Goal: Transaction & Acquisition: Purchase product/service

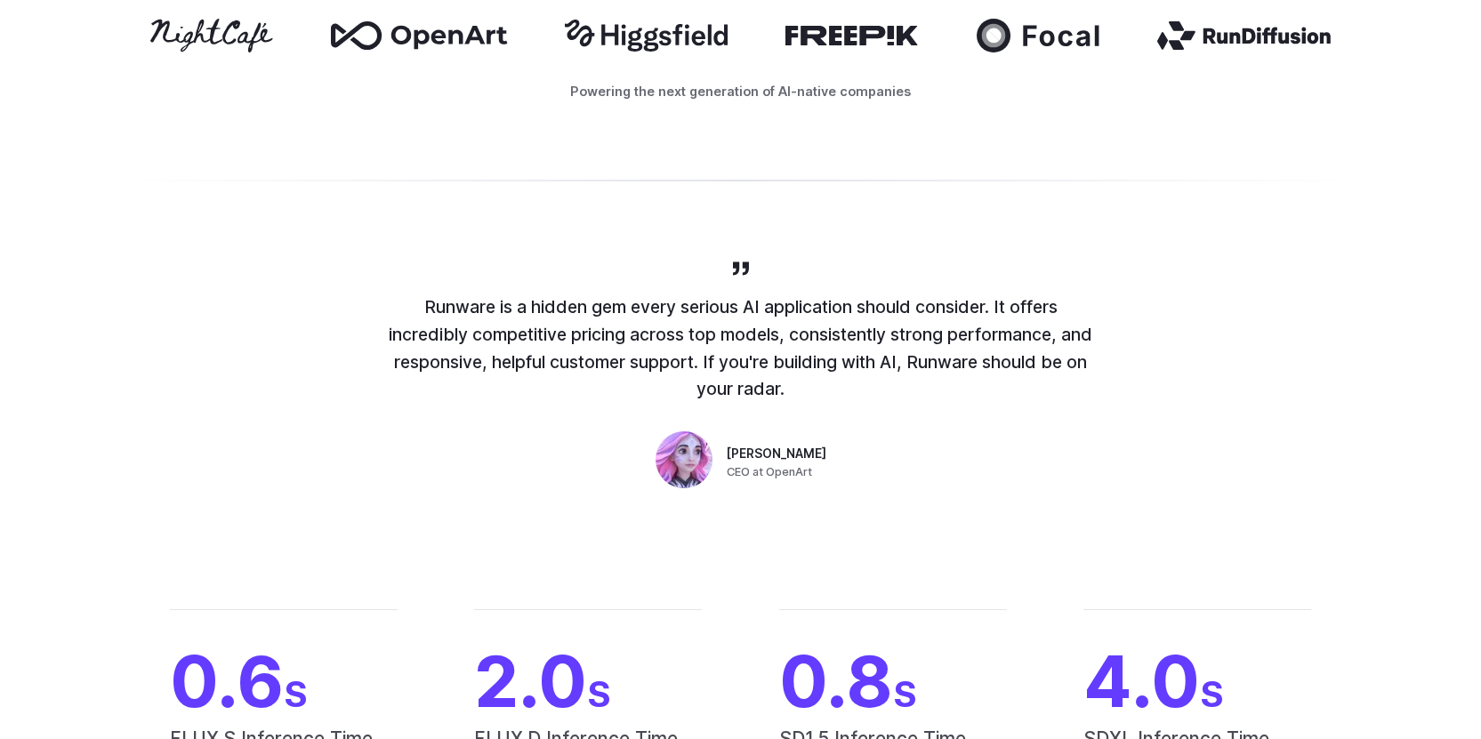
scroll to position [1212, 0]
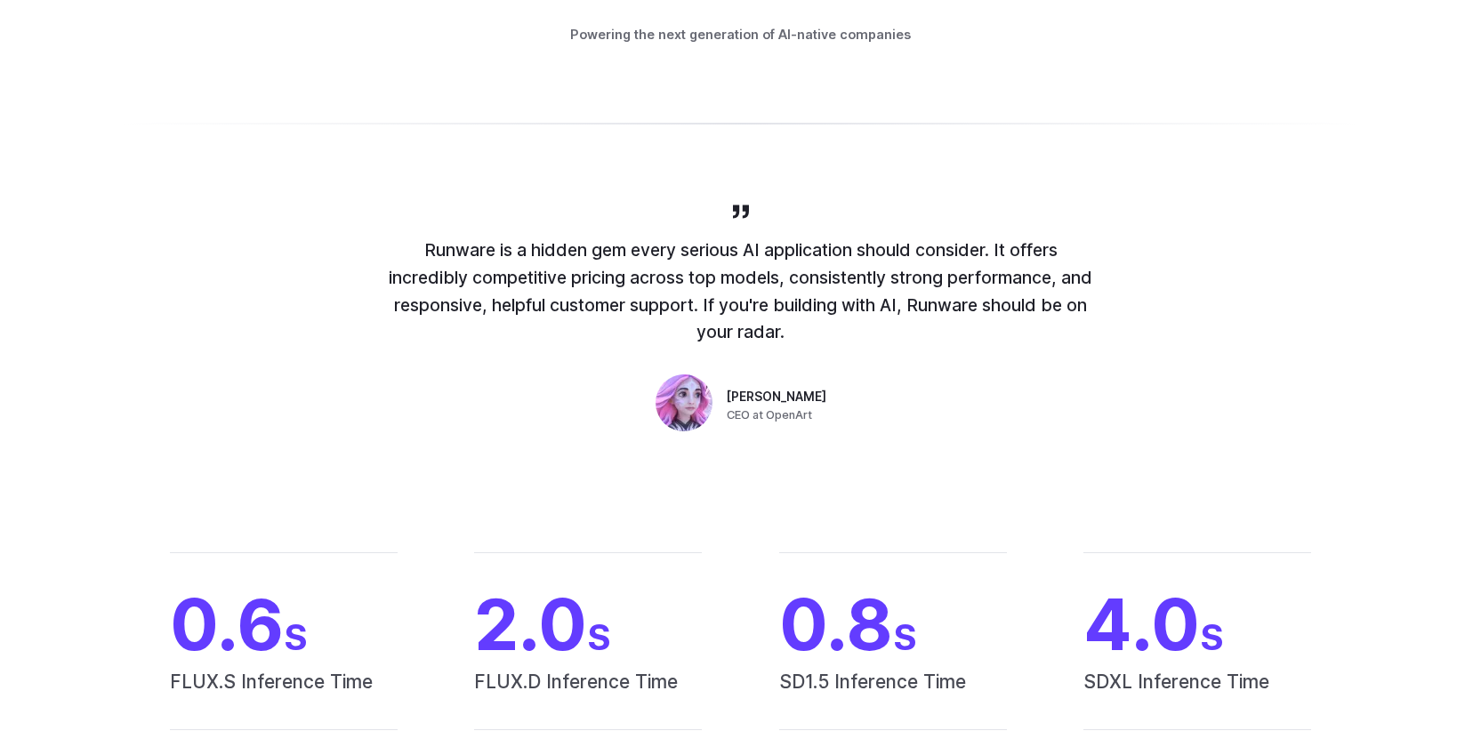
click at [783, 415] on span "CEO at OpenArt" at bounding box center [769, 416] width 85 height 18
copy span "OpenArt"
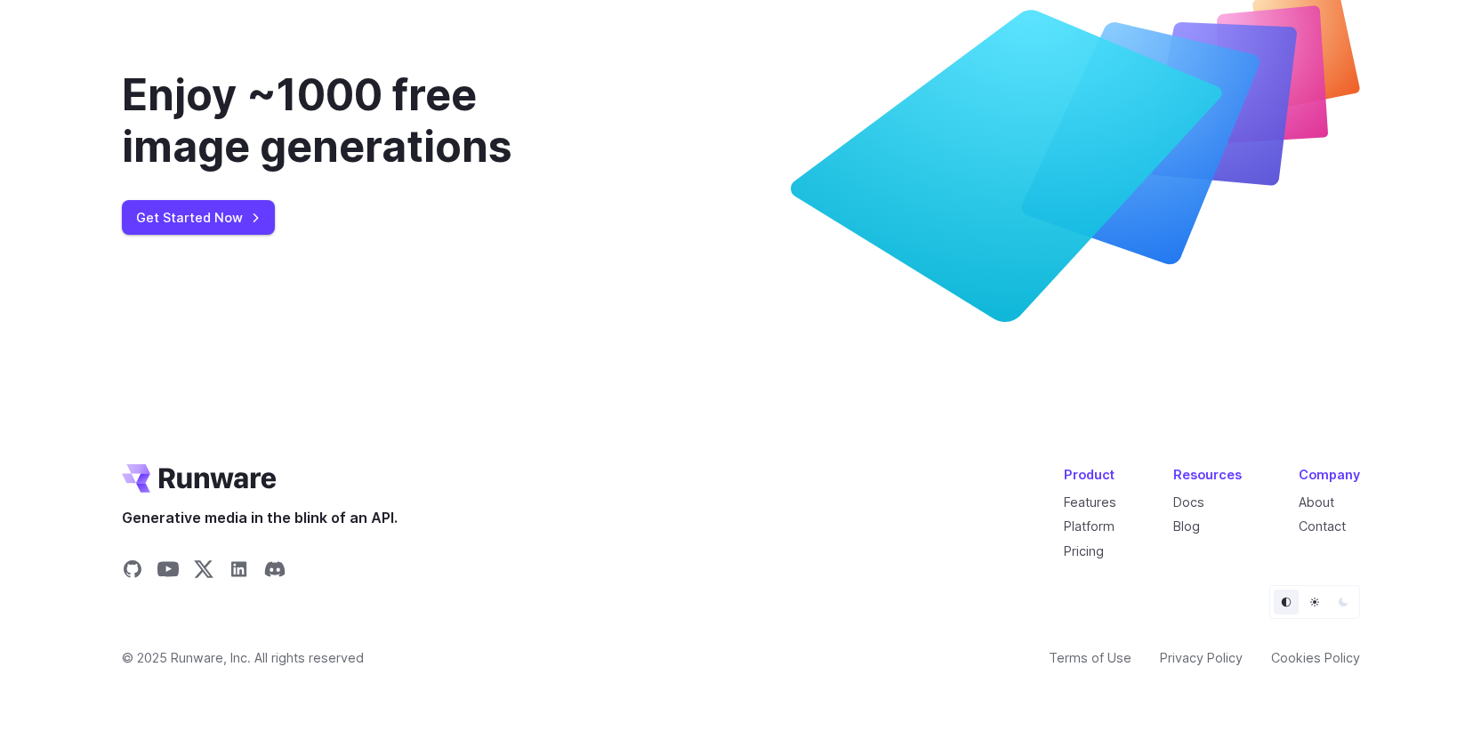
scroll to position [6860, 0]
click at [1183, 496] on link "Docs" at bounding box center [1188, 502] width 31 height 15
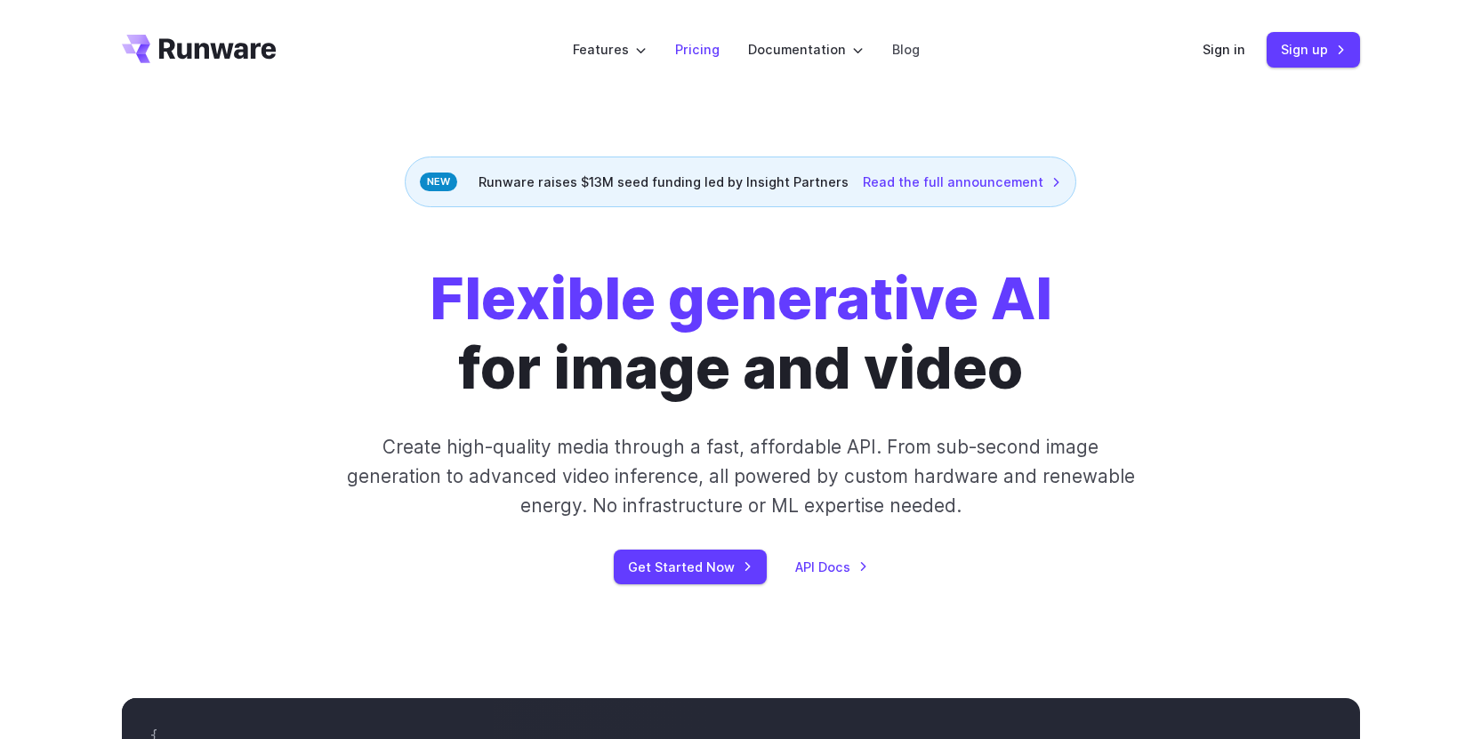
click at [702, 47] on link "Pricing" at bounding box center [697, 49] width 44 height 20
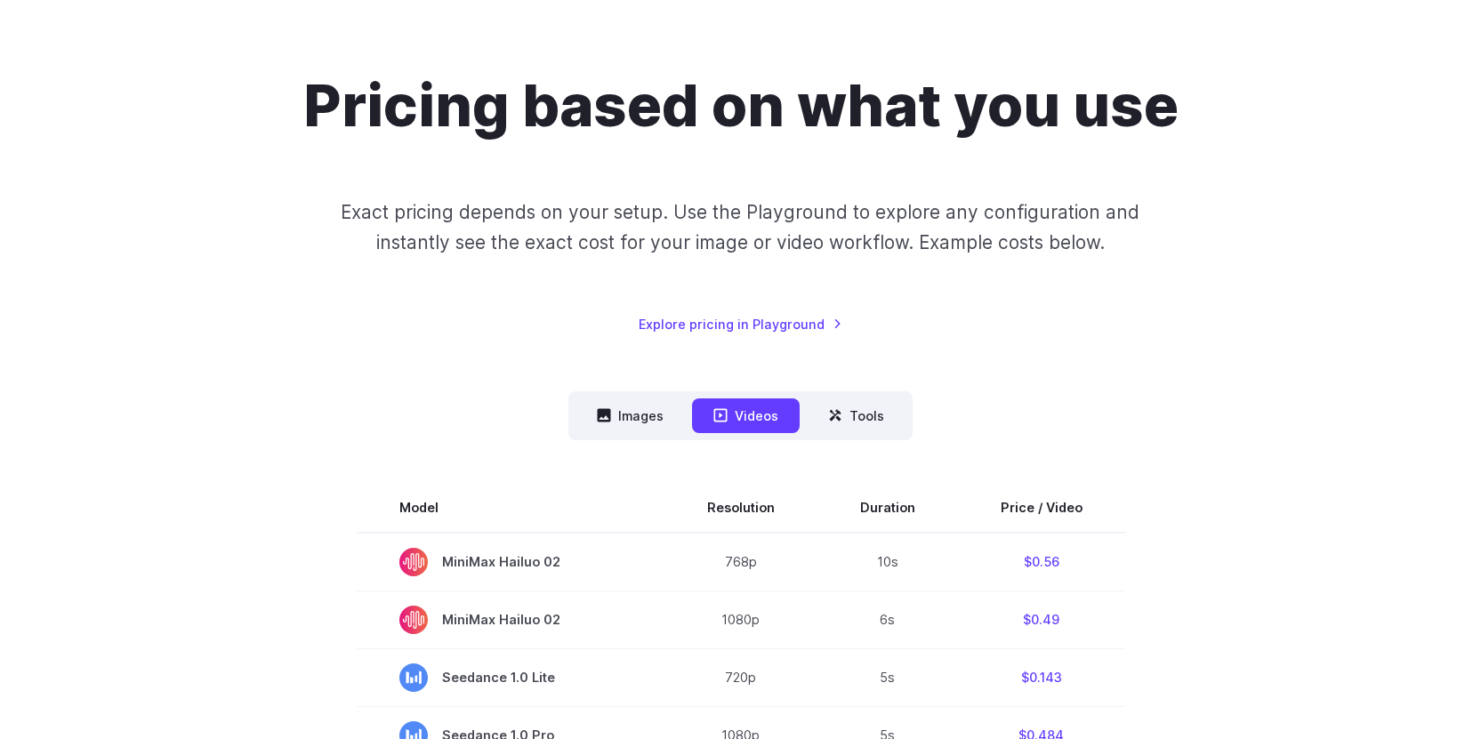
scroll to position [118, 0]
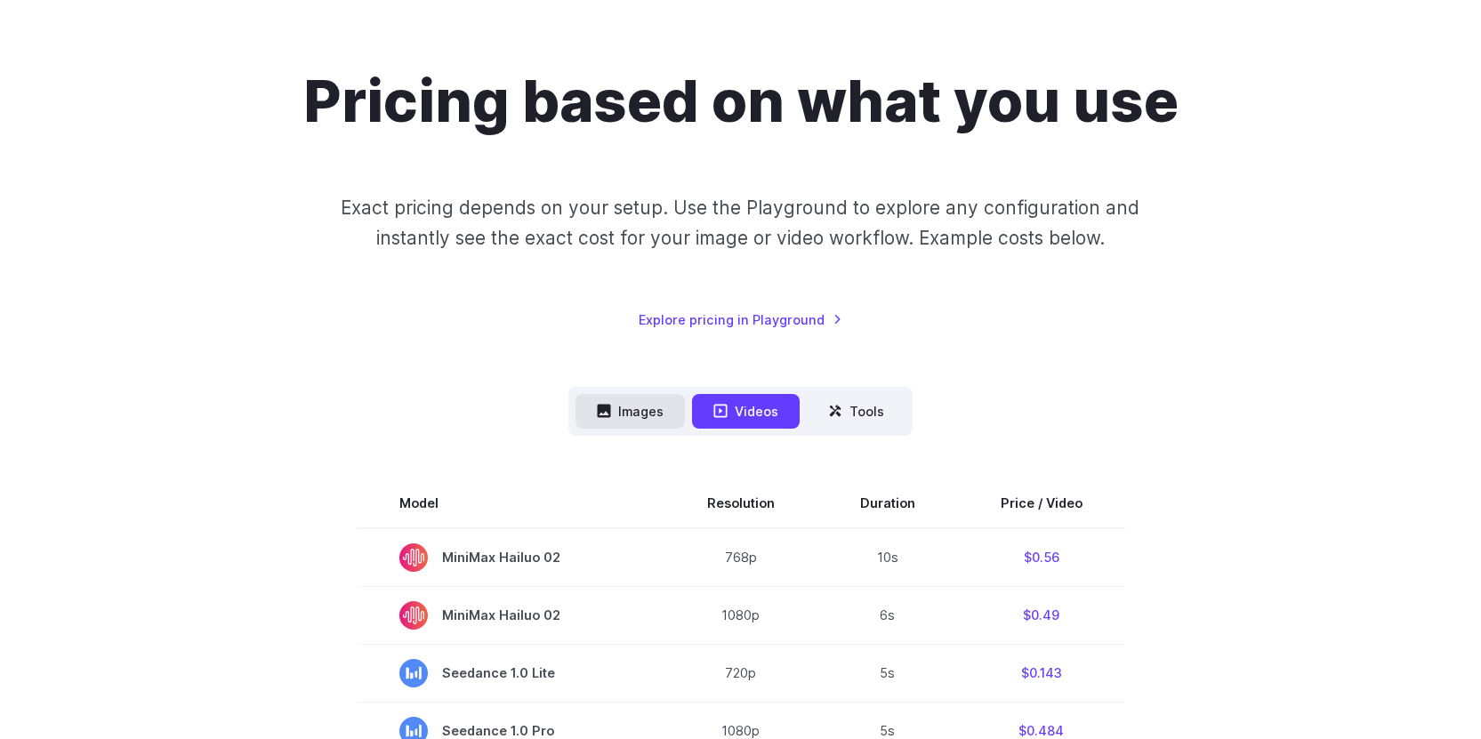
click at [678, 412] on button "Images" at bounding box center [630, 411] width 109 height 35
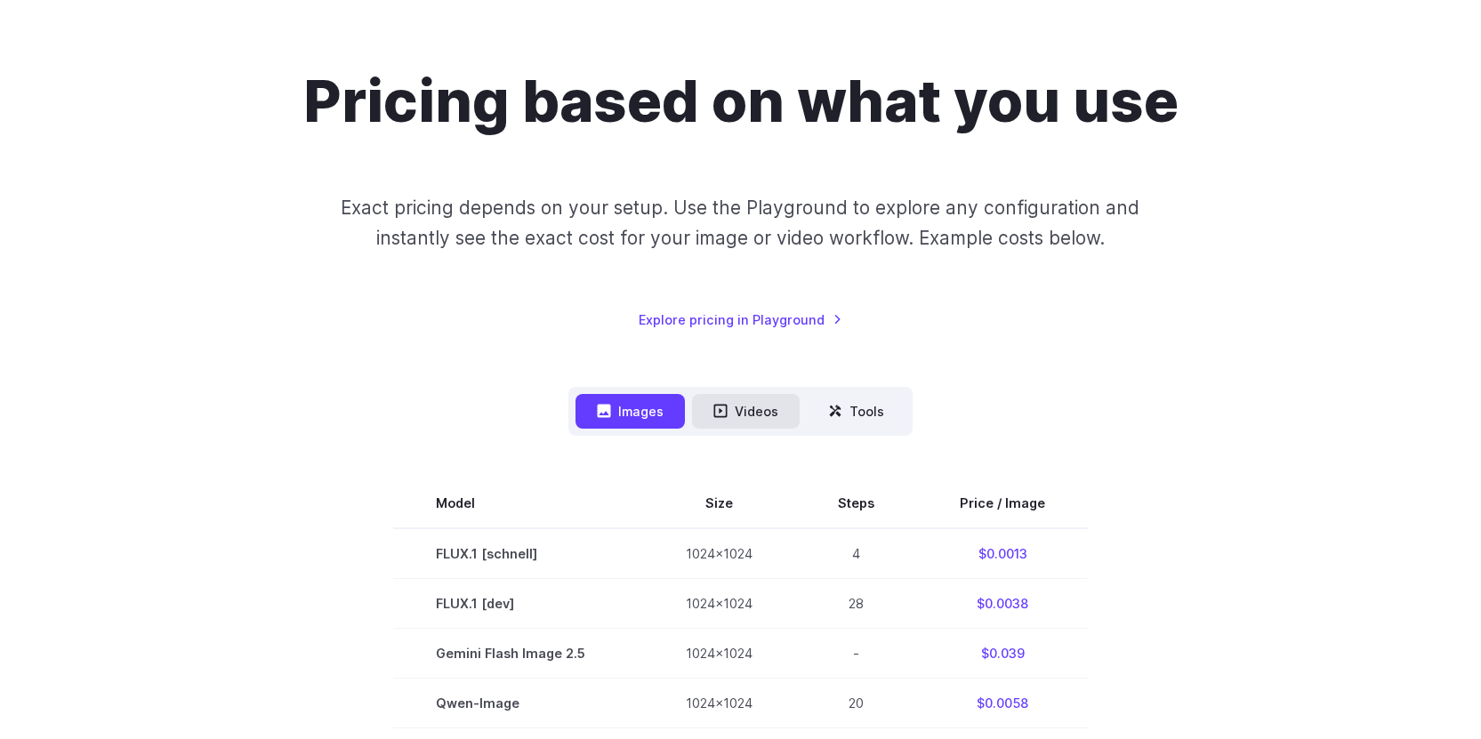
scroll to position [270, 0]
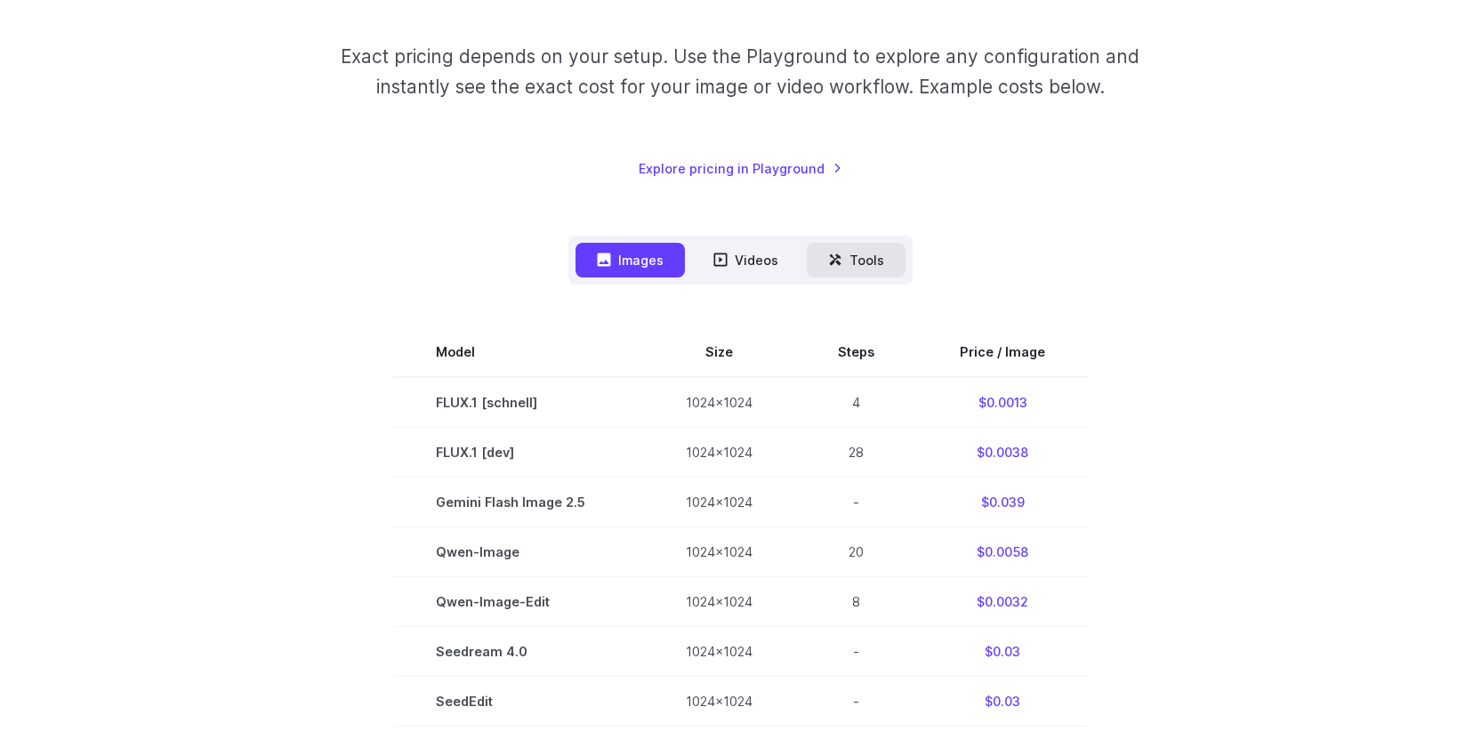
click at [848, 258] on button "Tools" at bounding box center [856, 260] width 99 height 35
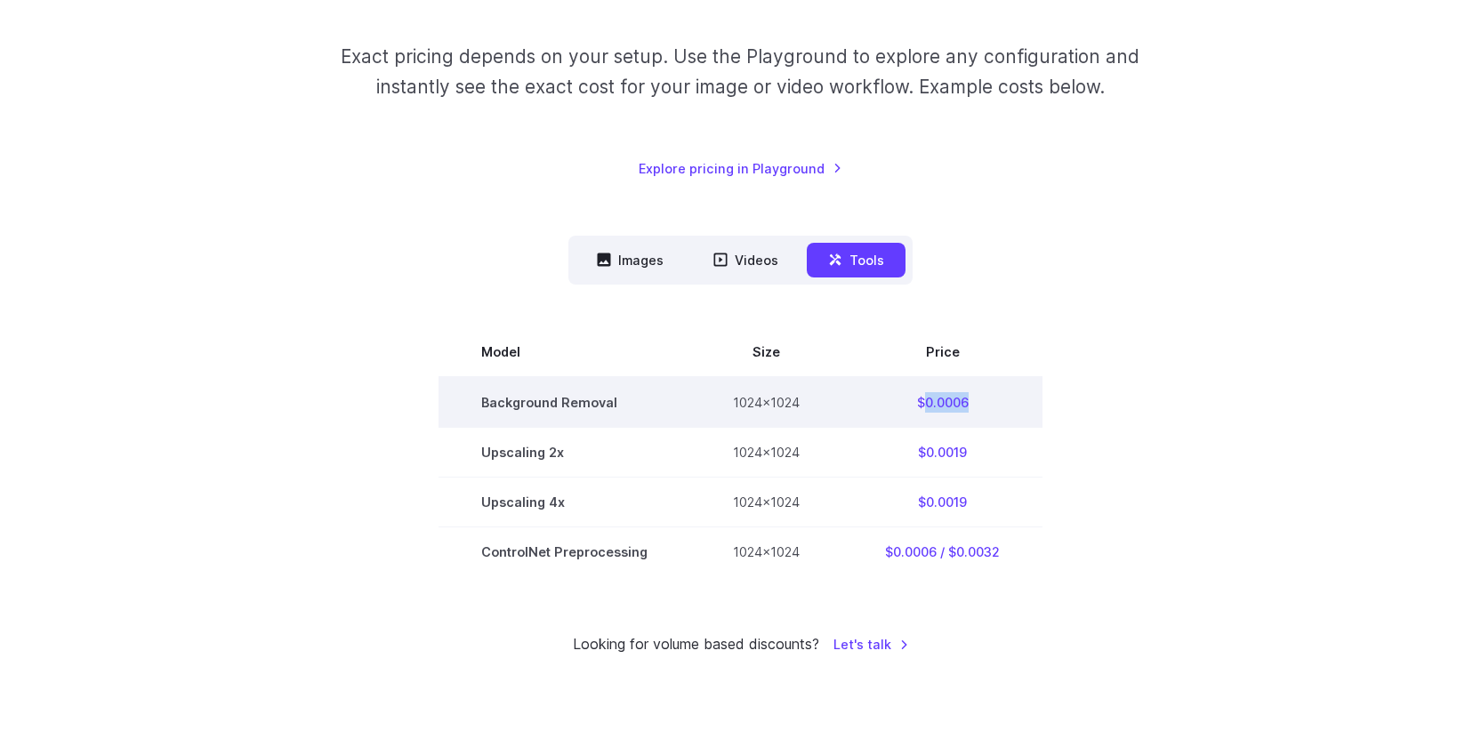
drag, startPoint x: 922, startPoint y: 405, endPoint x: 968, endPoint y: 398, distance: 45.9
click at [968, 398] on td "$0.0006" at bounding box center [942, 402] width 200 height 51
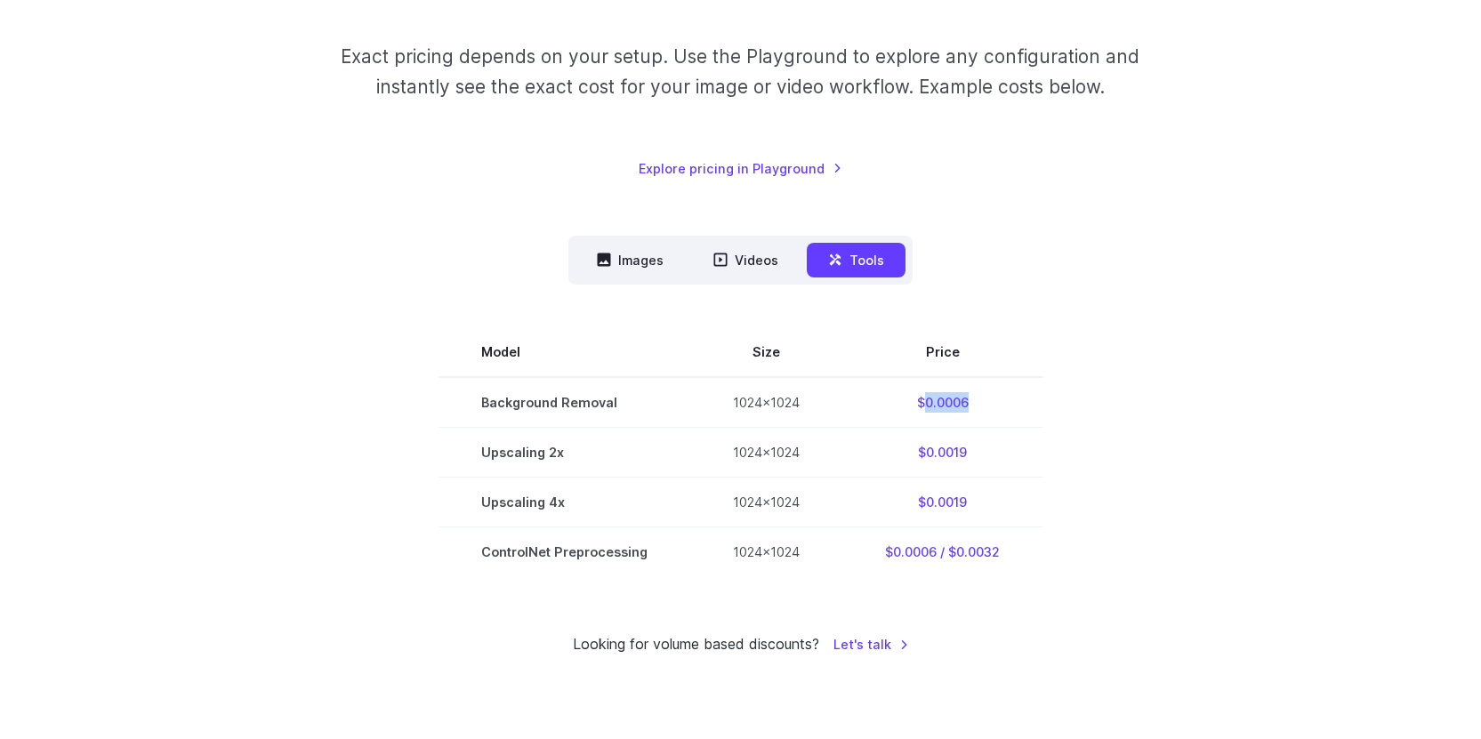
copy td "0.0006"
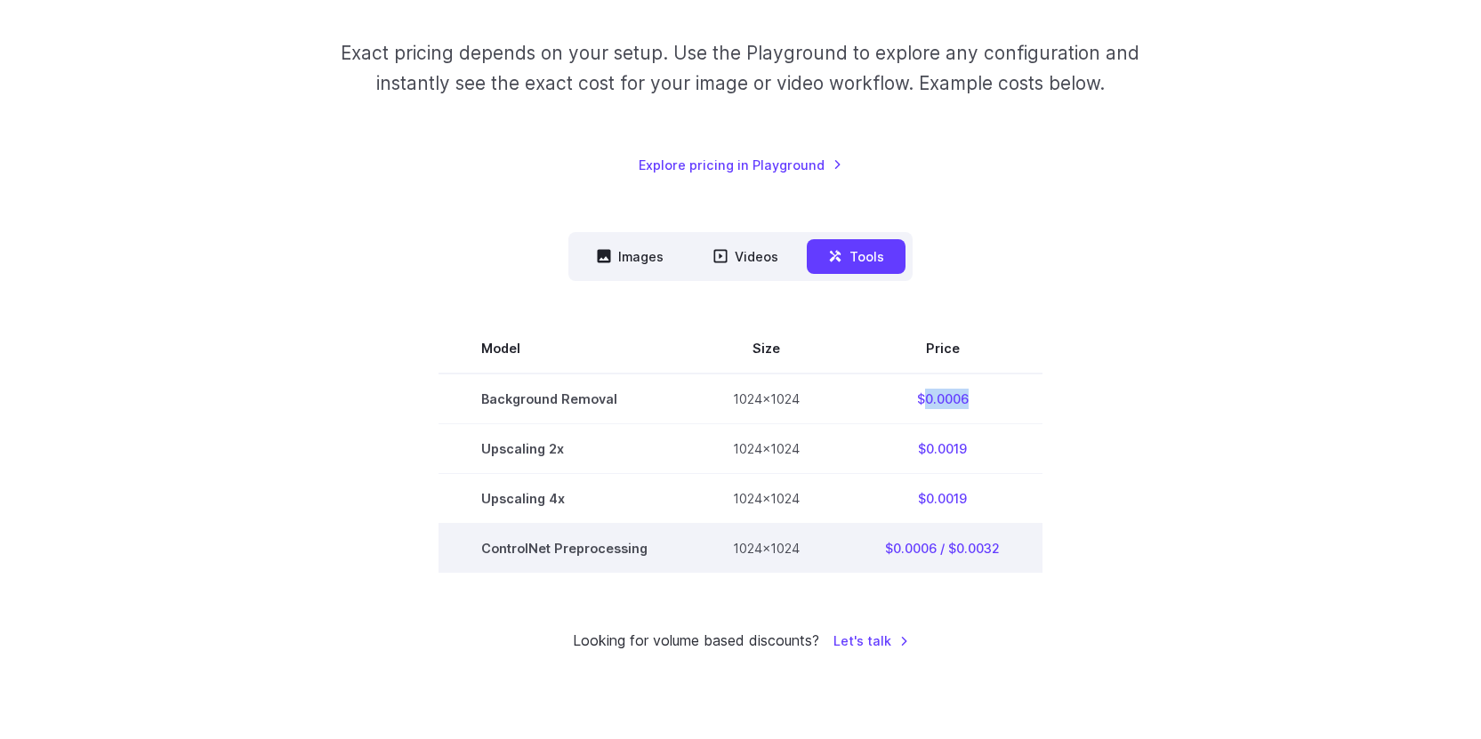
scroll to position [273, 0]
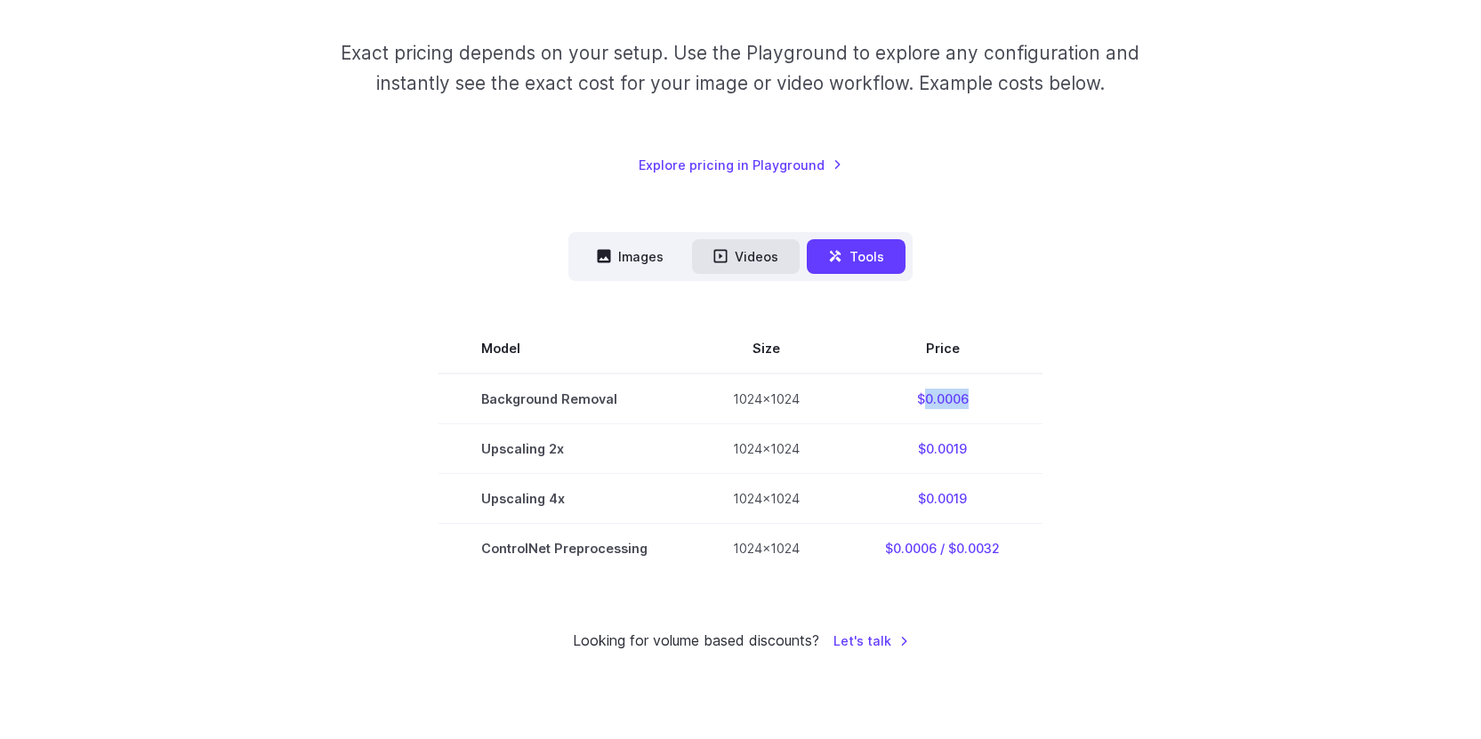
click at [755, 265] on button "Videos" at bounding box center [746, 256] width 108 height 35
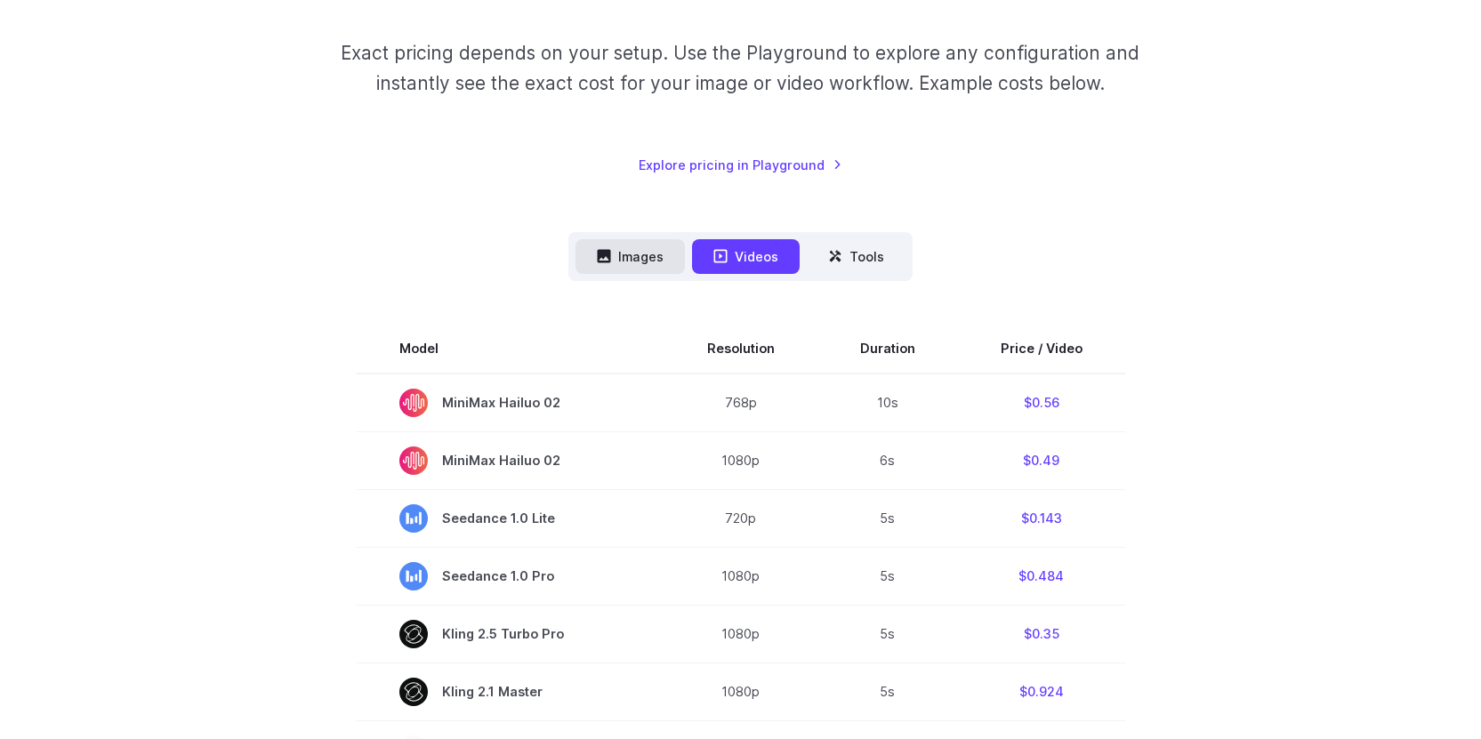
click at [662, 247] on button "Images" at bounding box center [630, 256] width 109 height 35
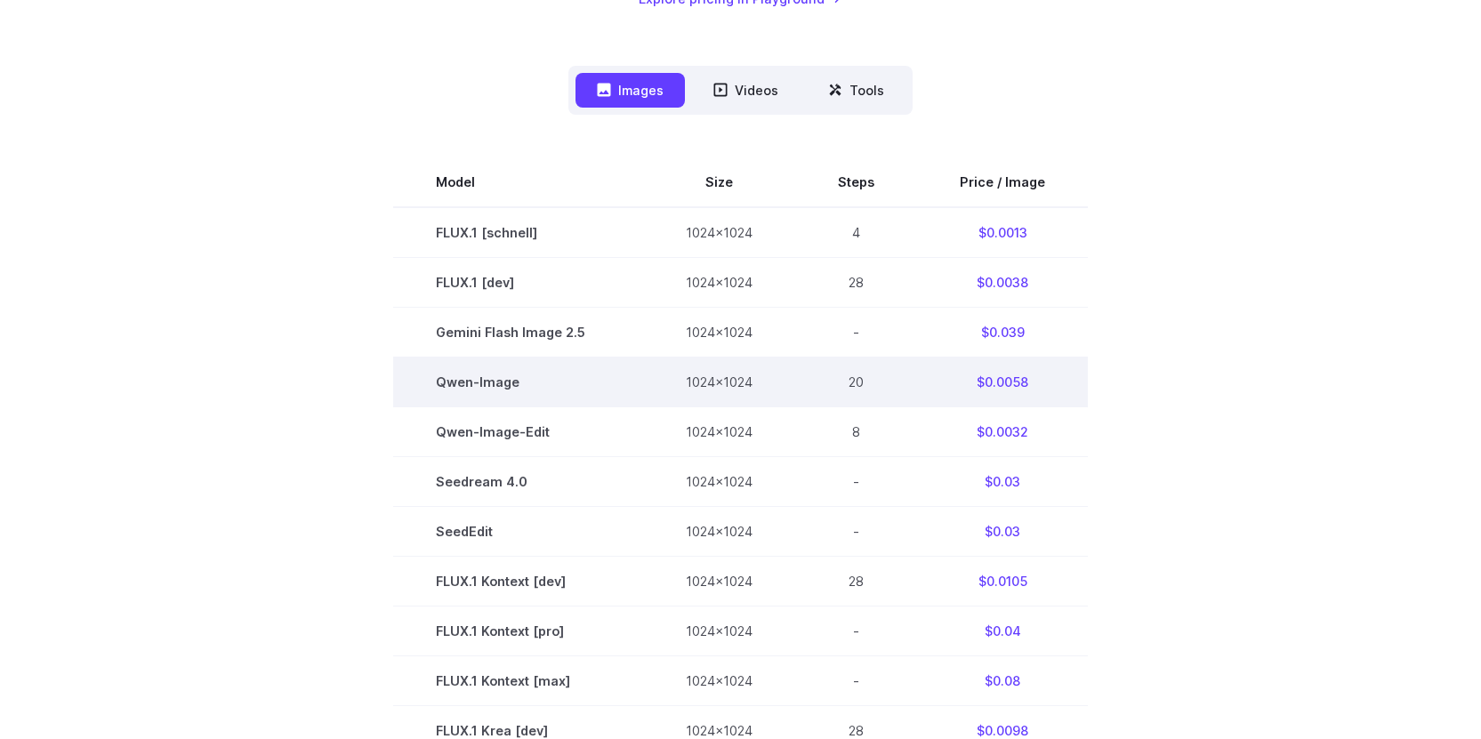
scroll to position [305, 0]
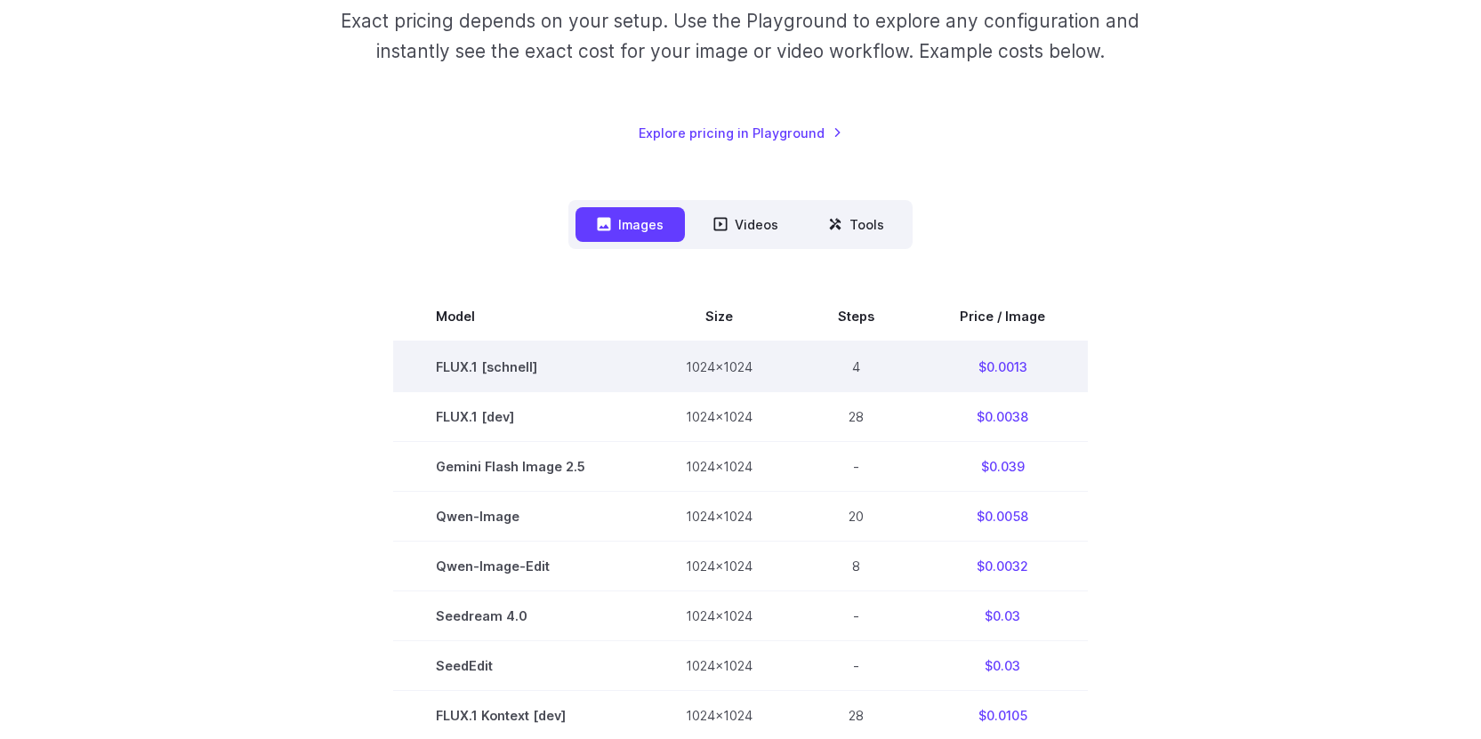
click at [511, 366] on td "FLUX.1 [schnell]" at bounding box center [518, 367] width 250 height 51
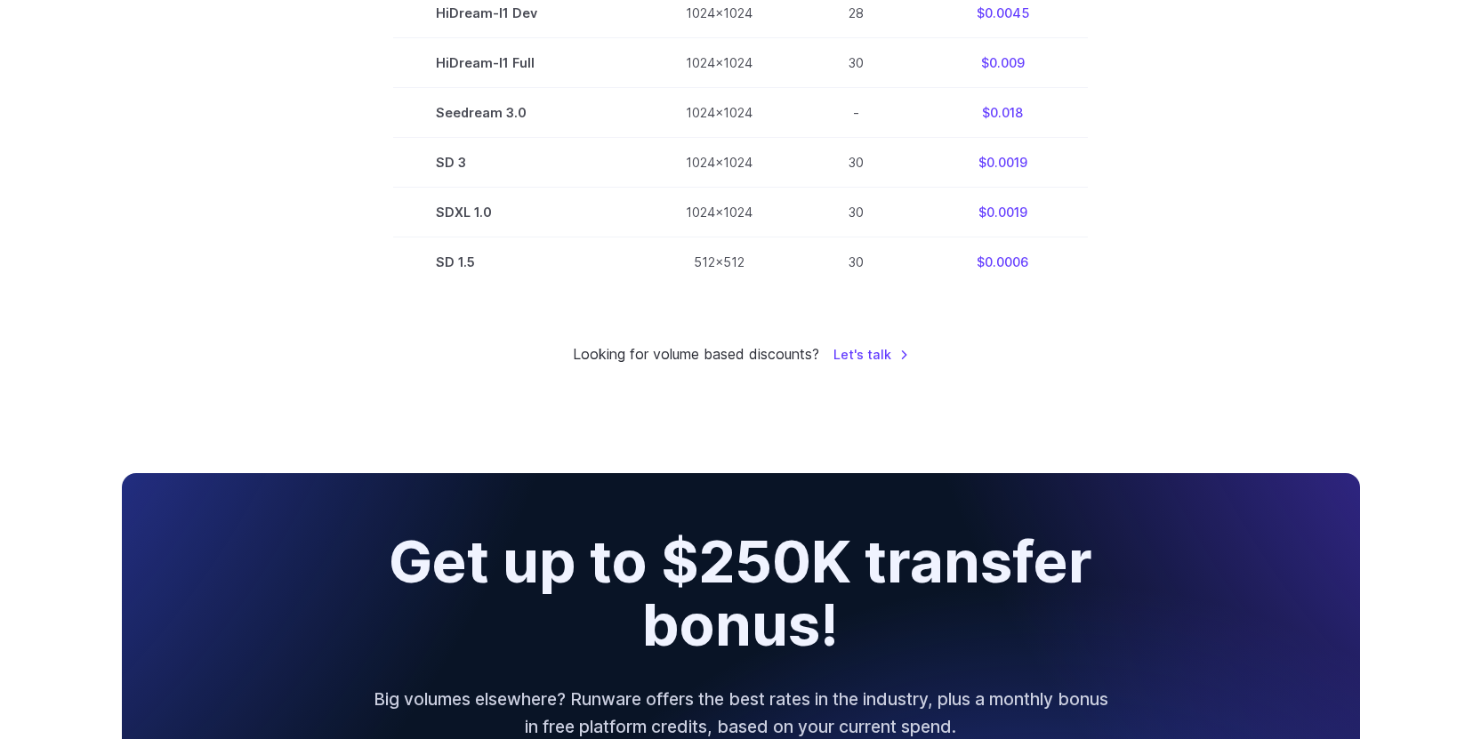
scroll to position [1598, 0]
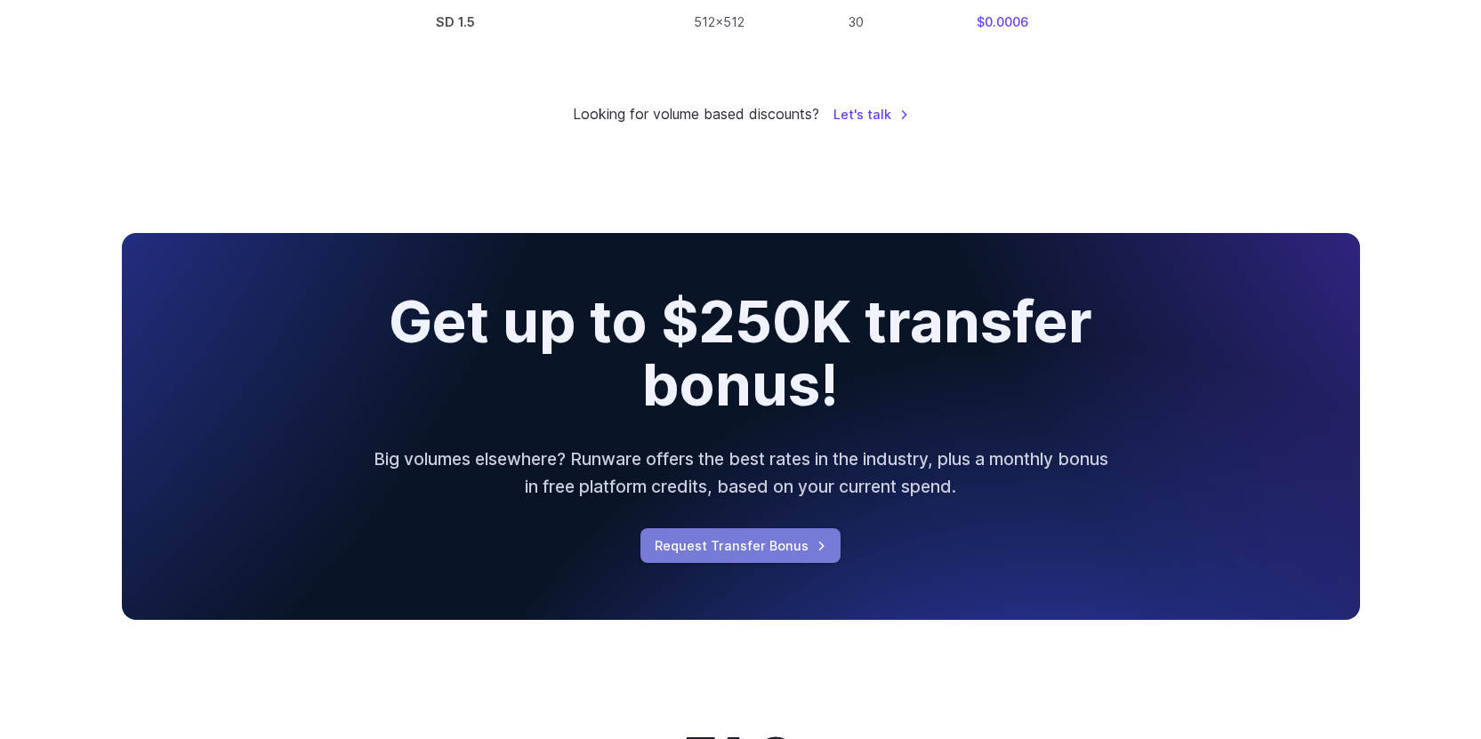
click at [752, 556] on link "Request Transfer Bonus" at bounding box center [740, 545] width 200 height 35
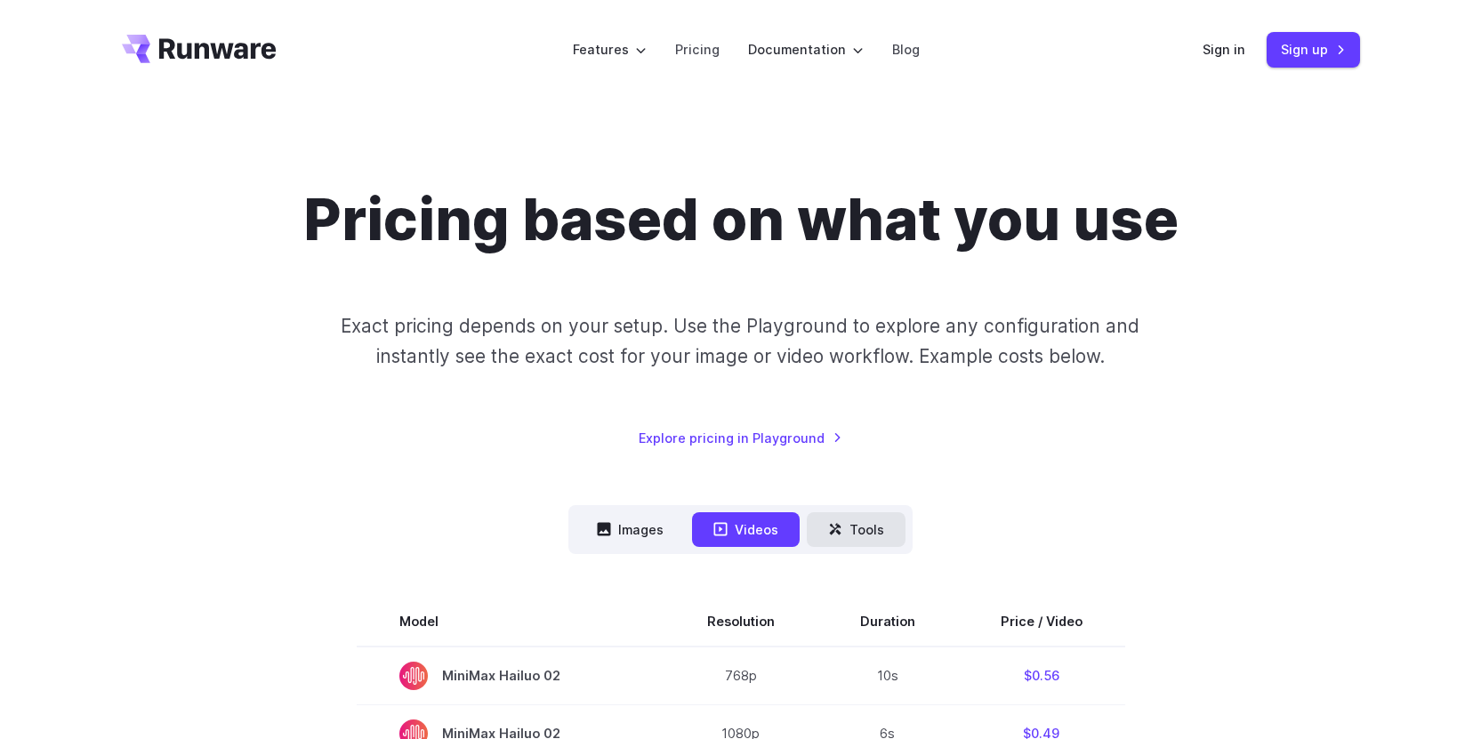
click at [868, 524] on button "Tools" at bounding box center [856, 529] width 99 height 35
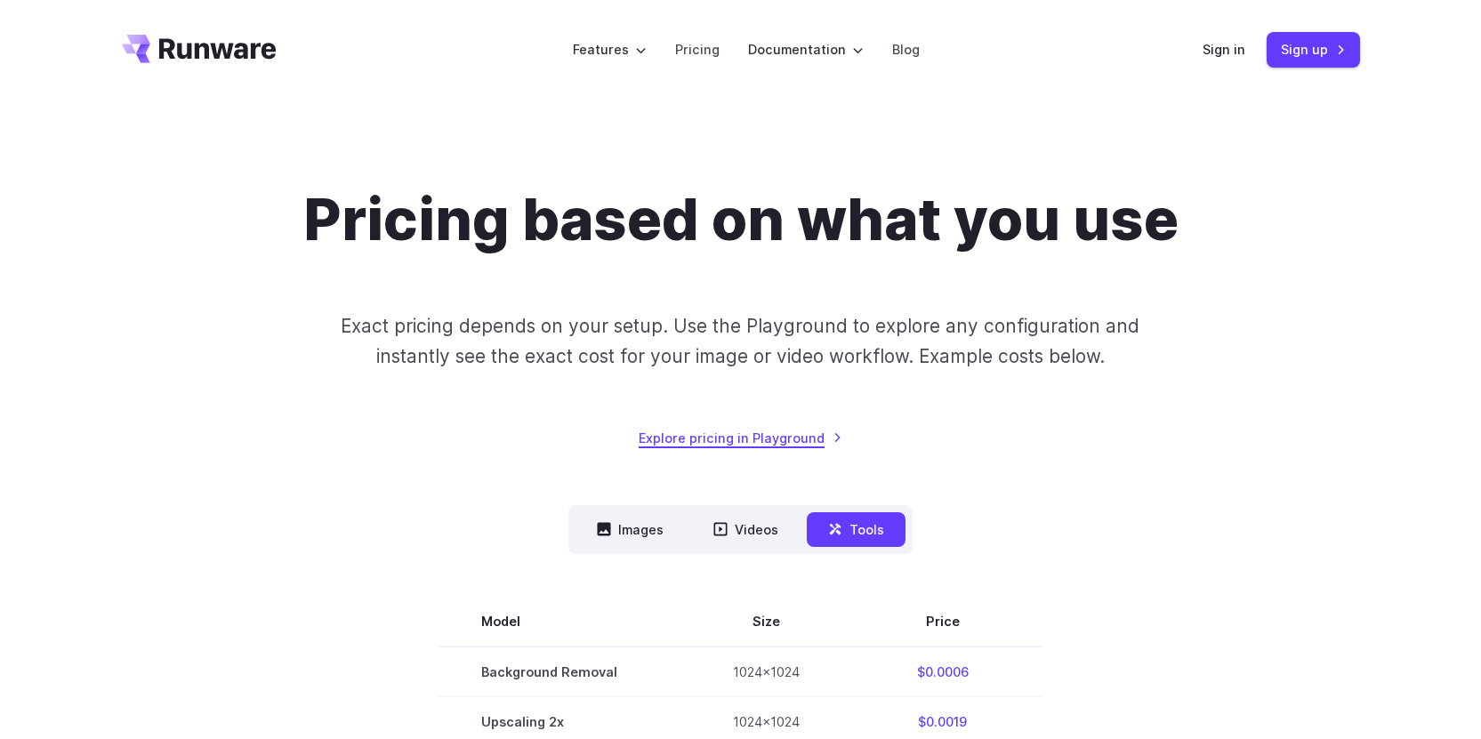
click at [788, 432] on link "Explore pricing in Playground" at bounding box center [741, 438] width 204 height 20
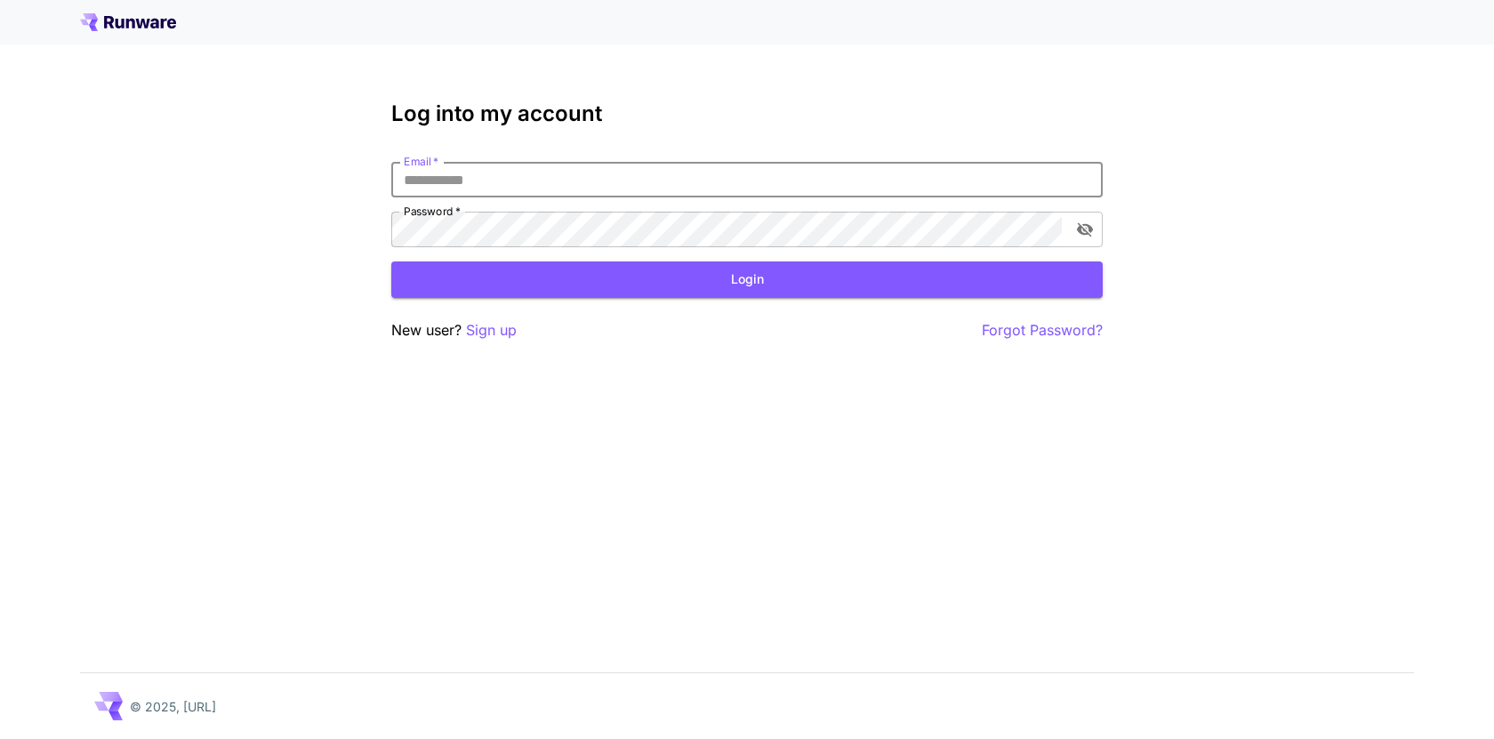
click at [638, 170] on input "Email   *" at bounding box center [747, 180] width 712 height 36
type input "**********"
click at [661, 279] on button "Login" at bounding box center [747, 280] width 712 height 36
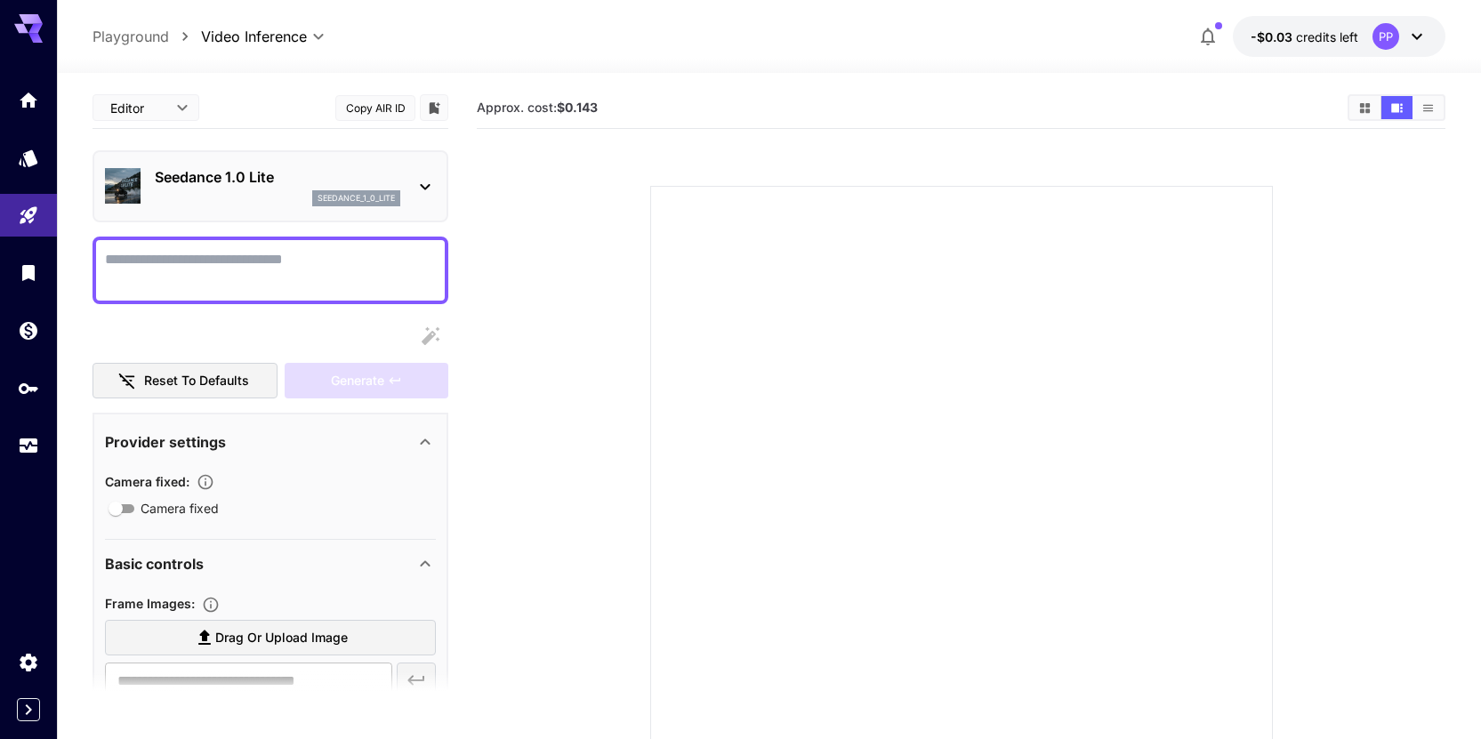
click at [374, 186] on p "Seedance 1.0 Lite" at bounding box center [278, 176] width 246 height 21
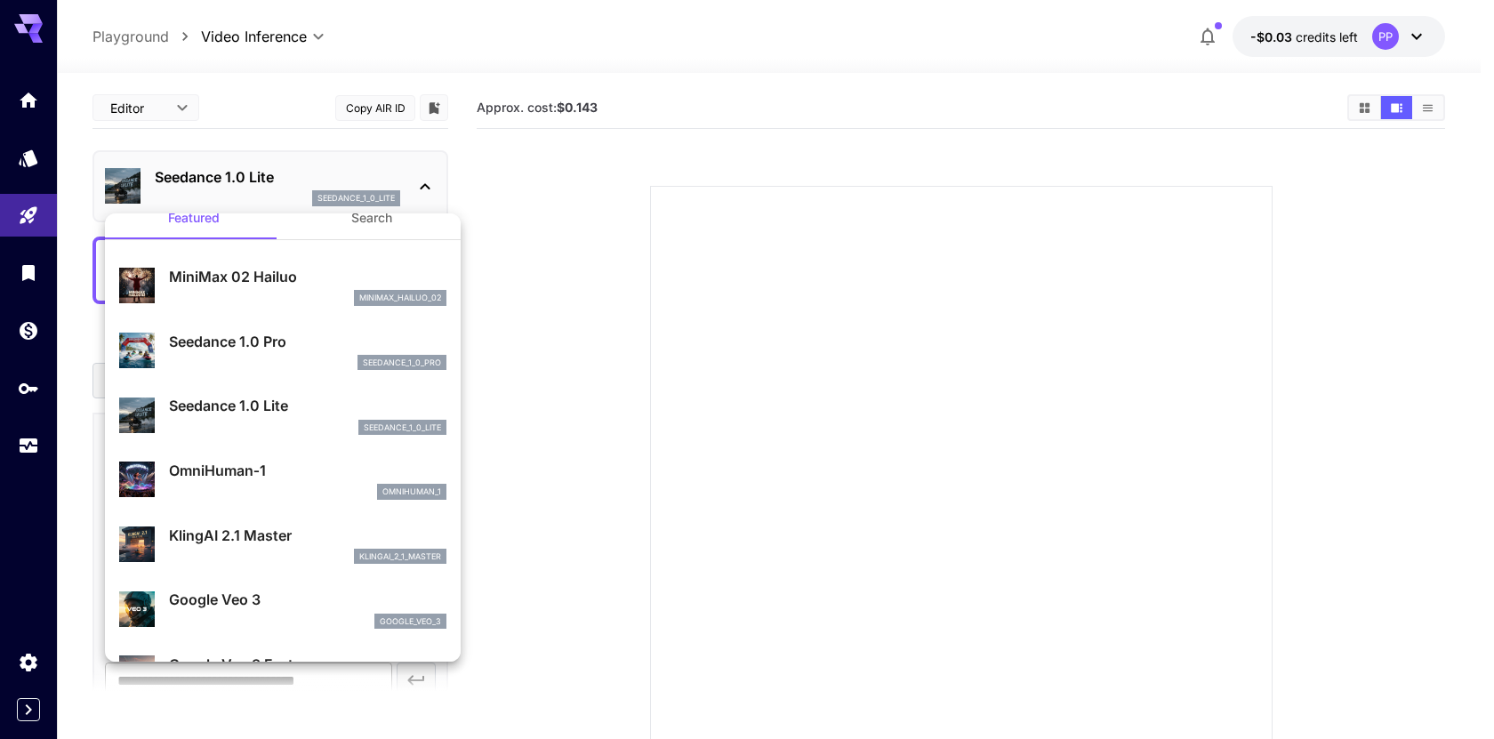
scroll to position [25, 0]
click at [167, 108] on div at bounding box center [747, 369] width 1494 height 739
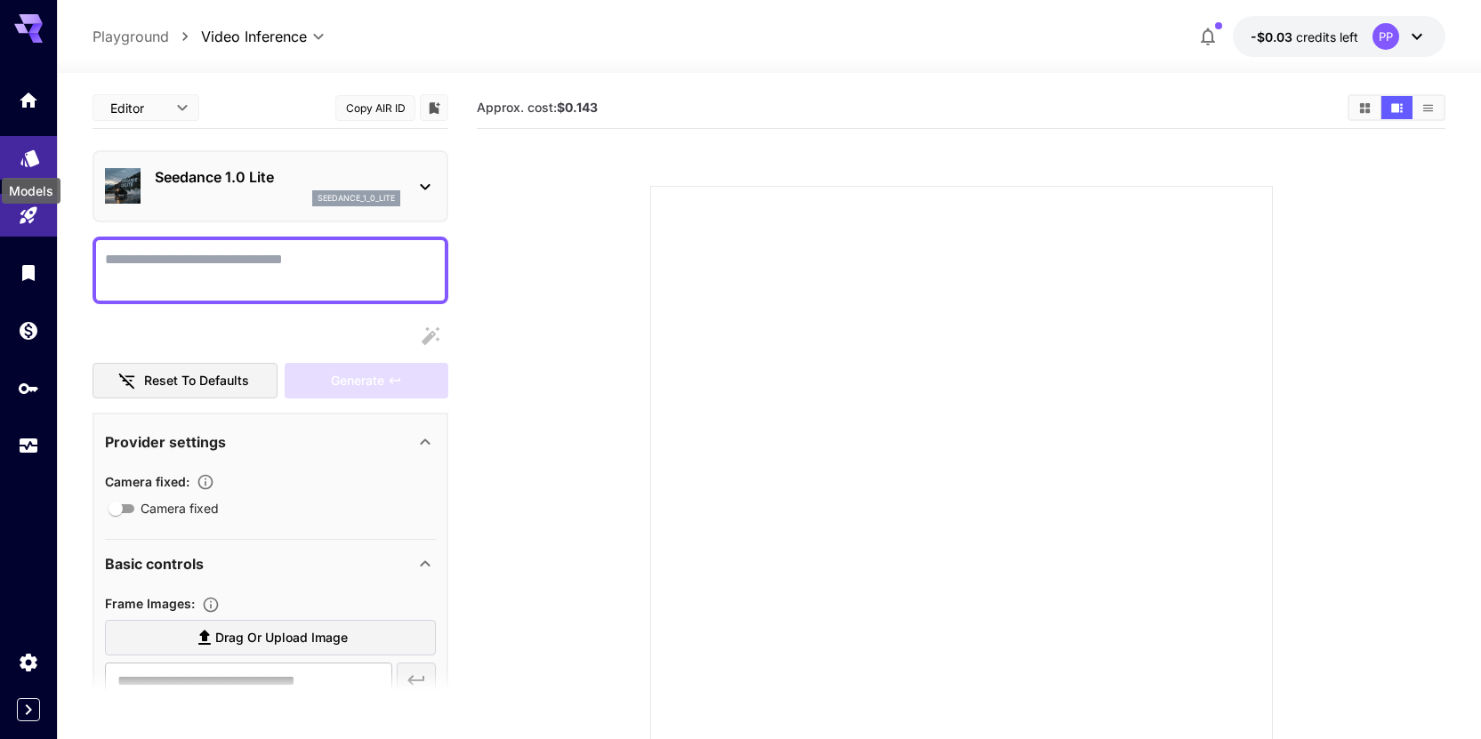
click at [20, 157] on icon "Models" at bounding box center [30, 151] width 21 height 21
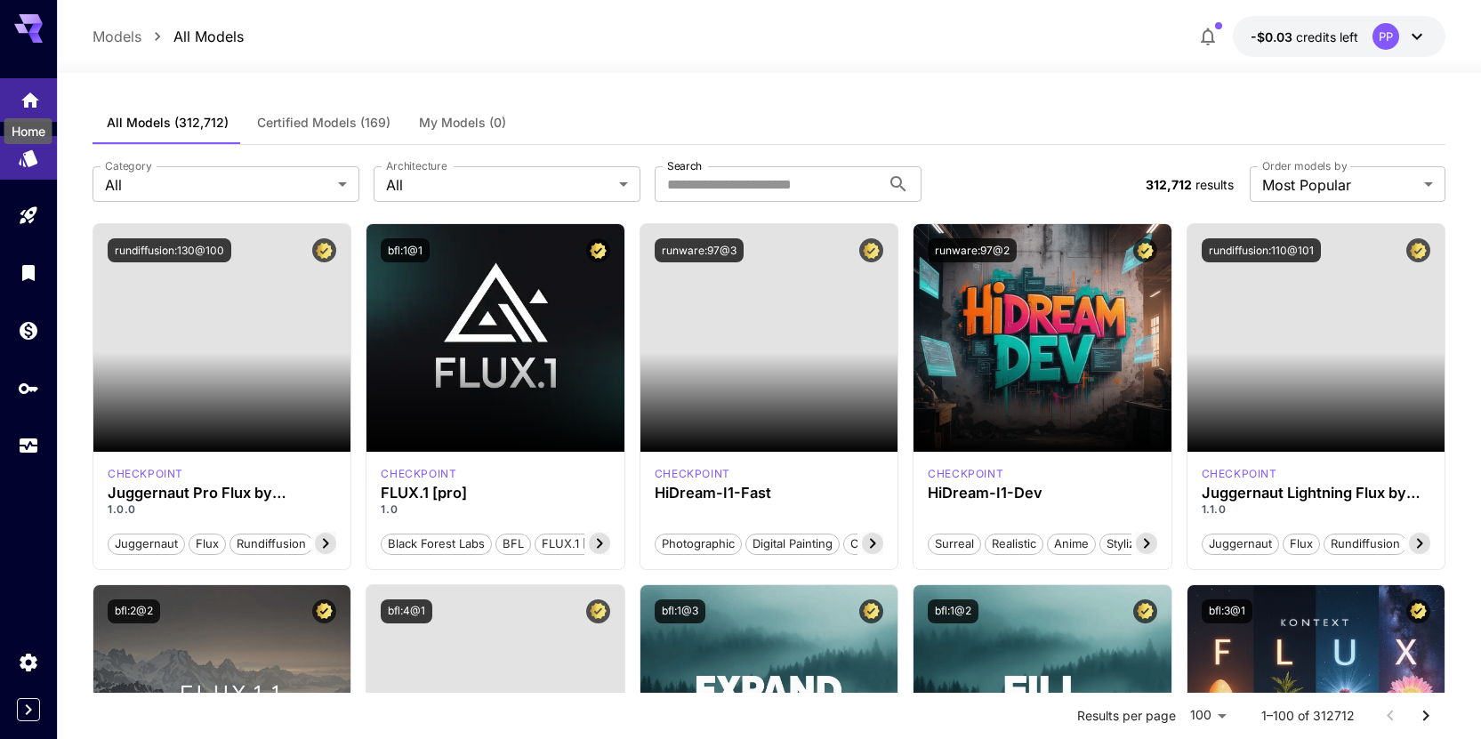
click at [20, 102] on icon "Home" at bounding box center [30, 95] width 21 height 21
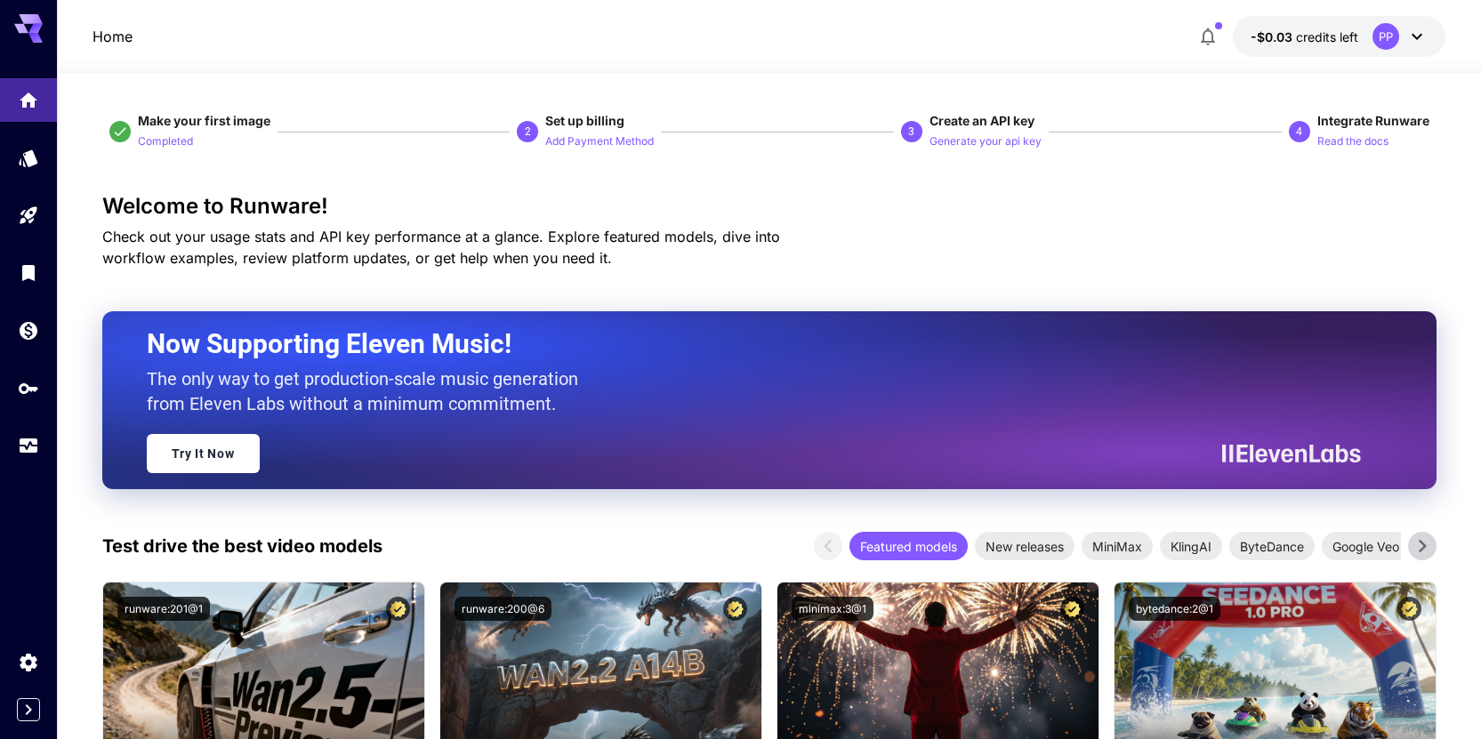
click at [24, 710] on icon "Expand sidebar" at bounding box center [28, 709] width 21 height 21
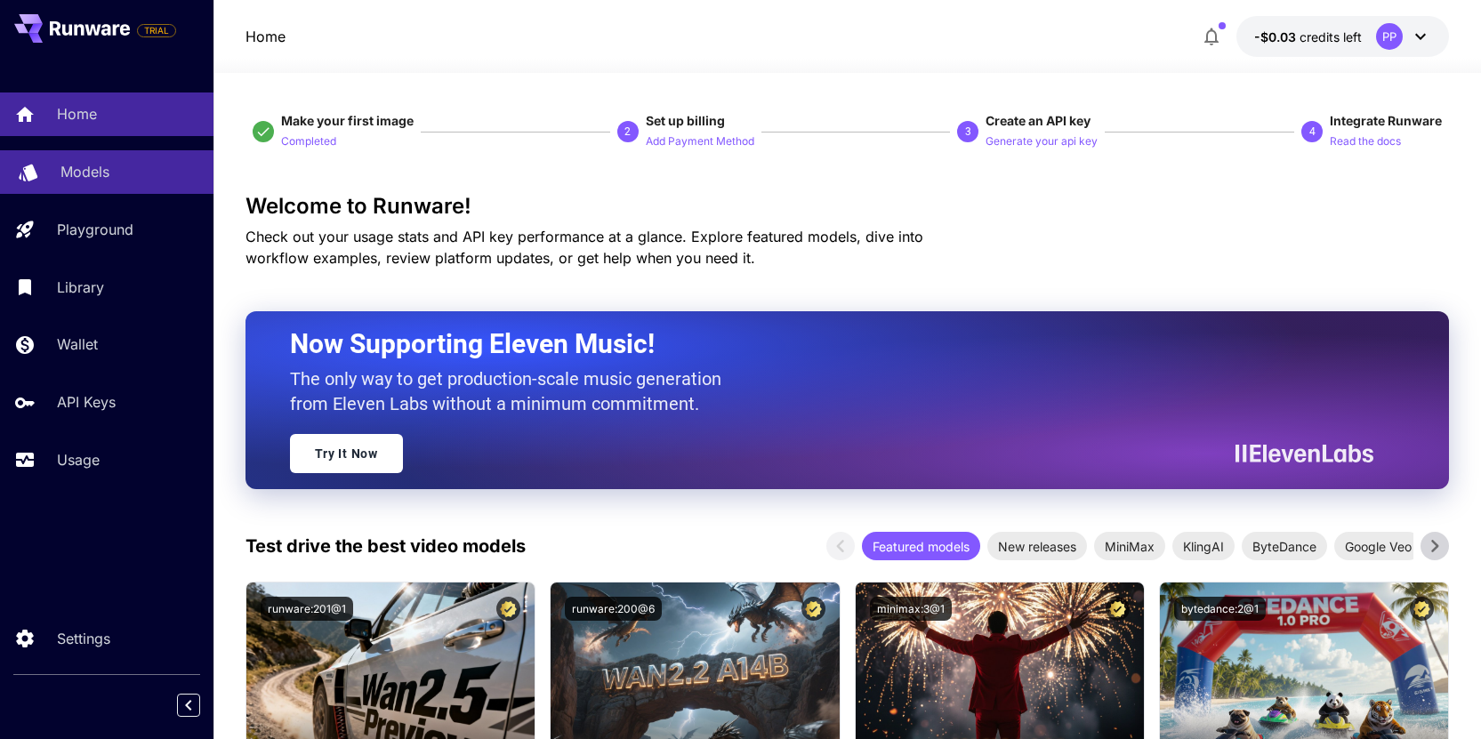
click at [105, 190] on link "Models" at bounding box center [106, 172] width 213 height 44
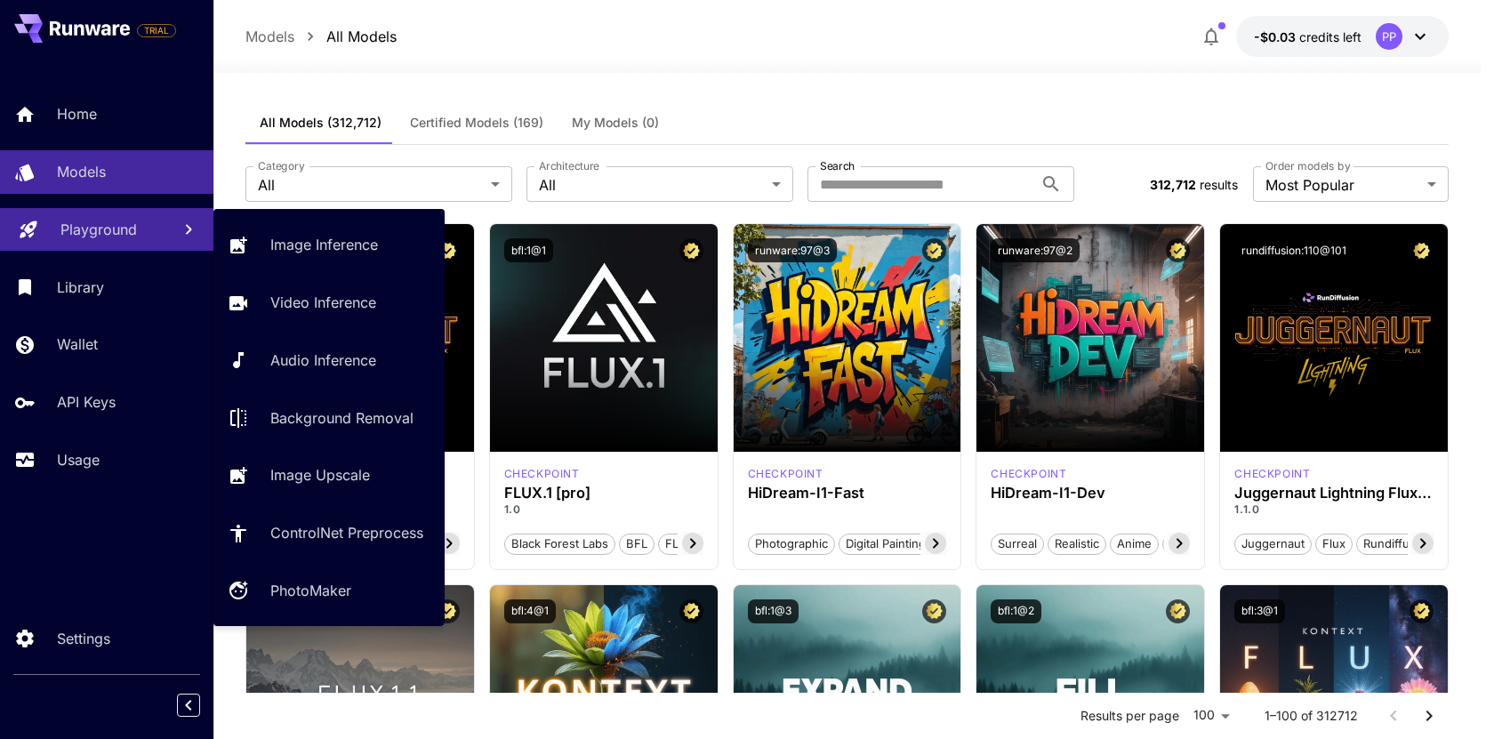
click at [77, 244] on link "Playground" at bounding box center [106, 230] width 213 height 44
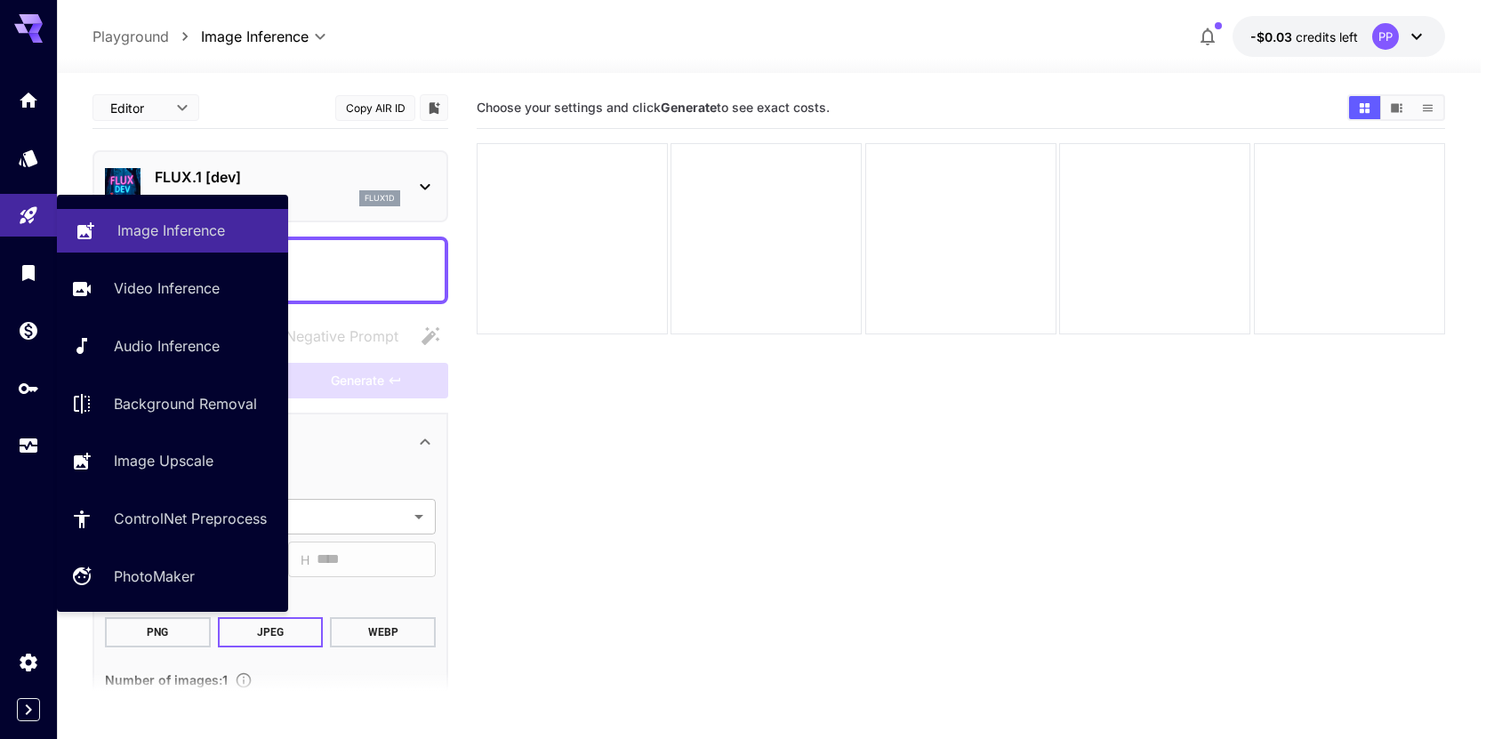
click at [159, 234] on p "Image Inference" at bounding box center [171, 230] width 108 height 21
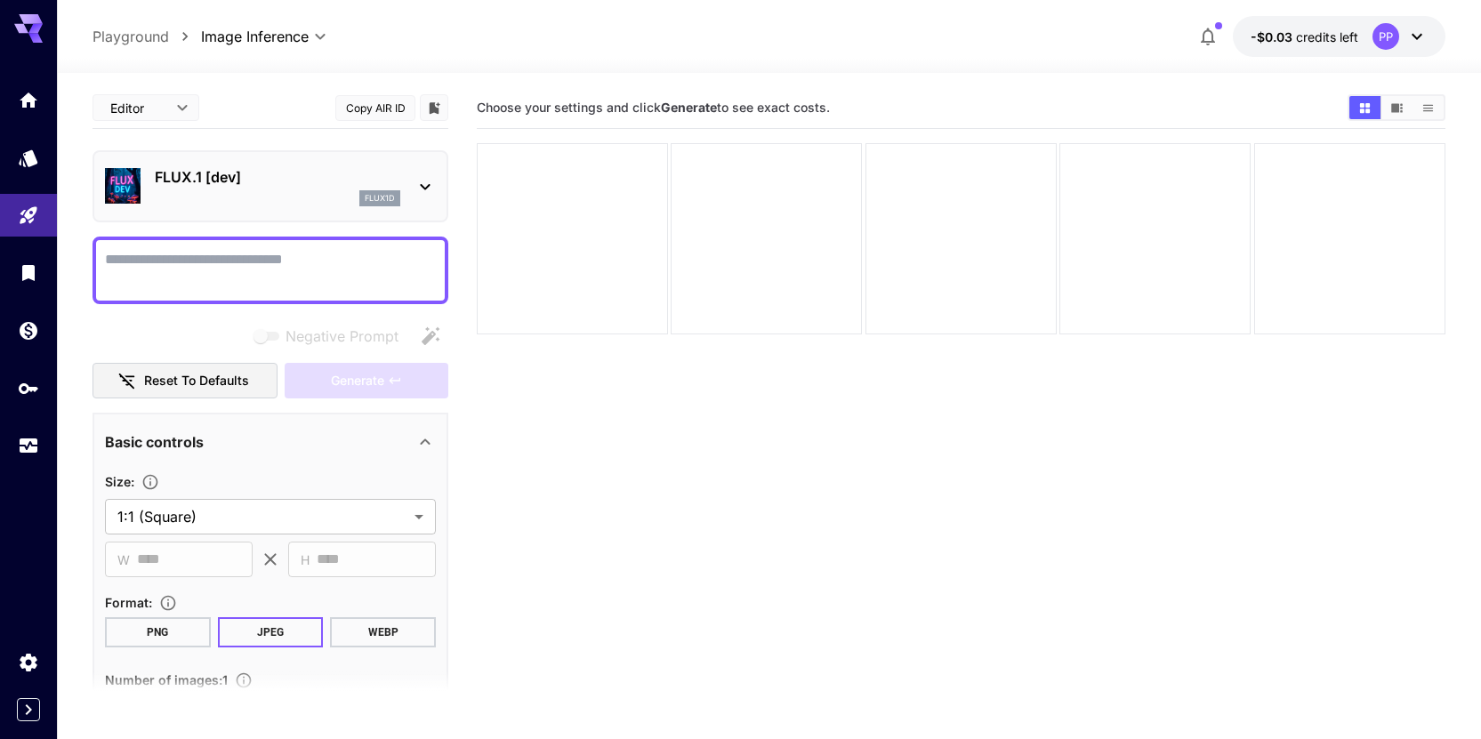
click at [294, 185] on p "FLUX.1 [dev]" at bounding box center [278, 176] width 246 height 21
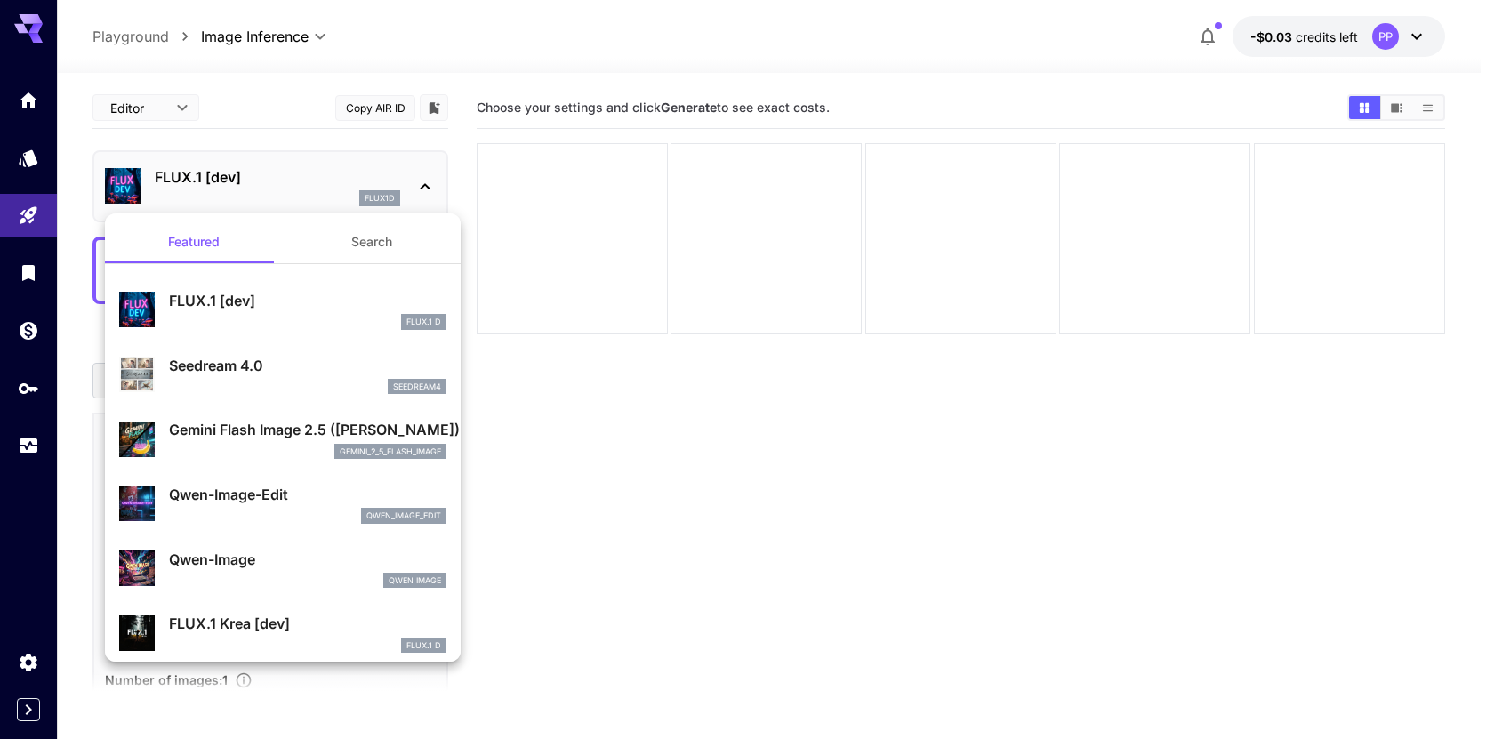
click at [266, 431] on p "Gemini Flash Image 2.5 (Nano Banana)" at bounding box center [308, 429] width 278 height 21
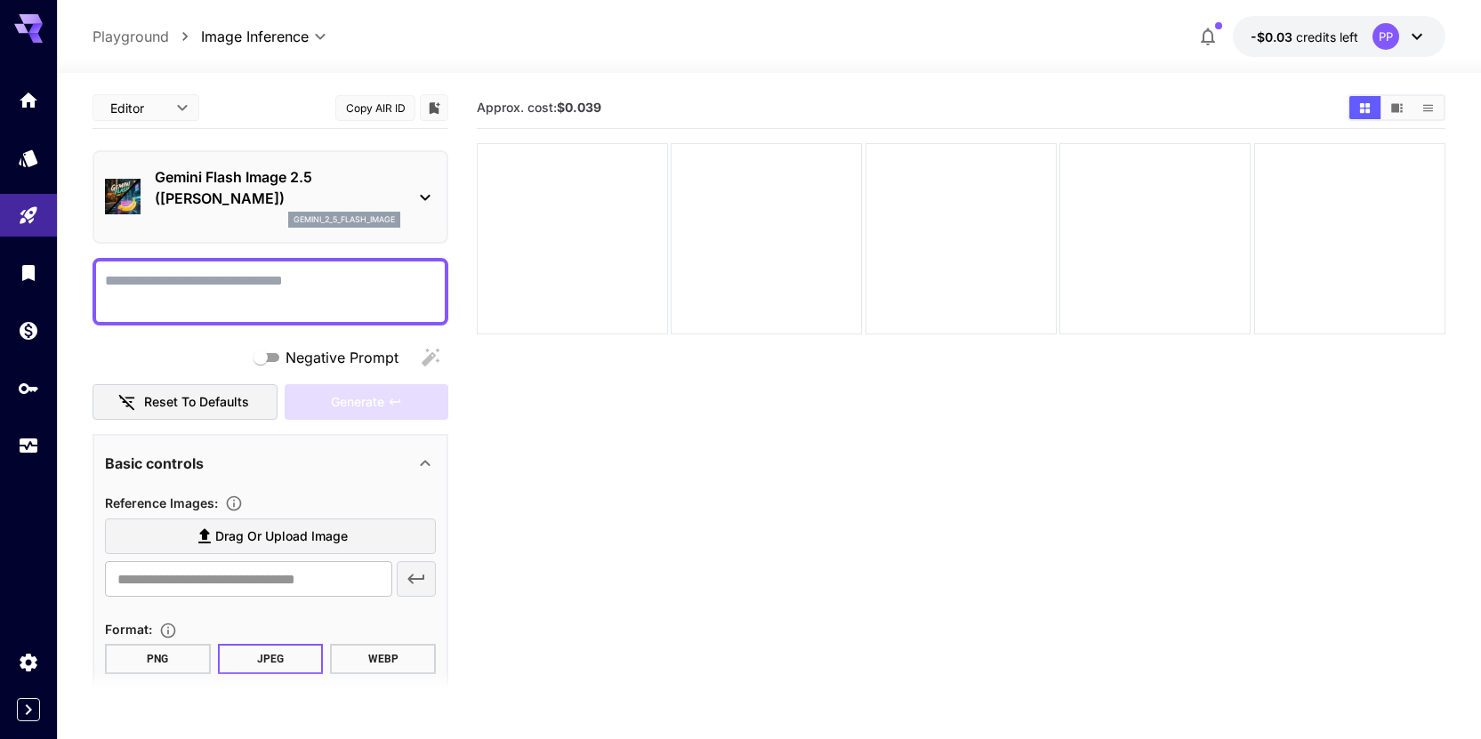
click at [270, 219] on div "gemini_2_5_flash_image" at bounding box center [278, 220] width 246 height 16
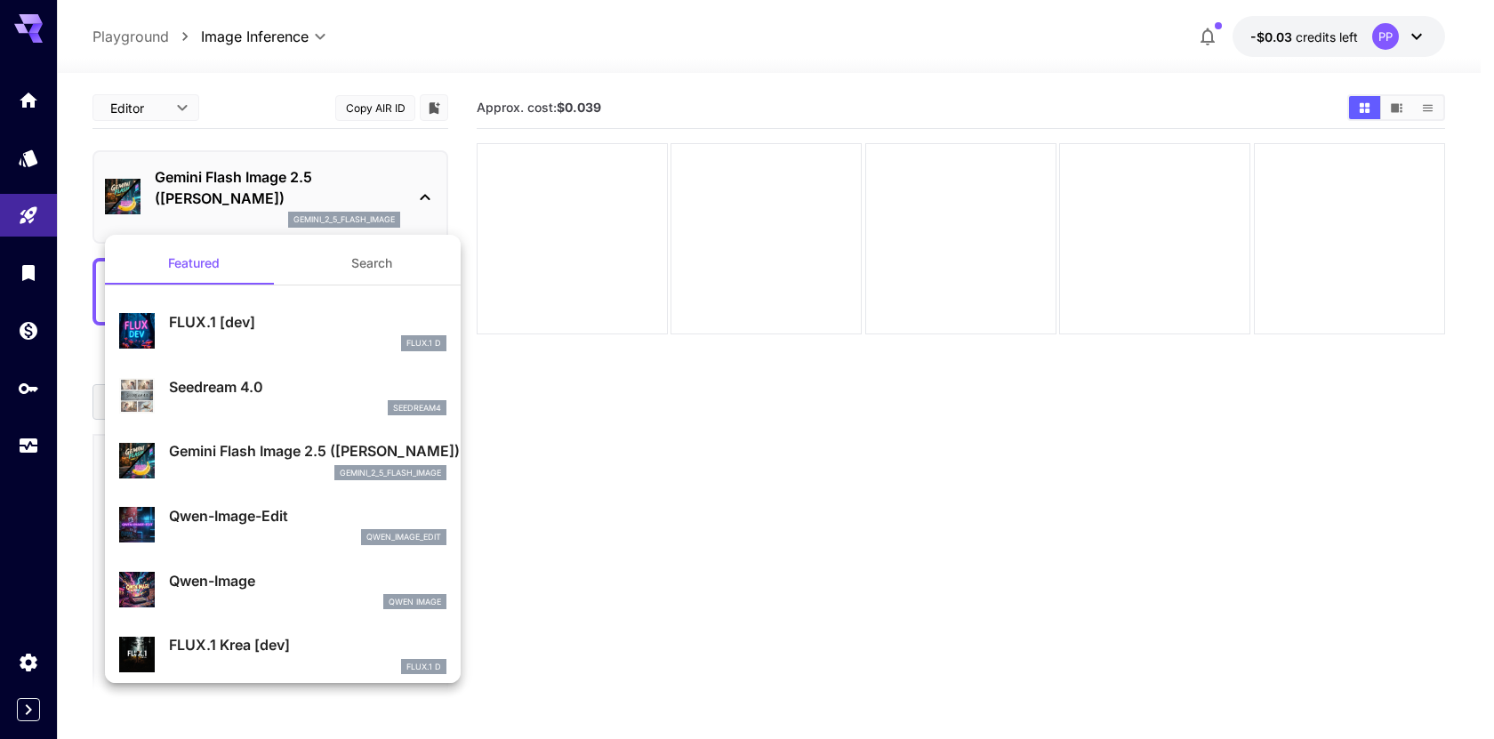
click at [284, 347] on div "FLUX.1 D" at bounding box center [308, 343] width 278 height 16
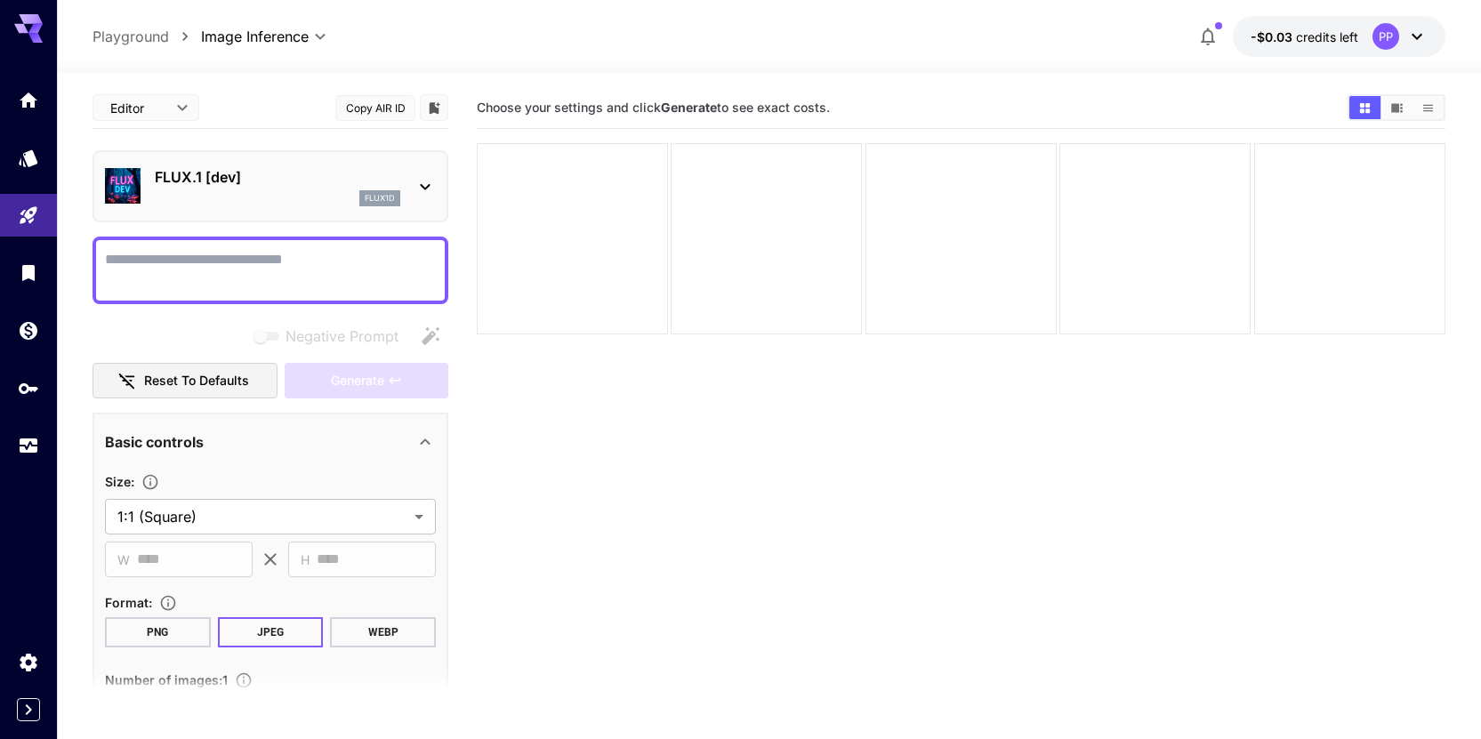
click at [251, 197] on div "flux1d" at bounding box center [278, 198] width 246 height 16
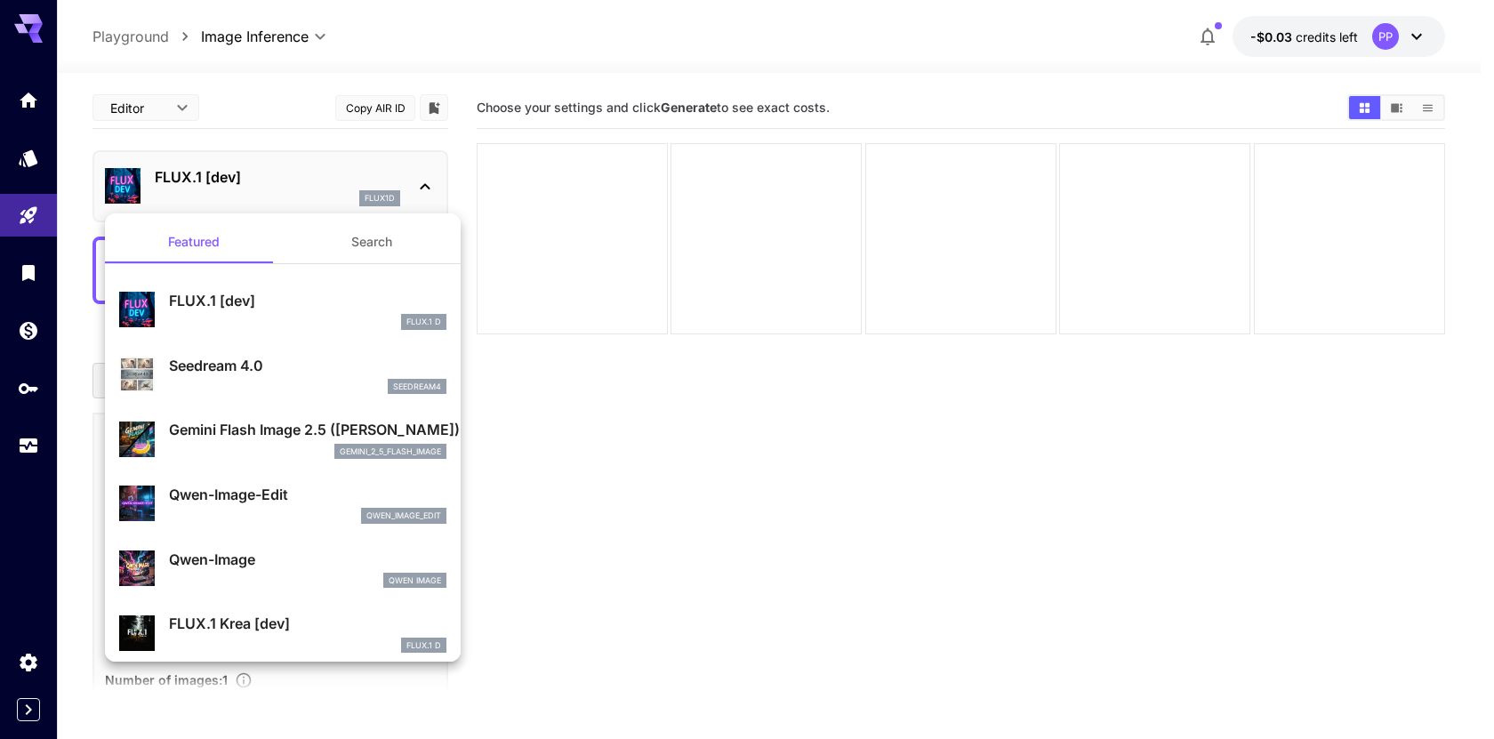
click at [289, 513] on div "qwen_image_edit" at bounding box center [308, 516] width 278 height 16
type input "*"
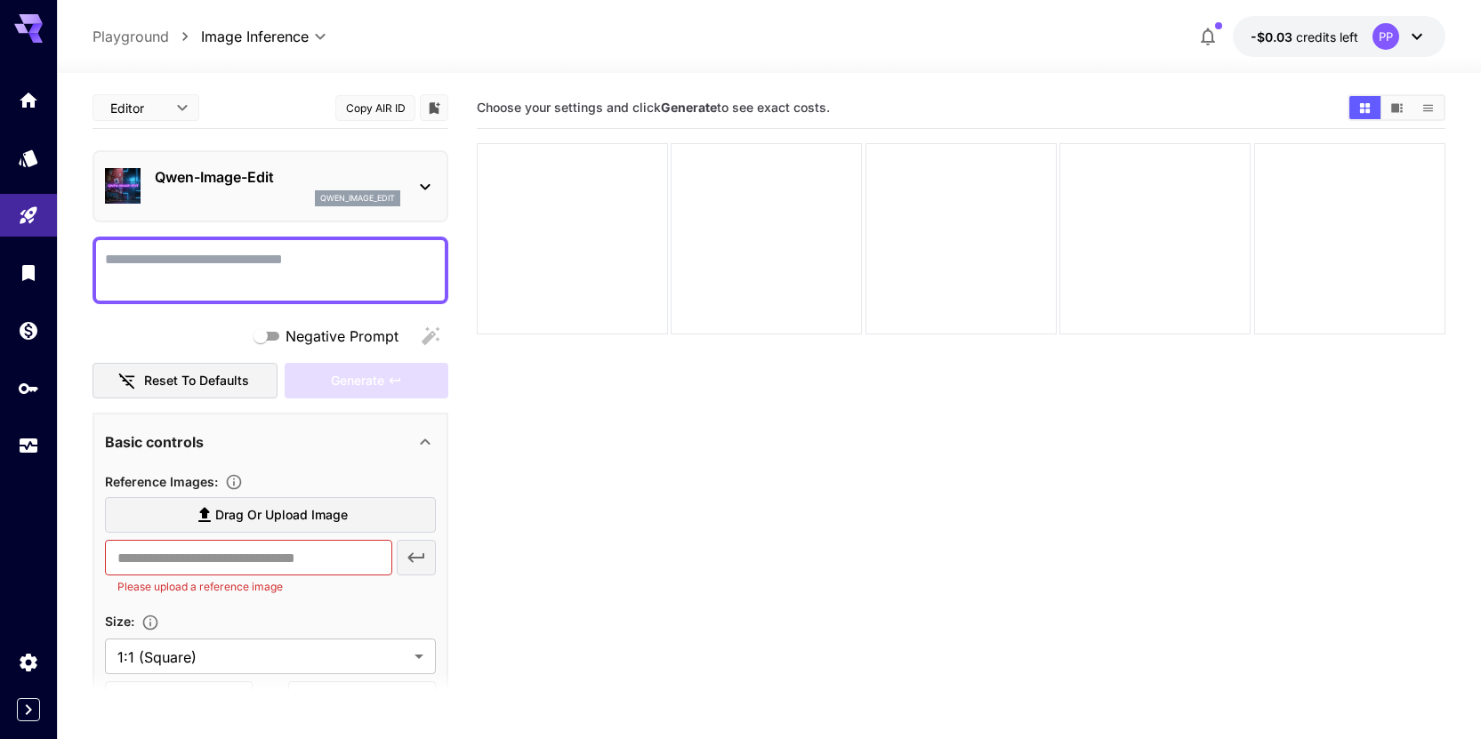
click at [252, 200] on div "qwen_image_edit" at bounding box center [278, 198] width 246 height 16
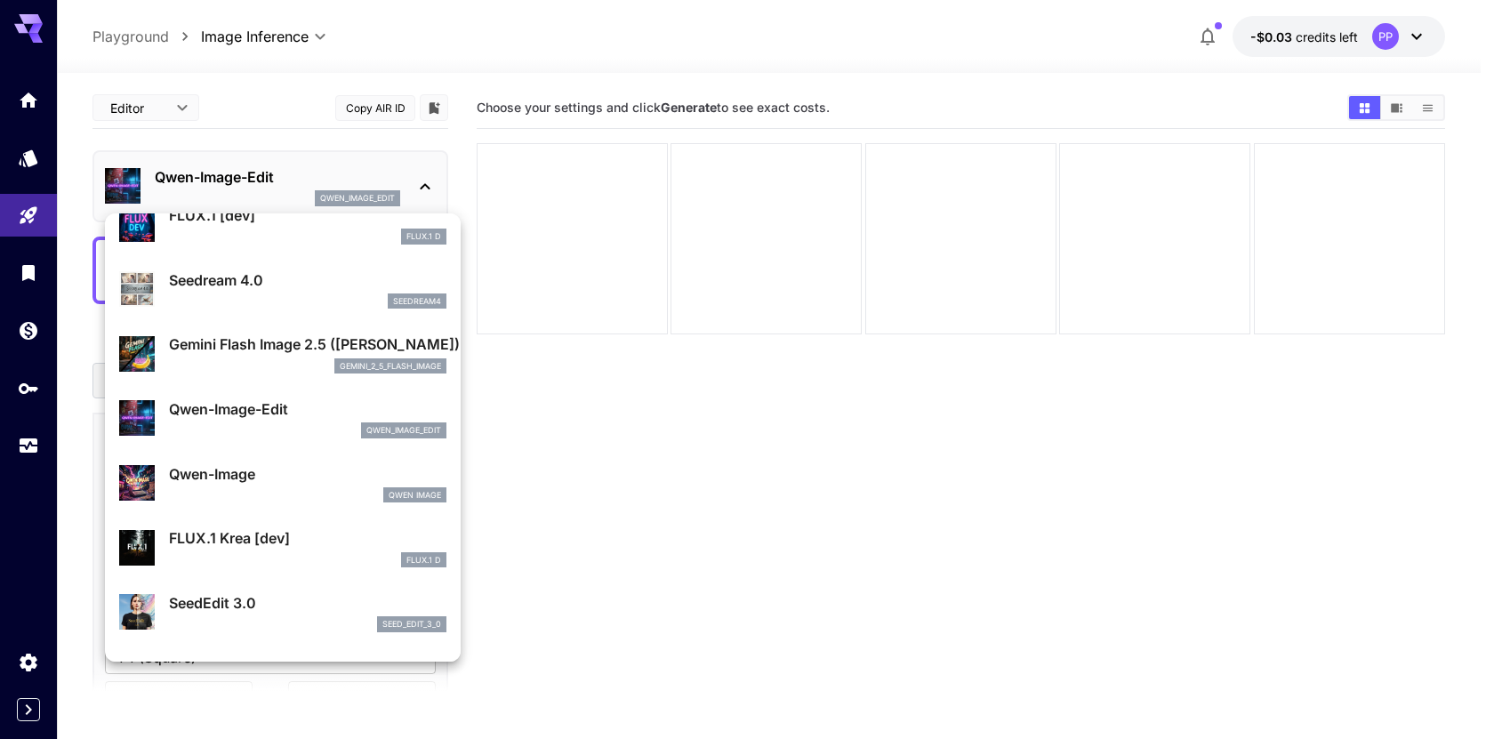
scroll to position [157, 0]
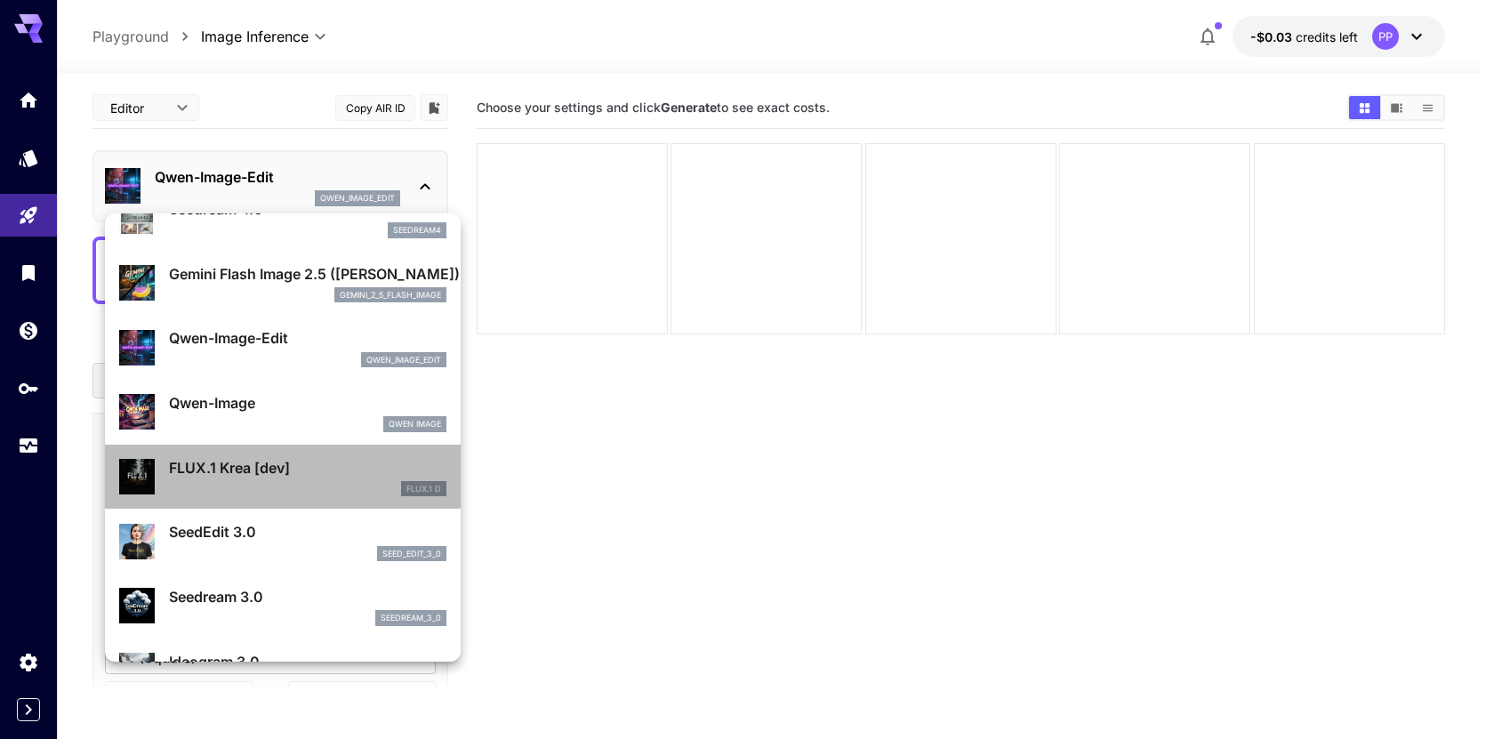
click at [282, 463] on p "FLUX.1 Krea [dev]" at bounding box center [308, 467] width 278 height 21
type input "**"
type input "***"
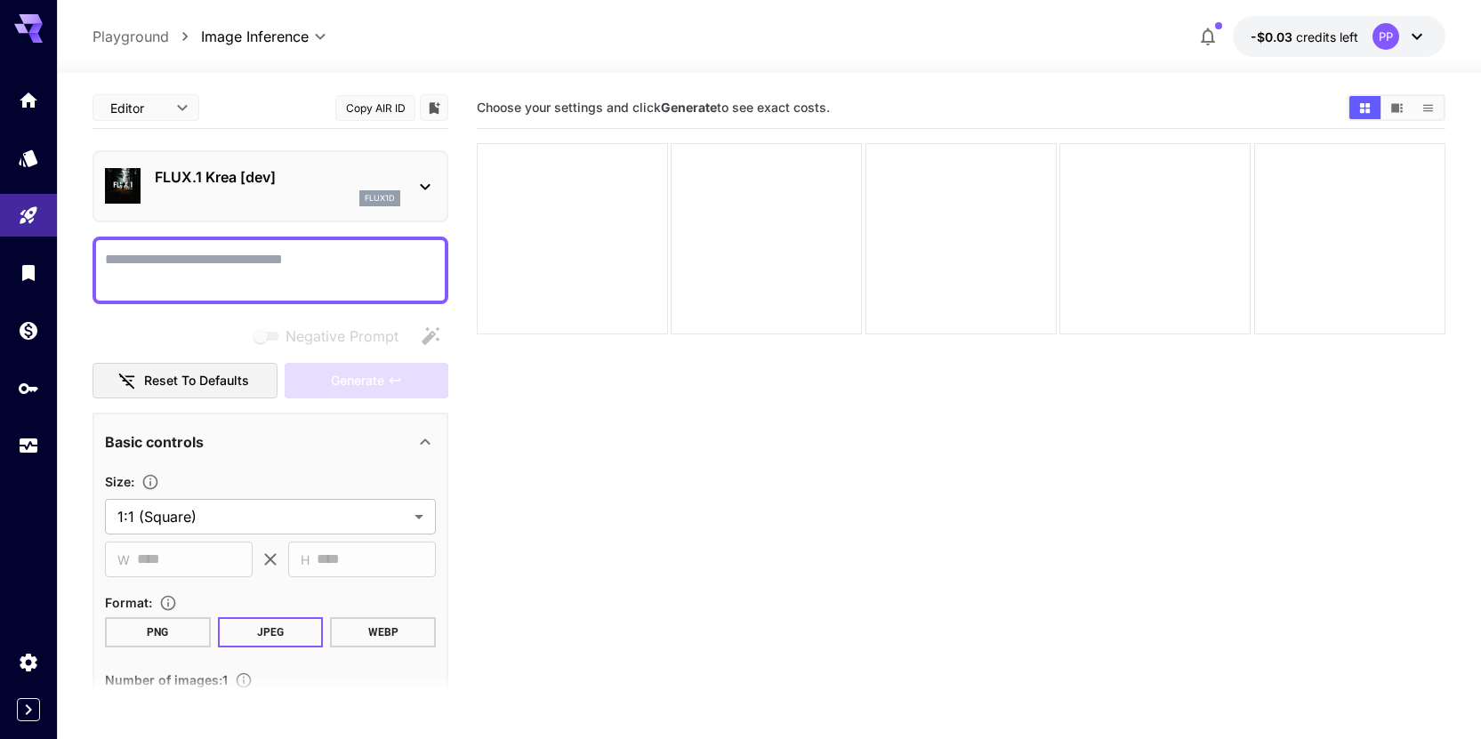
click at [256, 198] on div "flux1d" at bounding box center [278, 198] width 246 height 16
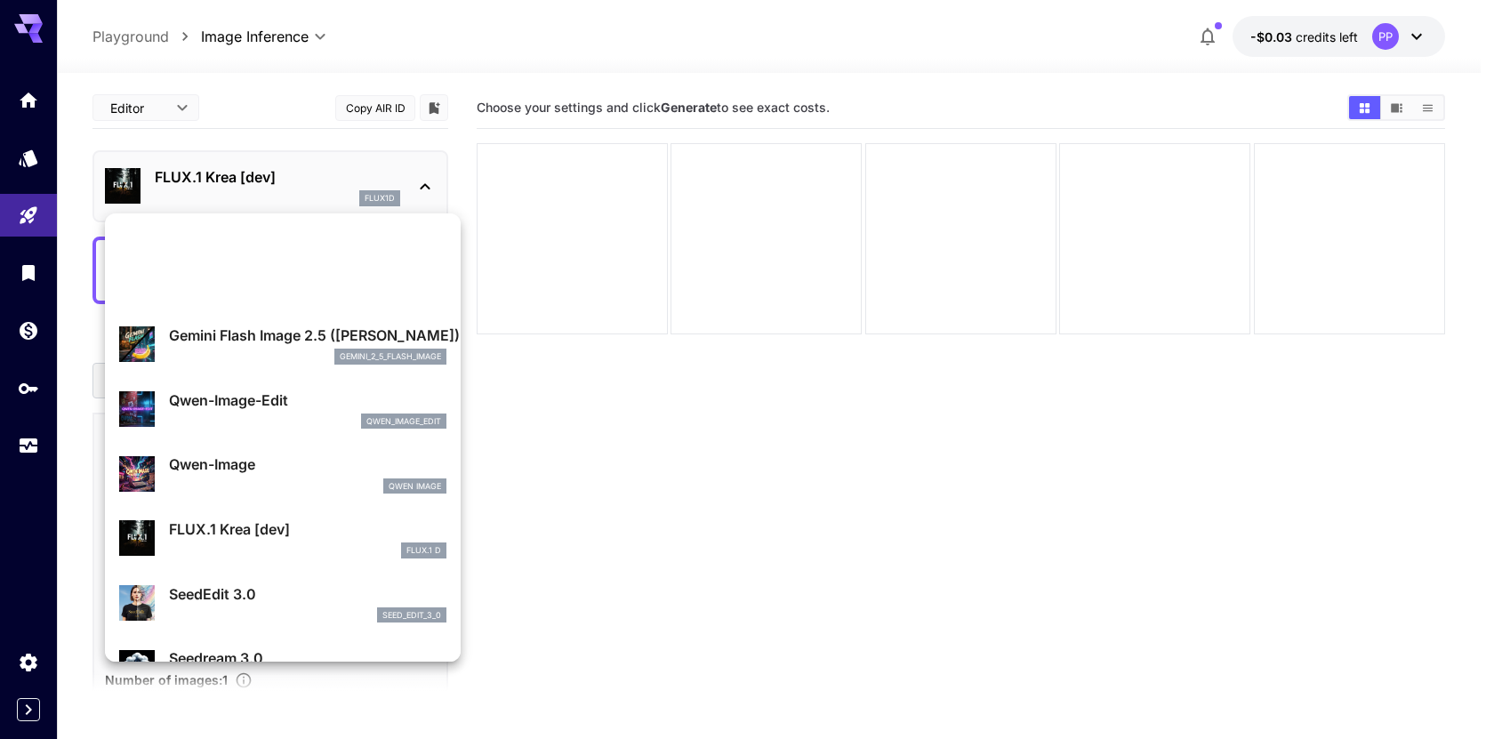
scroll to position [443, 0]
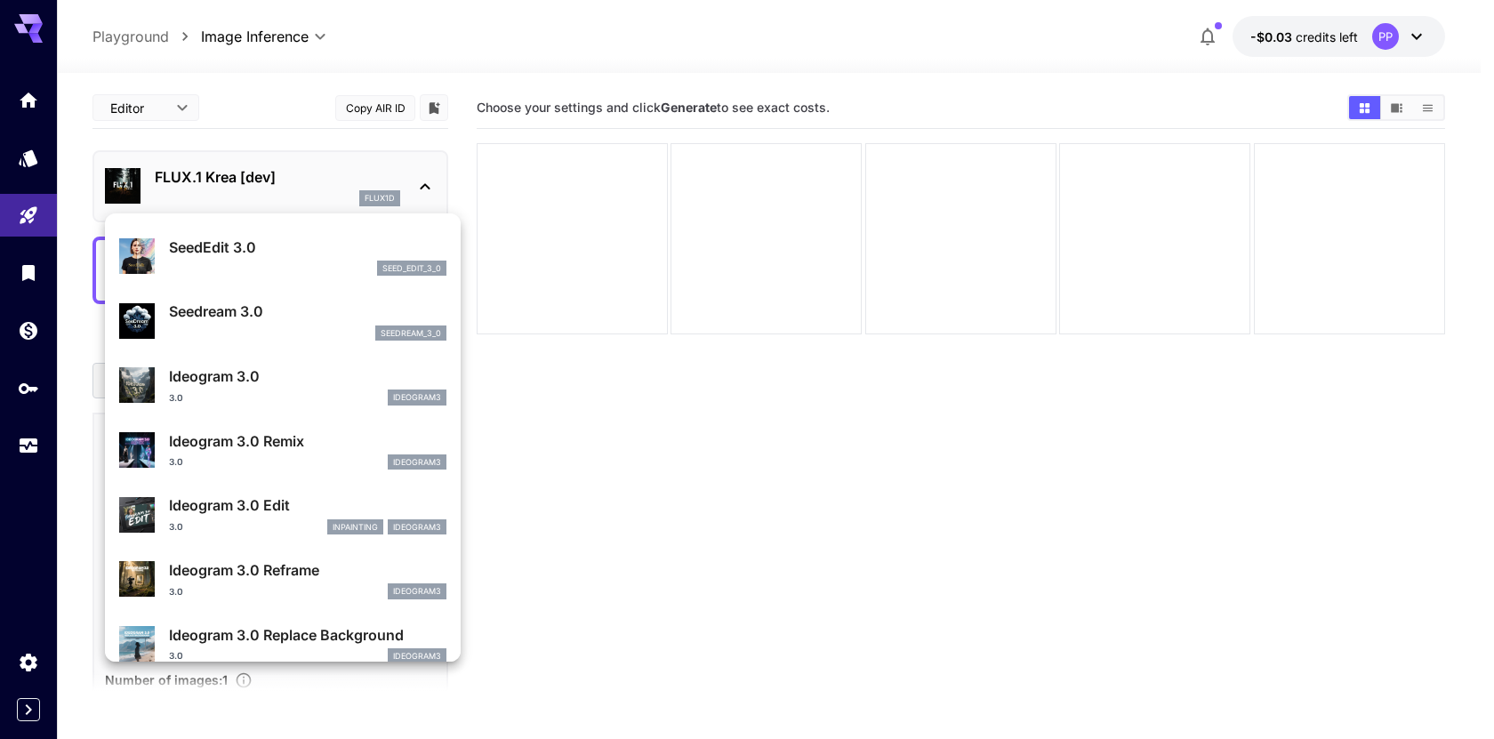
click at [290, 449] on p "Ideogram 3.0 Remix" at bounding box center [308, 441] width 278 height 21
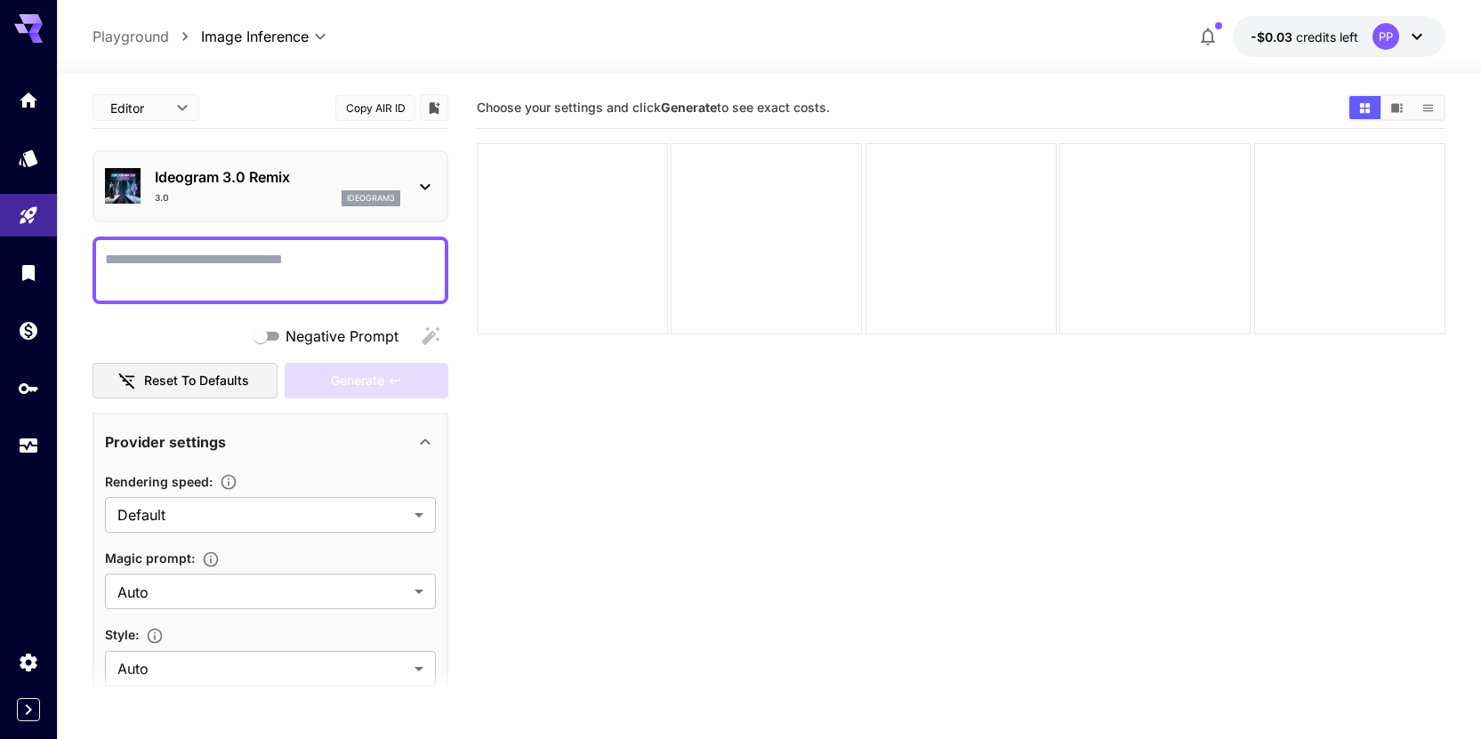
click at [275, 187] on p "Ideogram 3.0 Remix" at bounding box center [278, 176] width 246 height 21
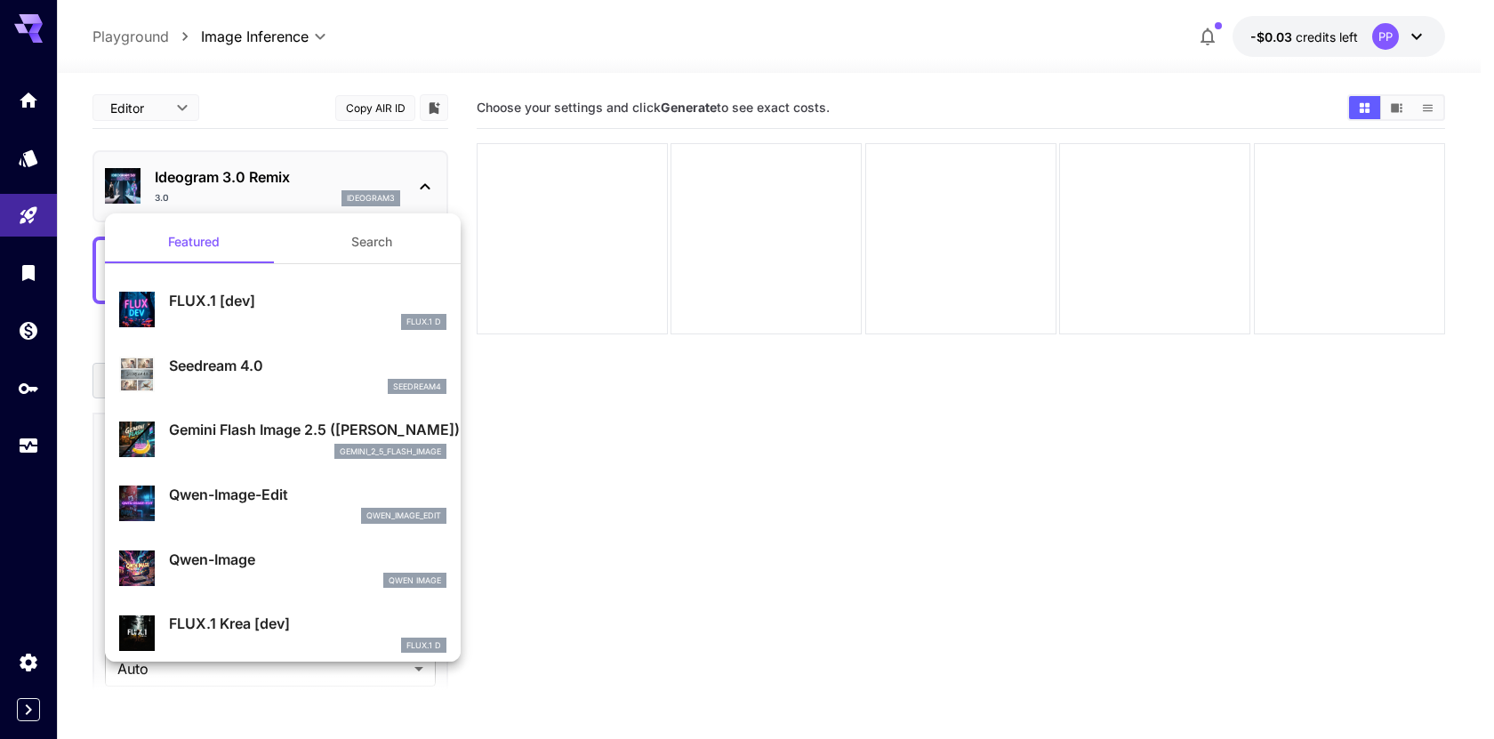
click at [321, 221] on button "Search" at bounding box center [372, 242] width 178 height 43
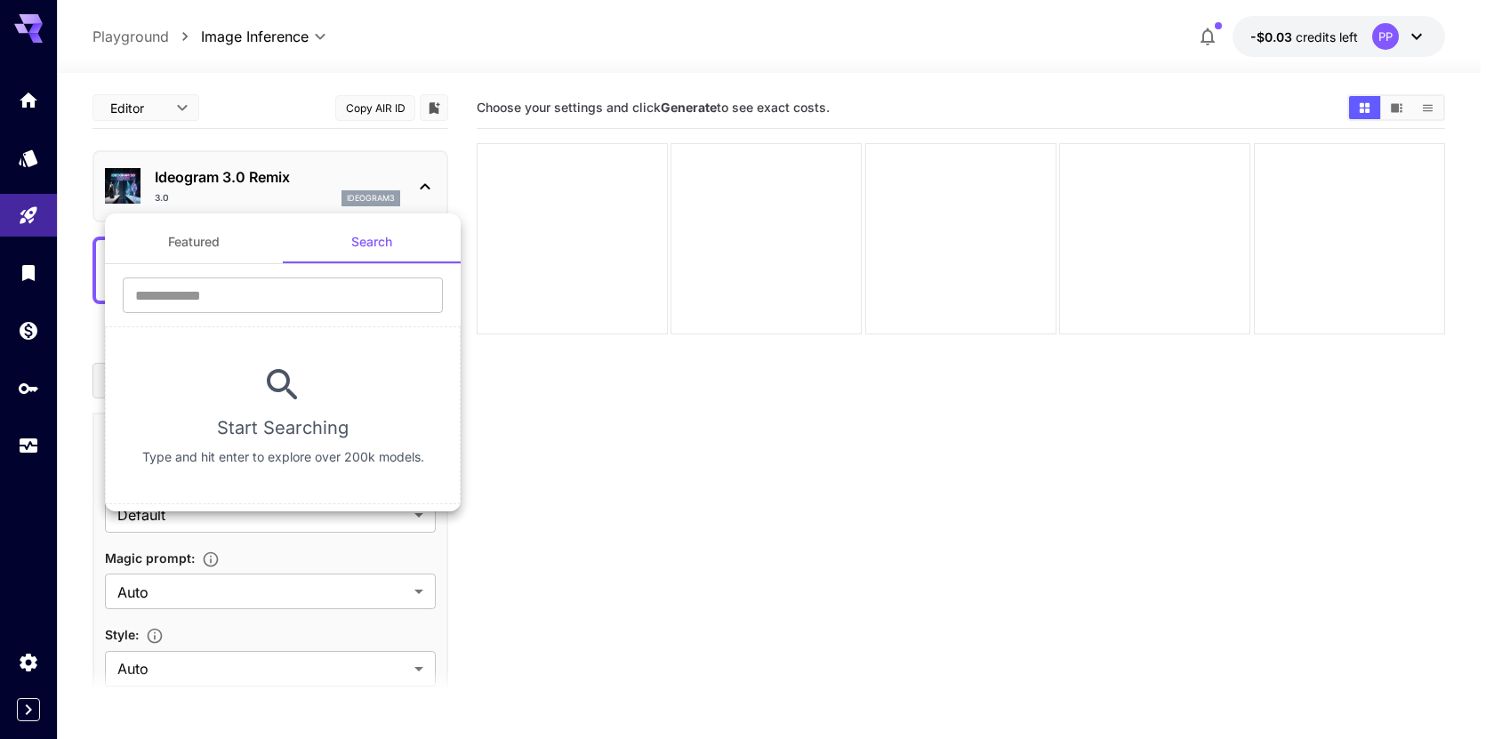
click at [202, 220] on ul "Featured Search ​ Start Searching Type and hit enter to explore over 200k model…" at bounding box center [283, 362] width 356 height 298
click at [218, 236] on button "Featured" at bounding box center [194, 242] width 178 height 43
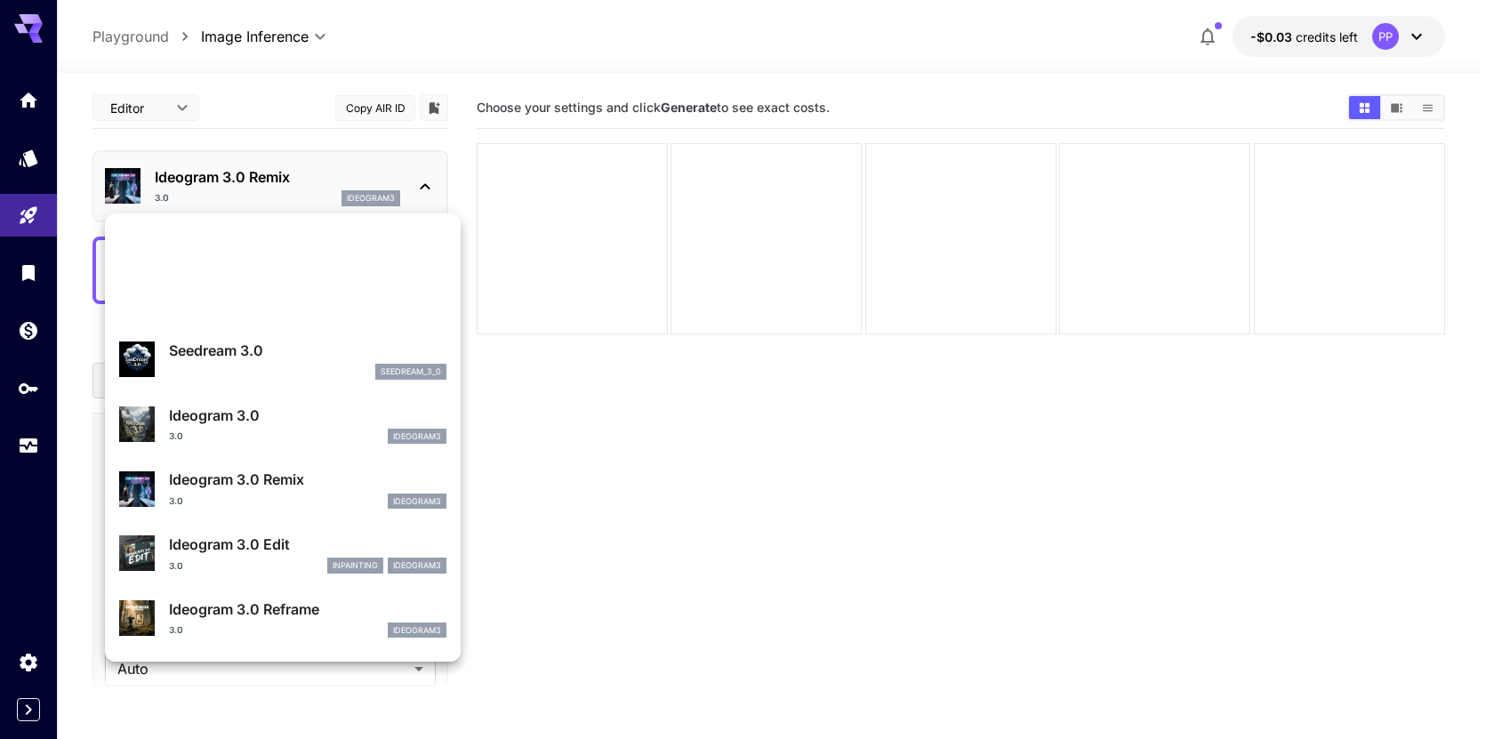
scroll to position [855, 0]
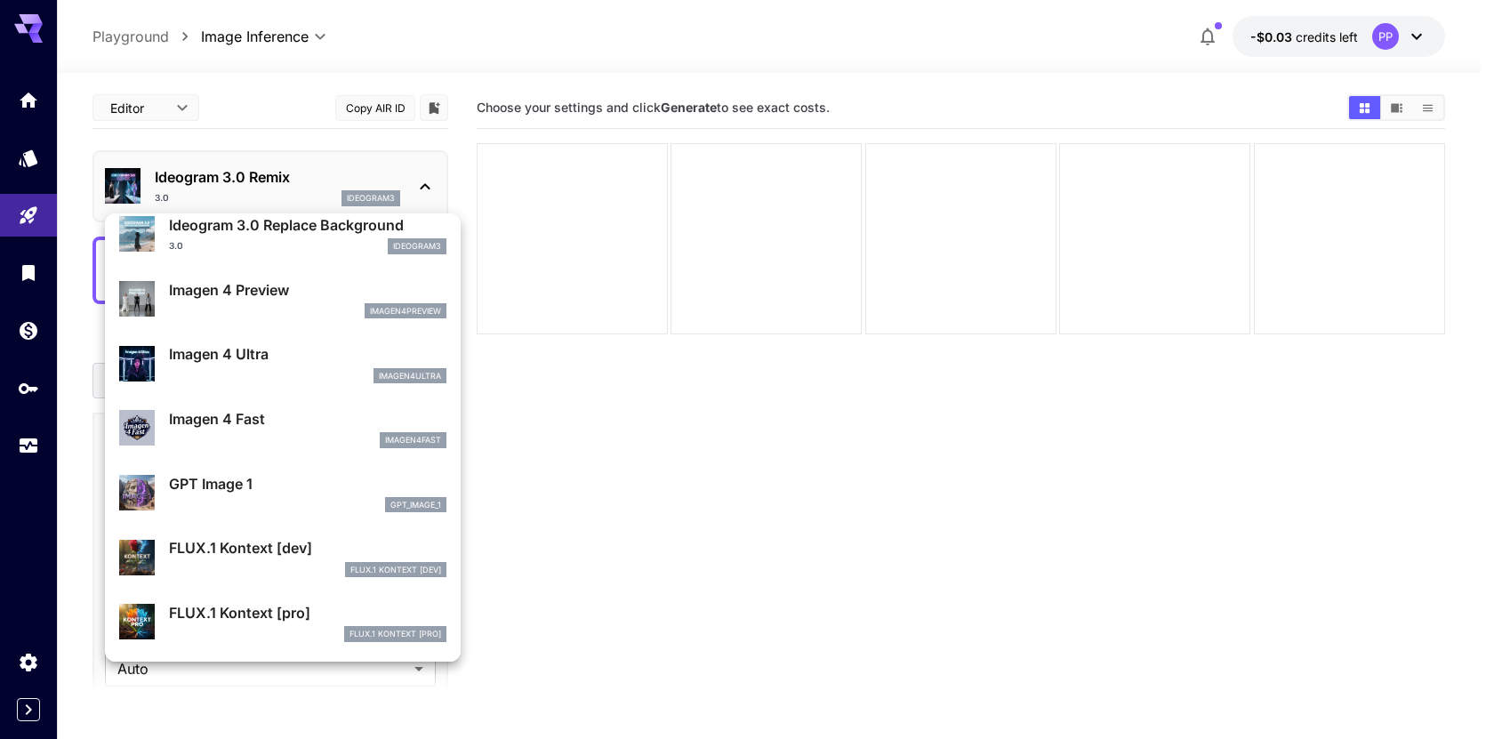
click at [301, 575] on div "FLUX.1 Kontext [dev]" at bounding box center [308, 570] width 278 height 16
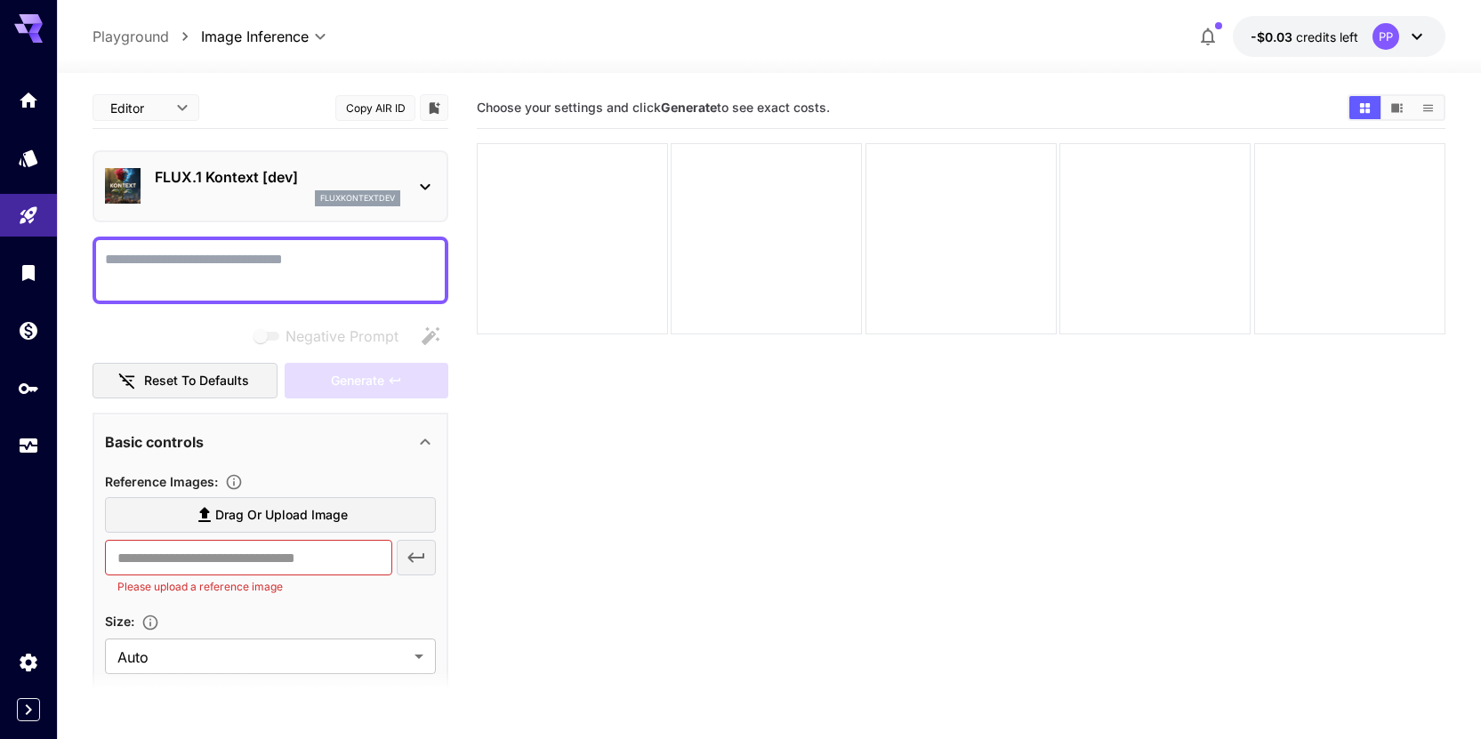
click at [255, 195] on div "fluxkontextdev" at bounding box center [278, 198] width 246 height 16
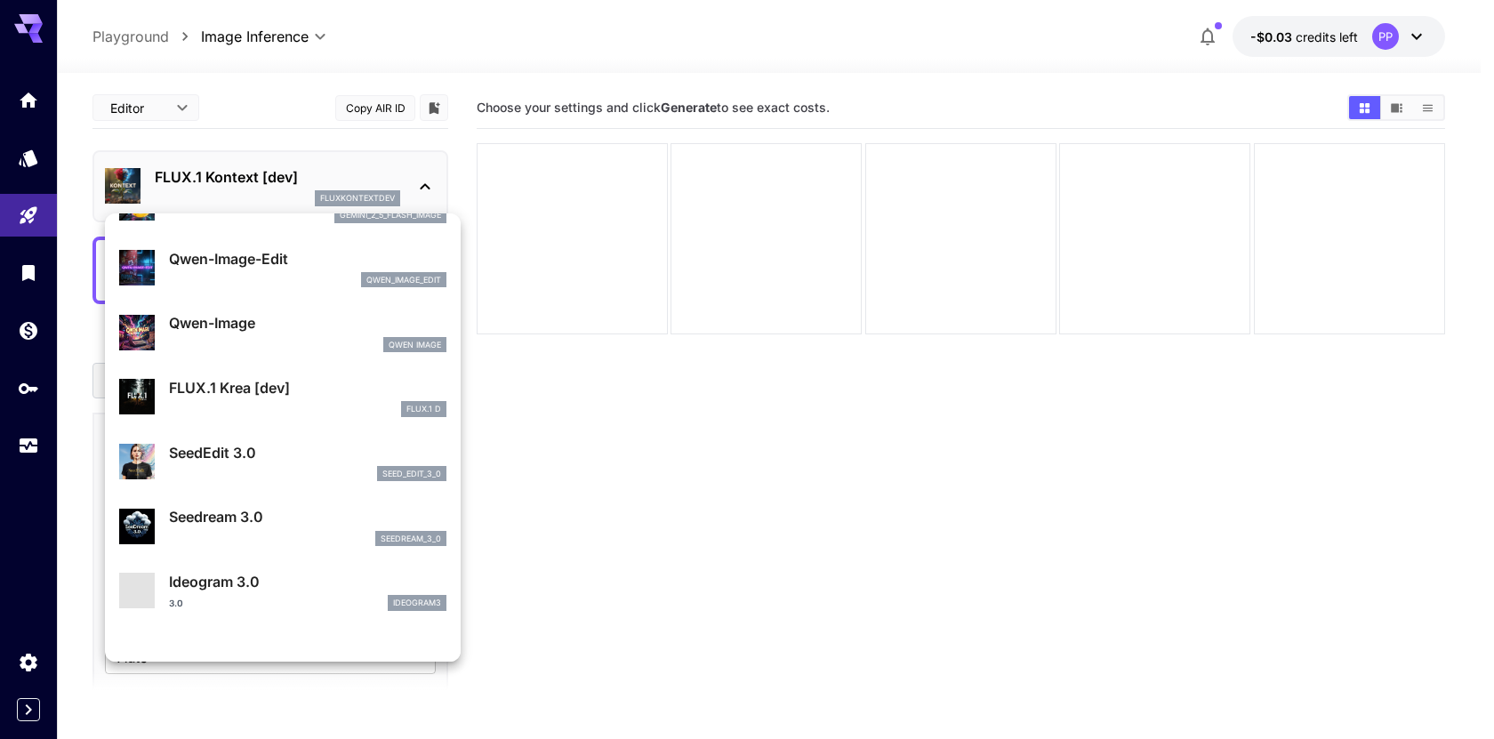
scroll to position [670, 0]
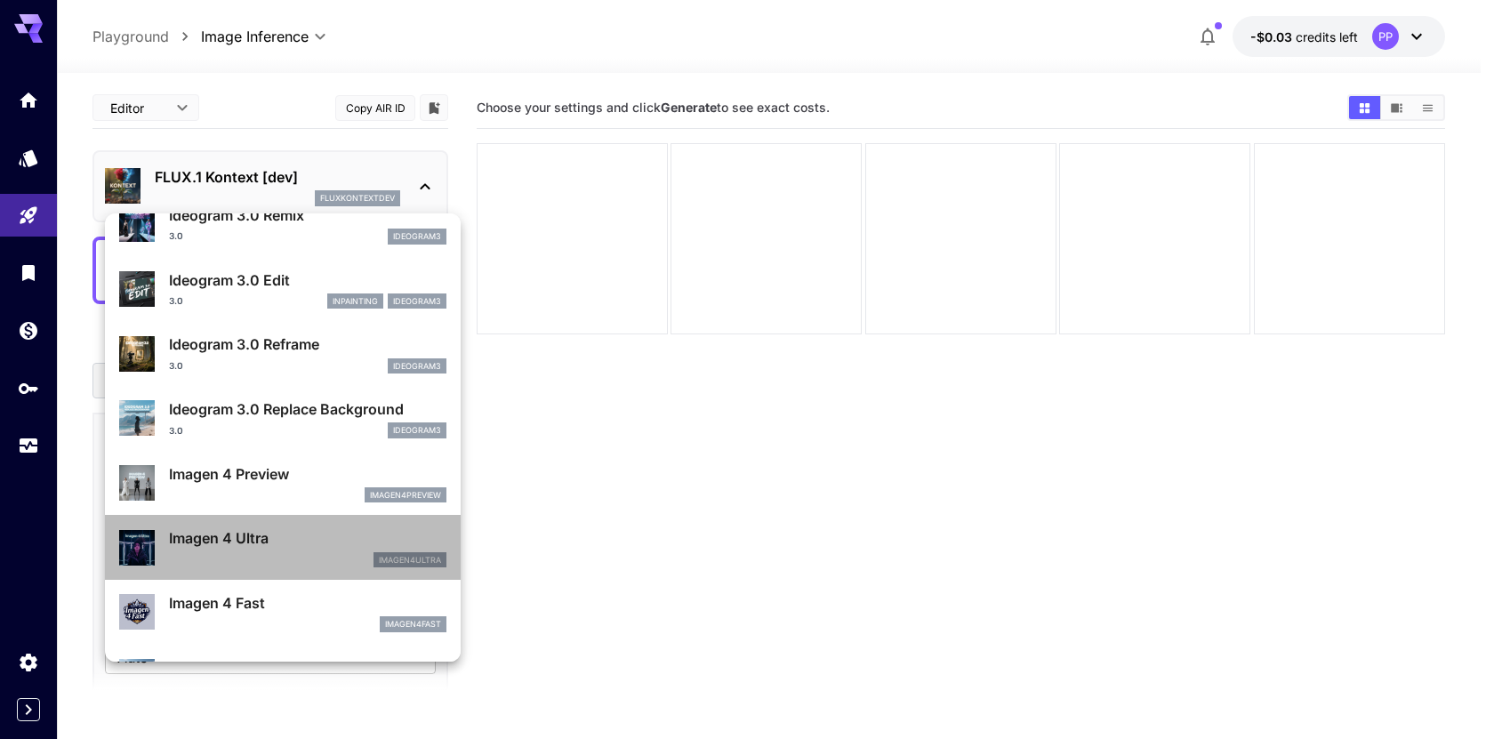
click at [286, 542] on p "Imagen 4 Ultra" at bounding box center [308, 537] width 278 height 21
type input "**********"
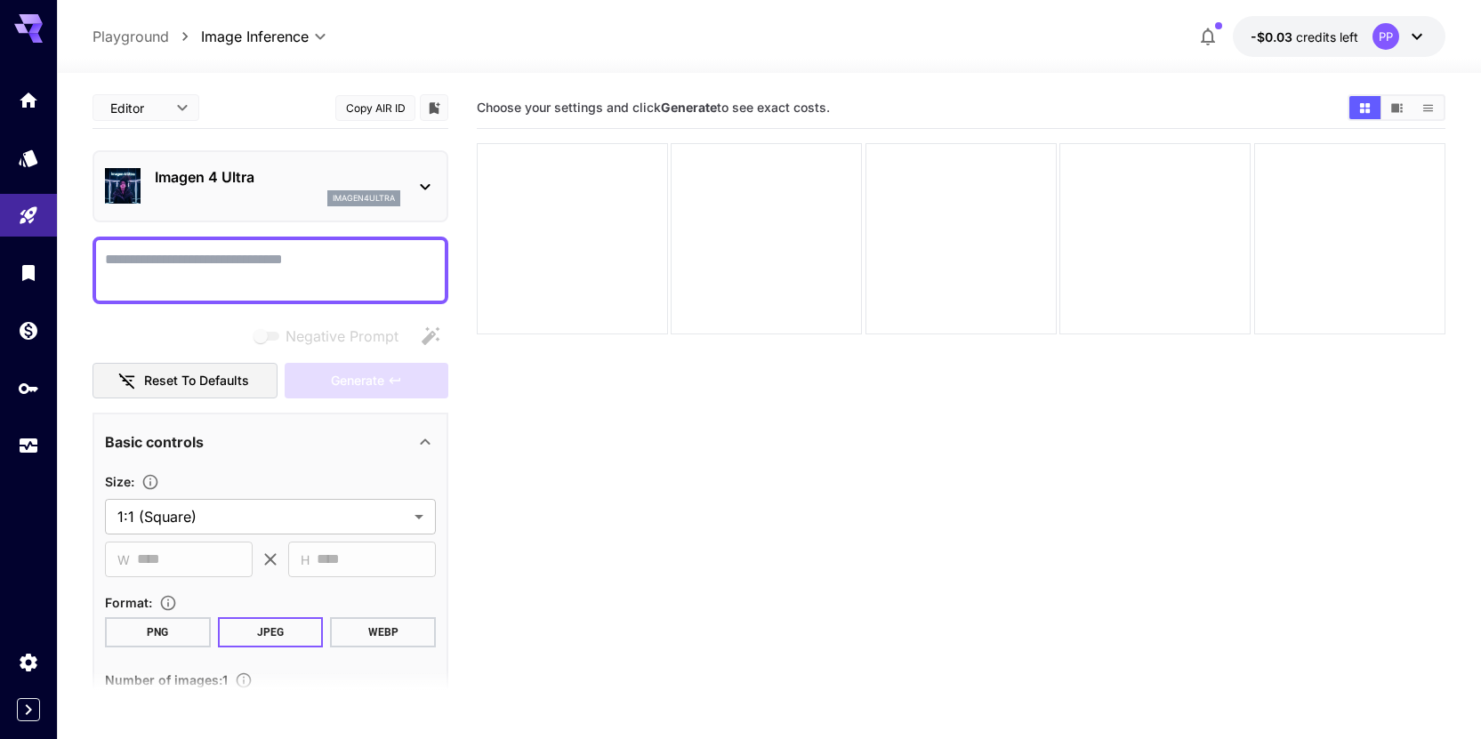
click at [259, 187] on p "Imagen 4 Ultra" at bounding box center [278, 176] width 246 height 21
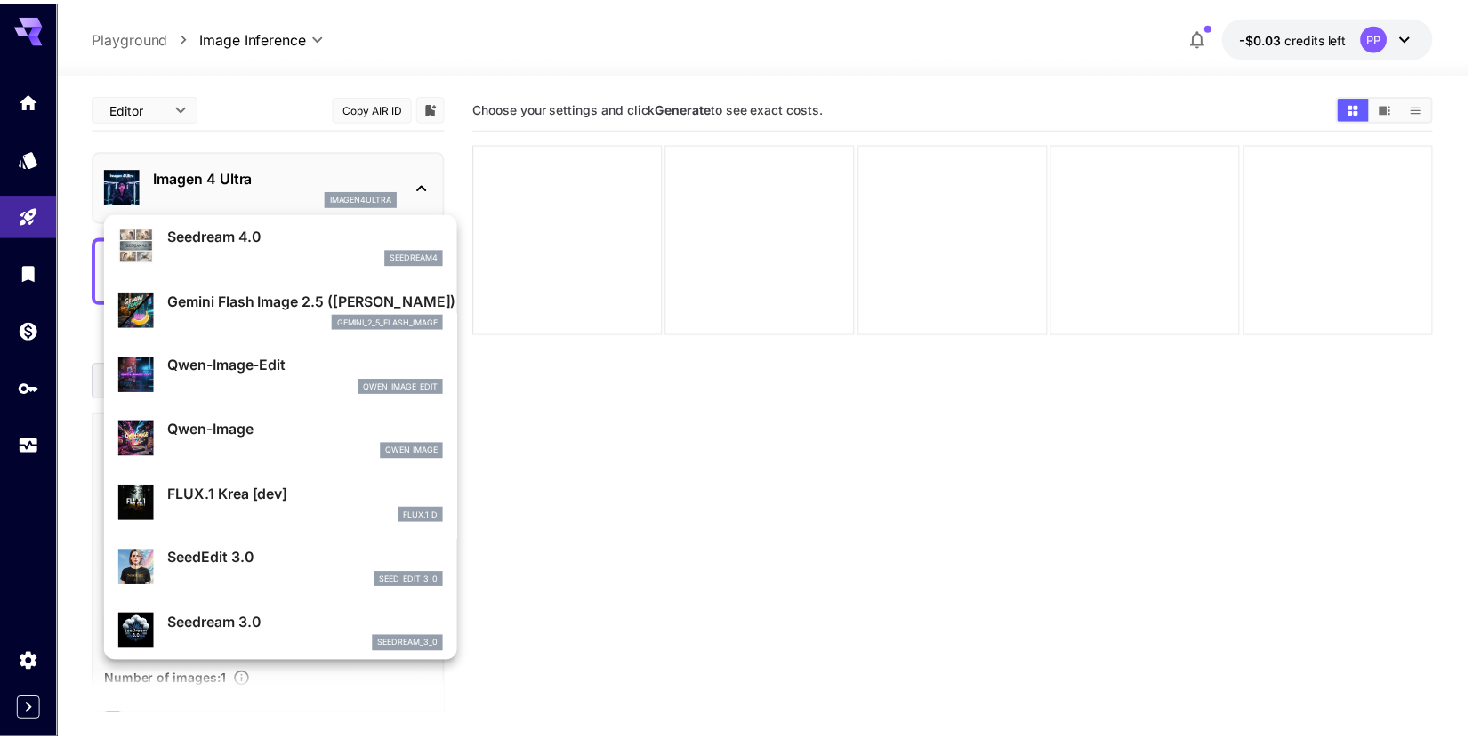
scroll to position [229, 0]
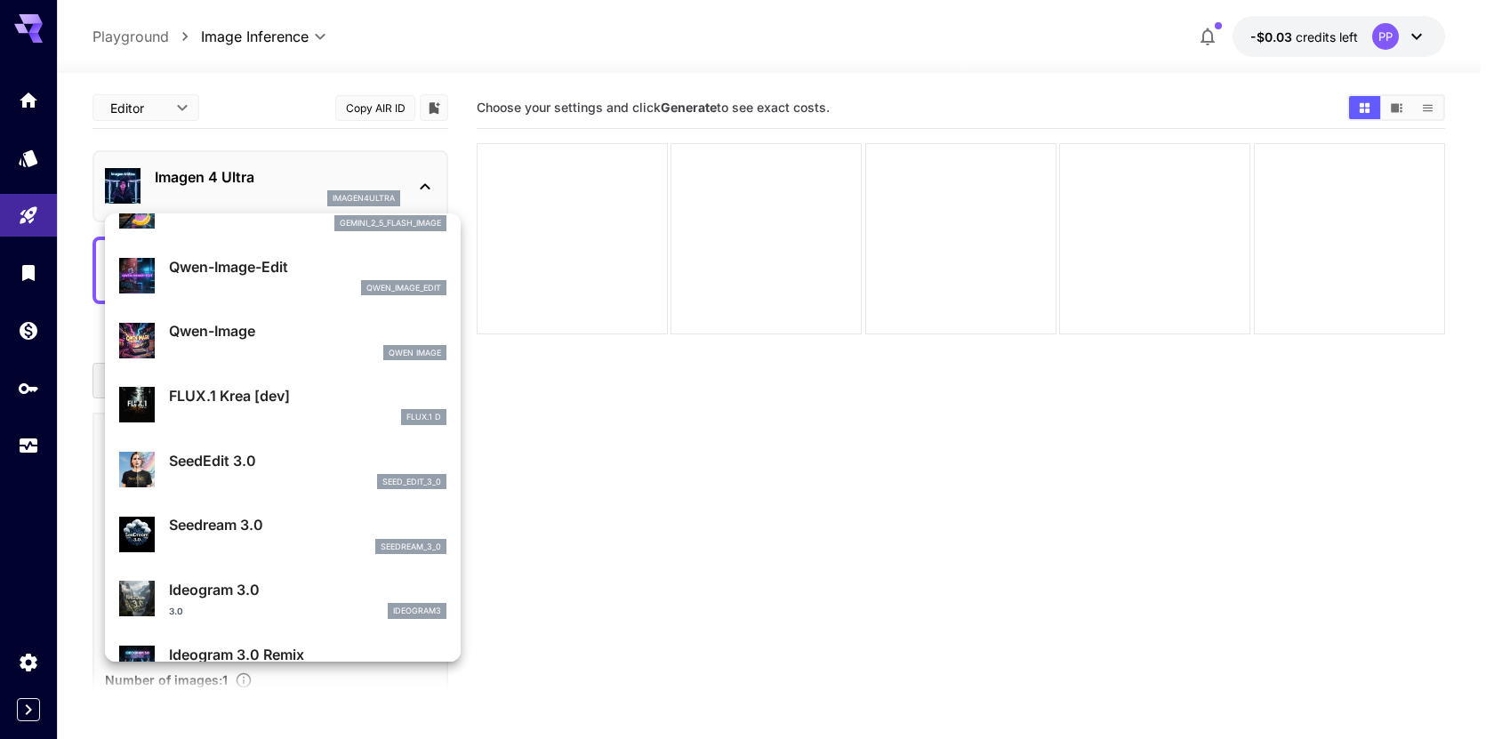
click at [850, 471] on div at bounding box center [747, 369] width 1494 height 739
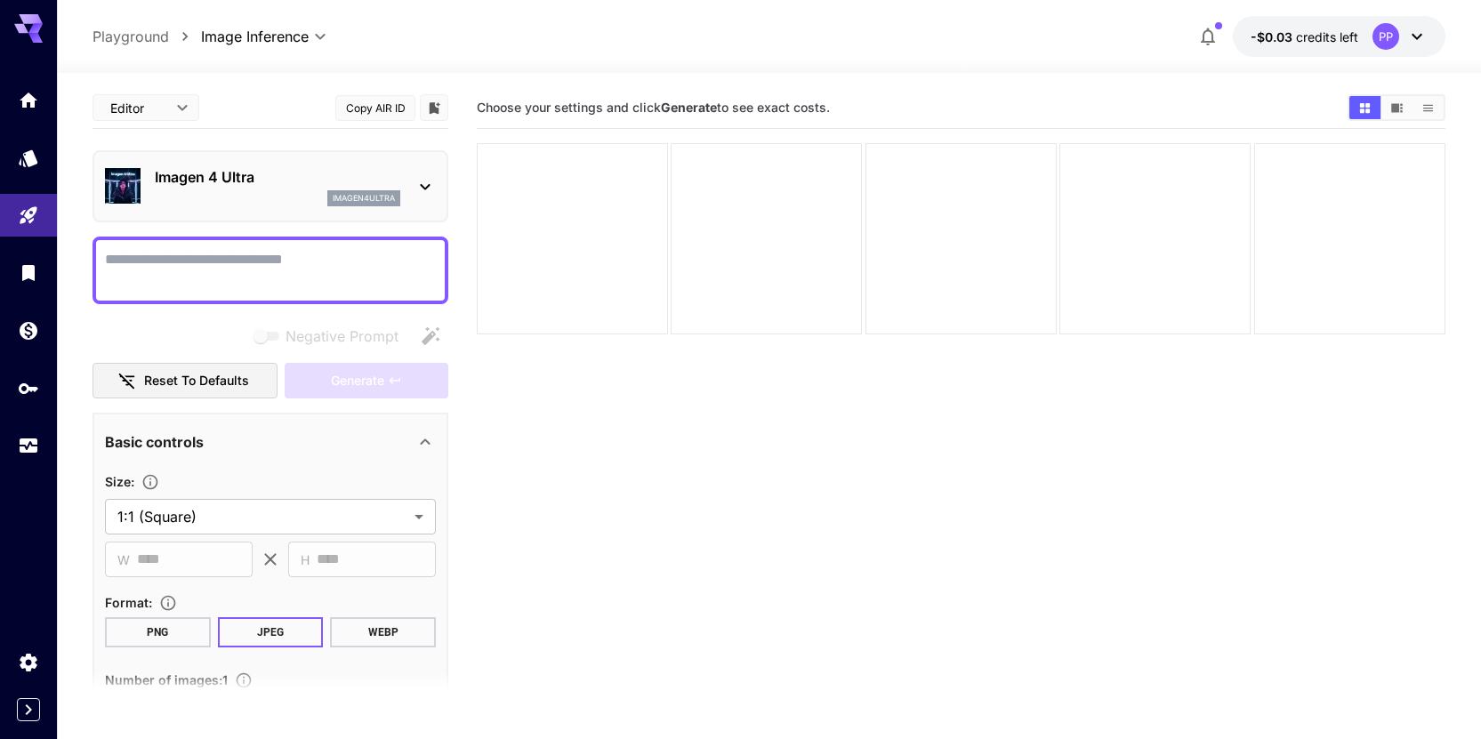
click at [173, 110] on body "**********" at bounding box center [740, 440] width 1481 height 880
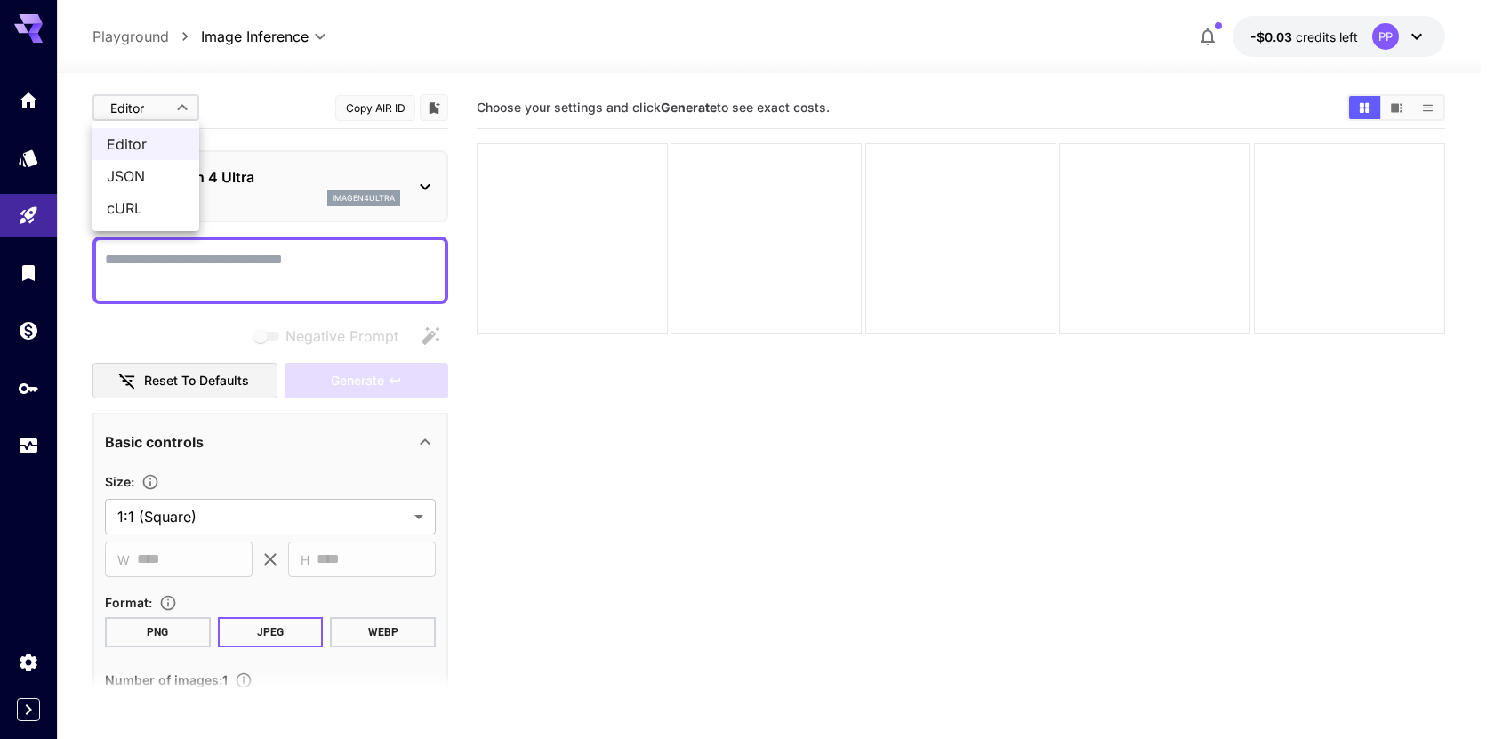
click at [124, 173] on span "JSON" at bounding box center [146, 175] width 78 height 21
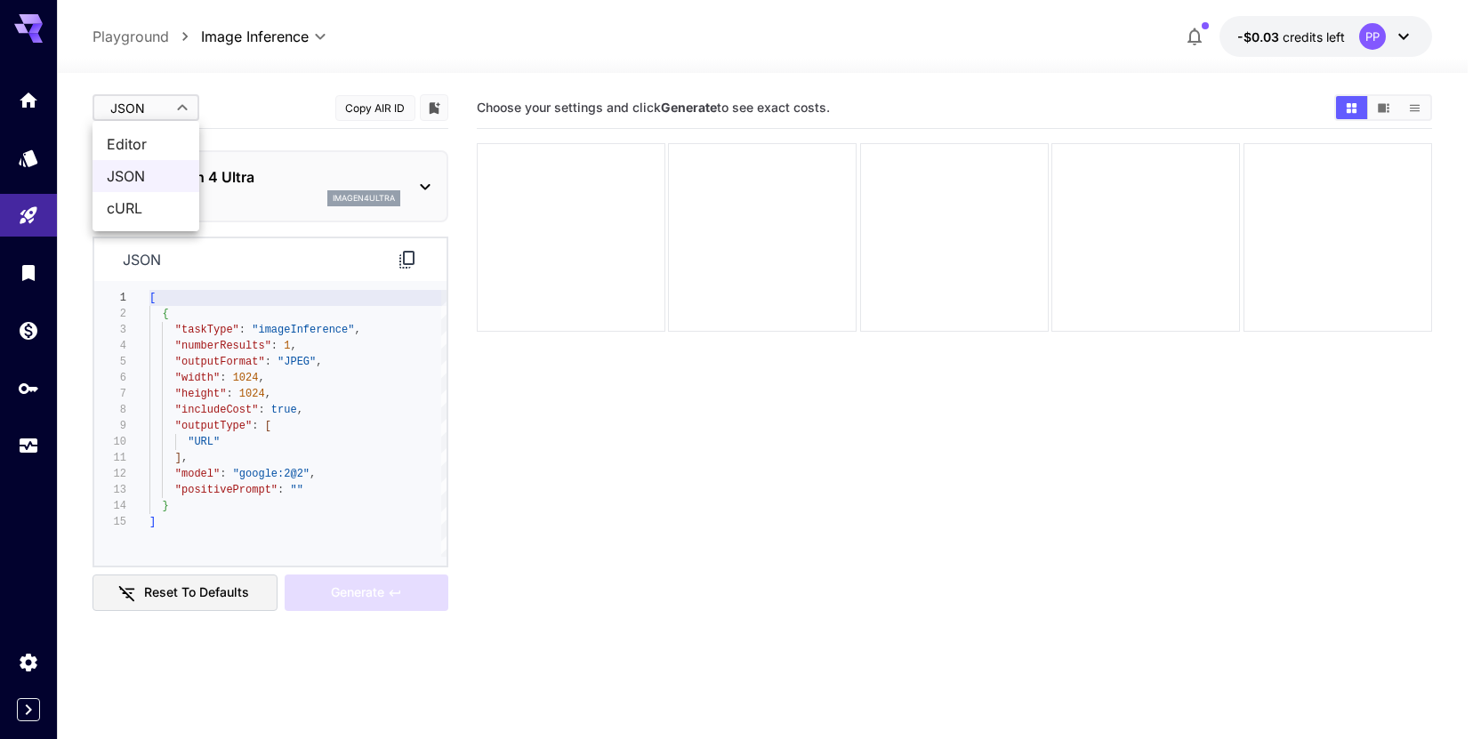
click at [135, 107] on body "**********" at bounding box center [740, 440] width 1481 height 880
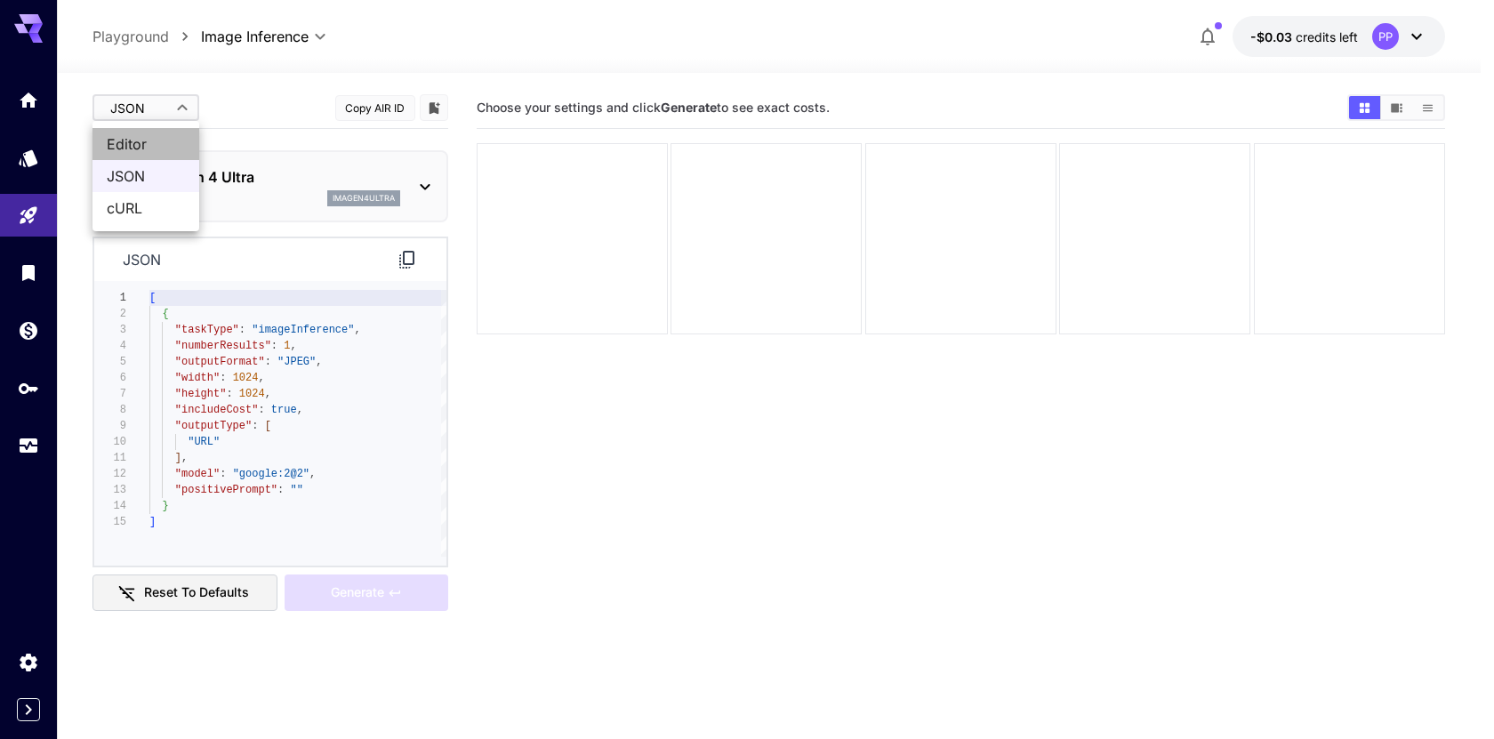
click at [132, 139] on span "Editor" at bounding box center [146, 143] width 78 height 21
type input "****"
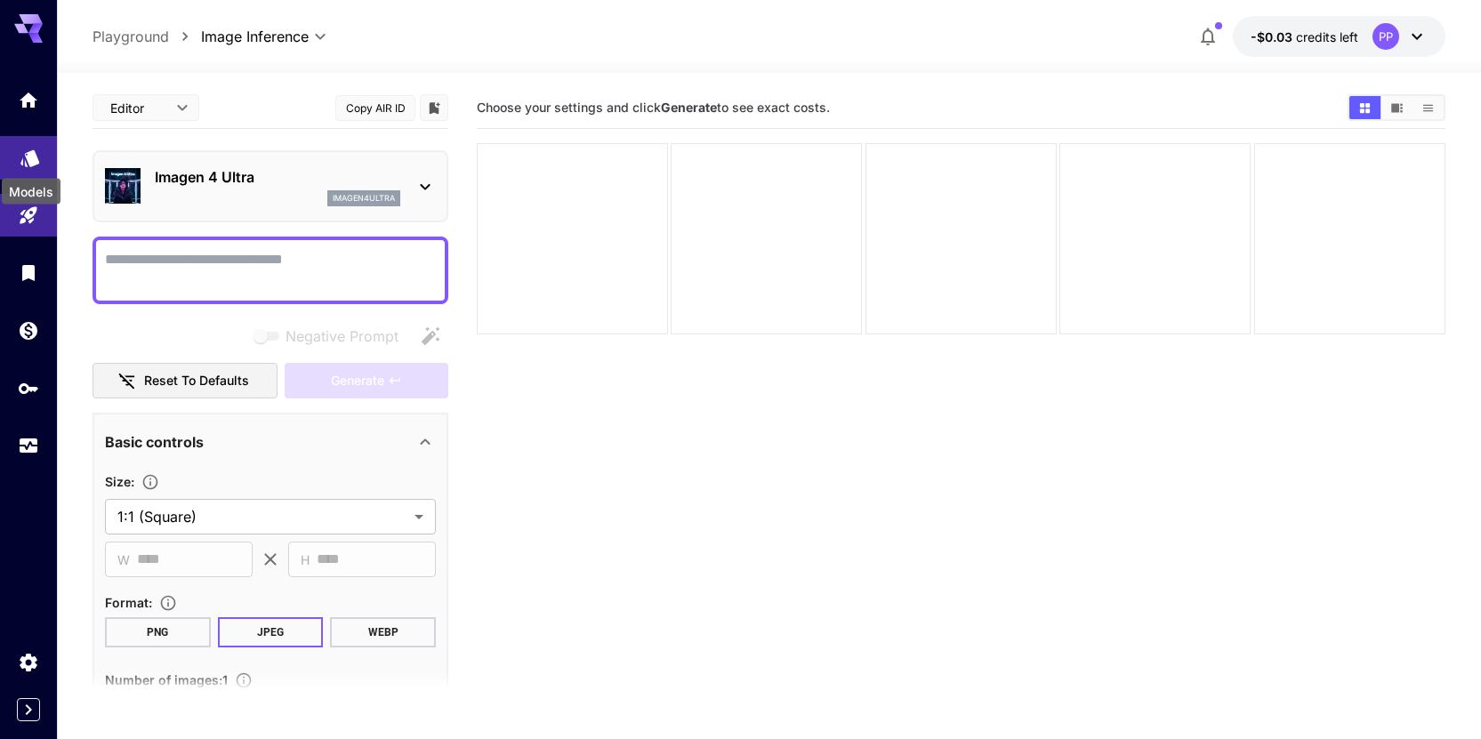
click at [36, 156] on icon "Models" at bounding box center [29, 152] width 19 height 17
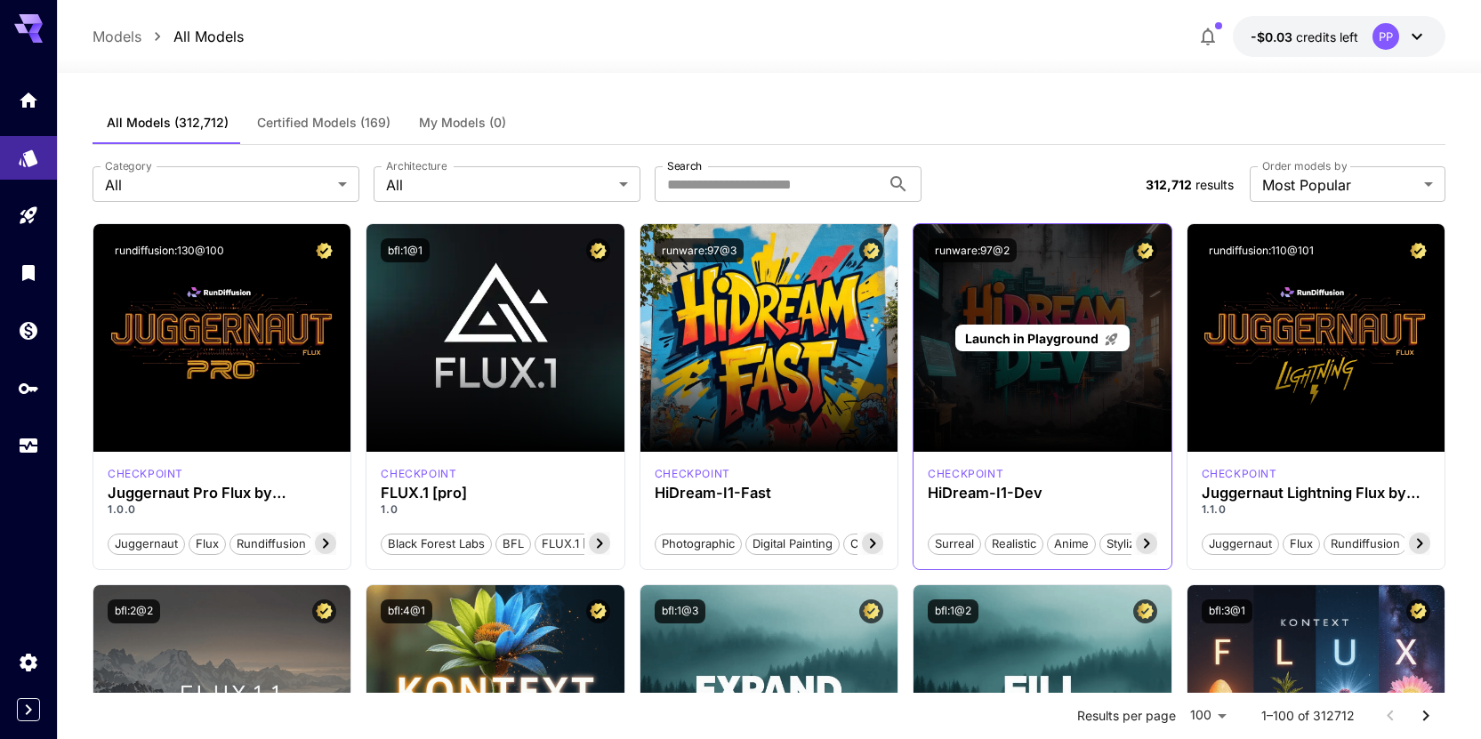
click at [1050, 362] on div "Launch in Playground" at bounding box center [1042, 338] width 257 height 228
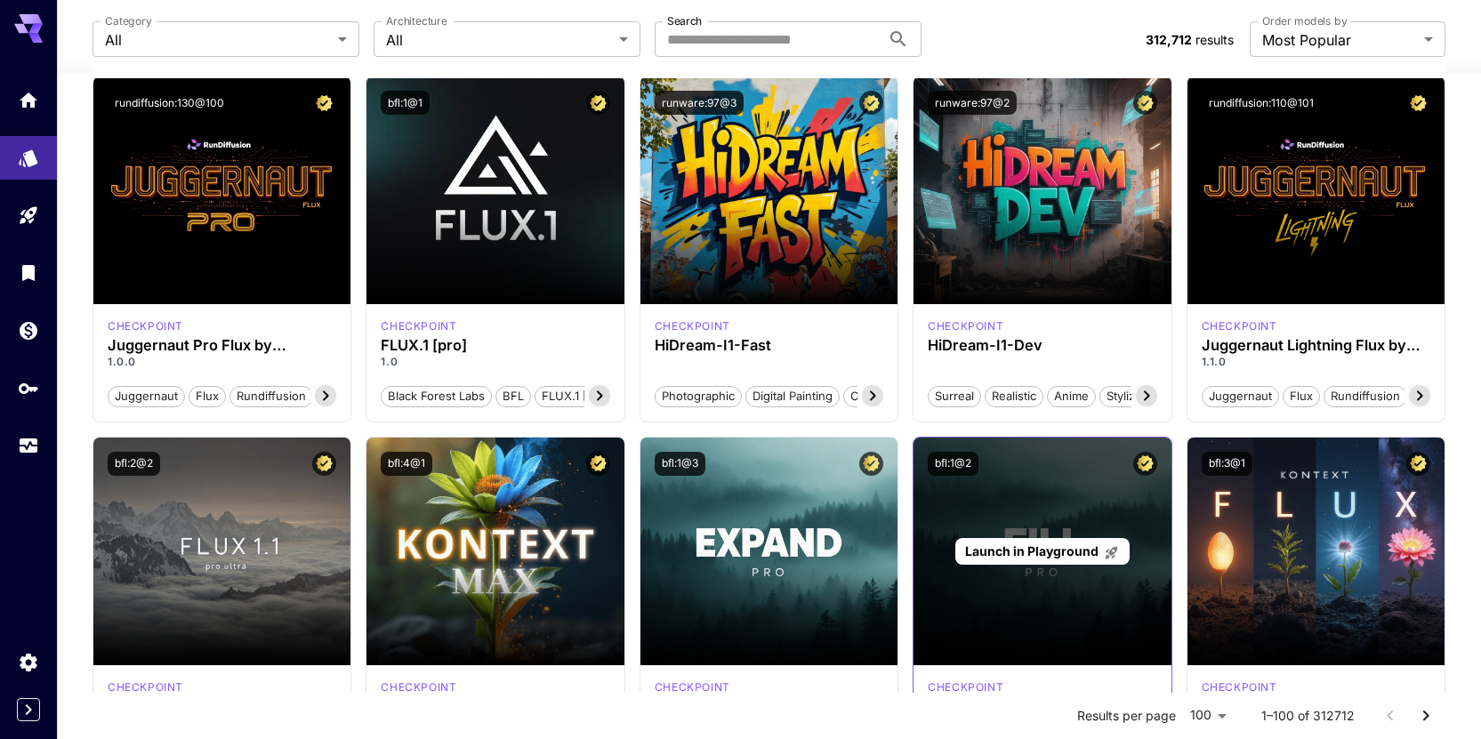
scroll to position [355, 0]
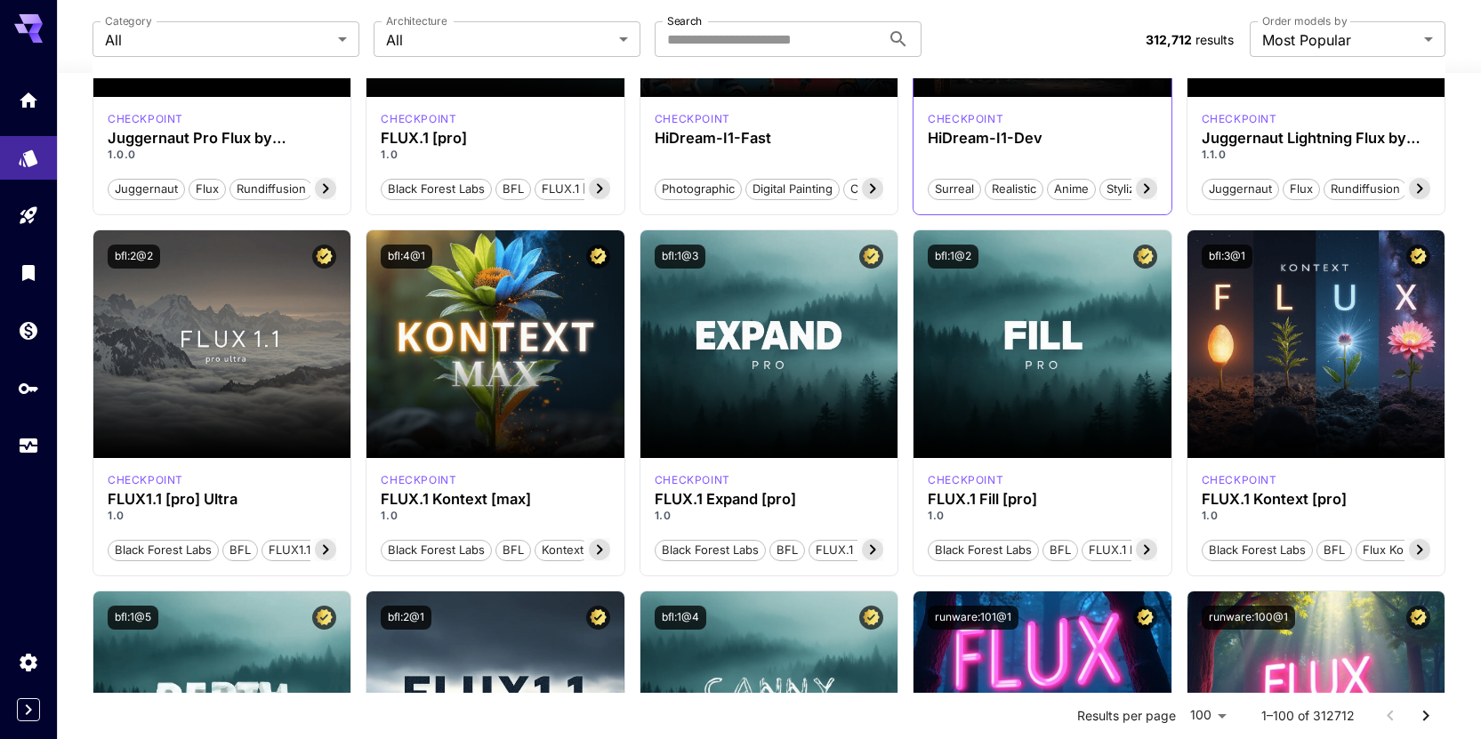
click at [1145, 188] on icon at bounding box center [1146, 188] width 21 height 21
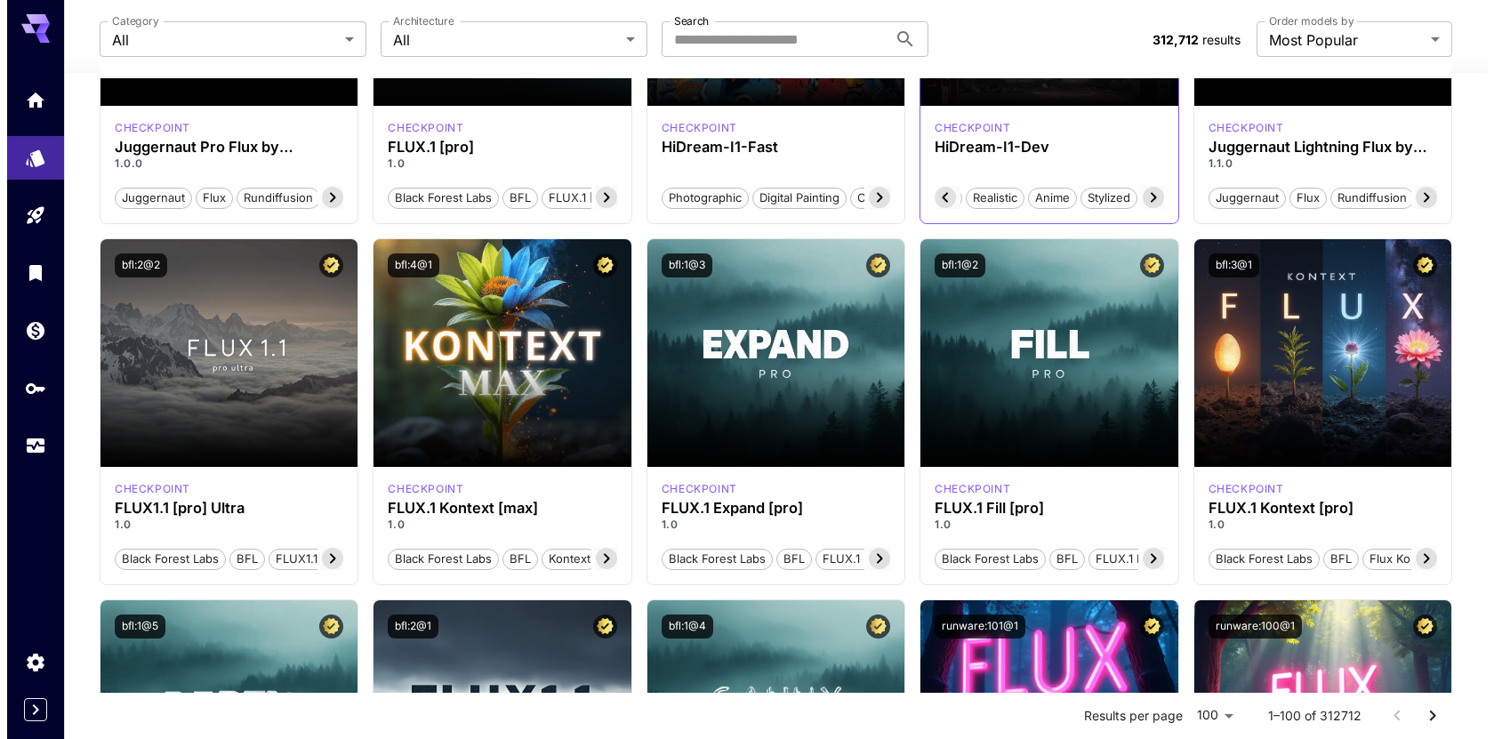
scroll to position [326, 0]
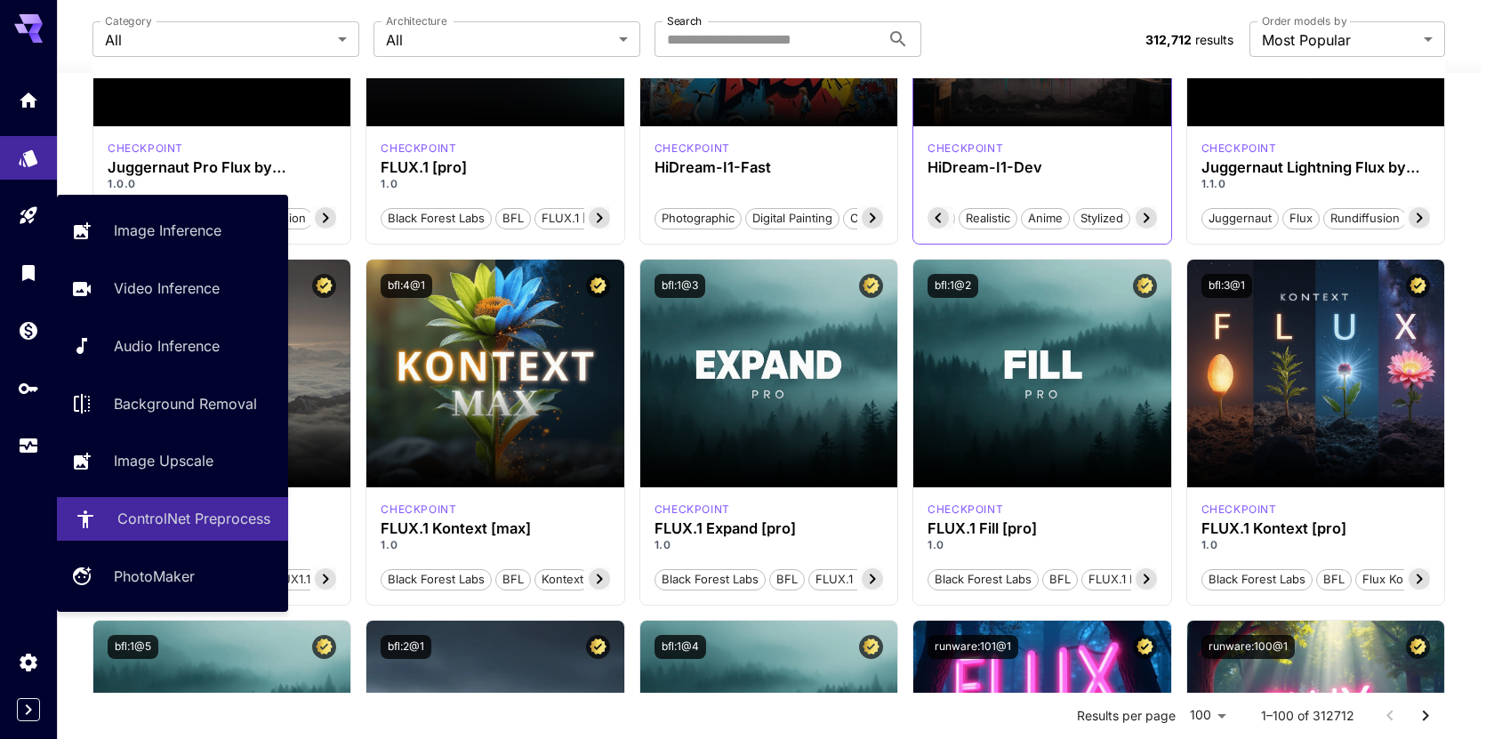
click at [178, 516] on p "ControlNet Preprocess" at bounding box center [193, 518] width 153 height 21
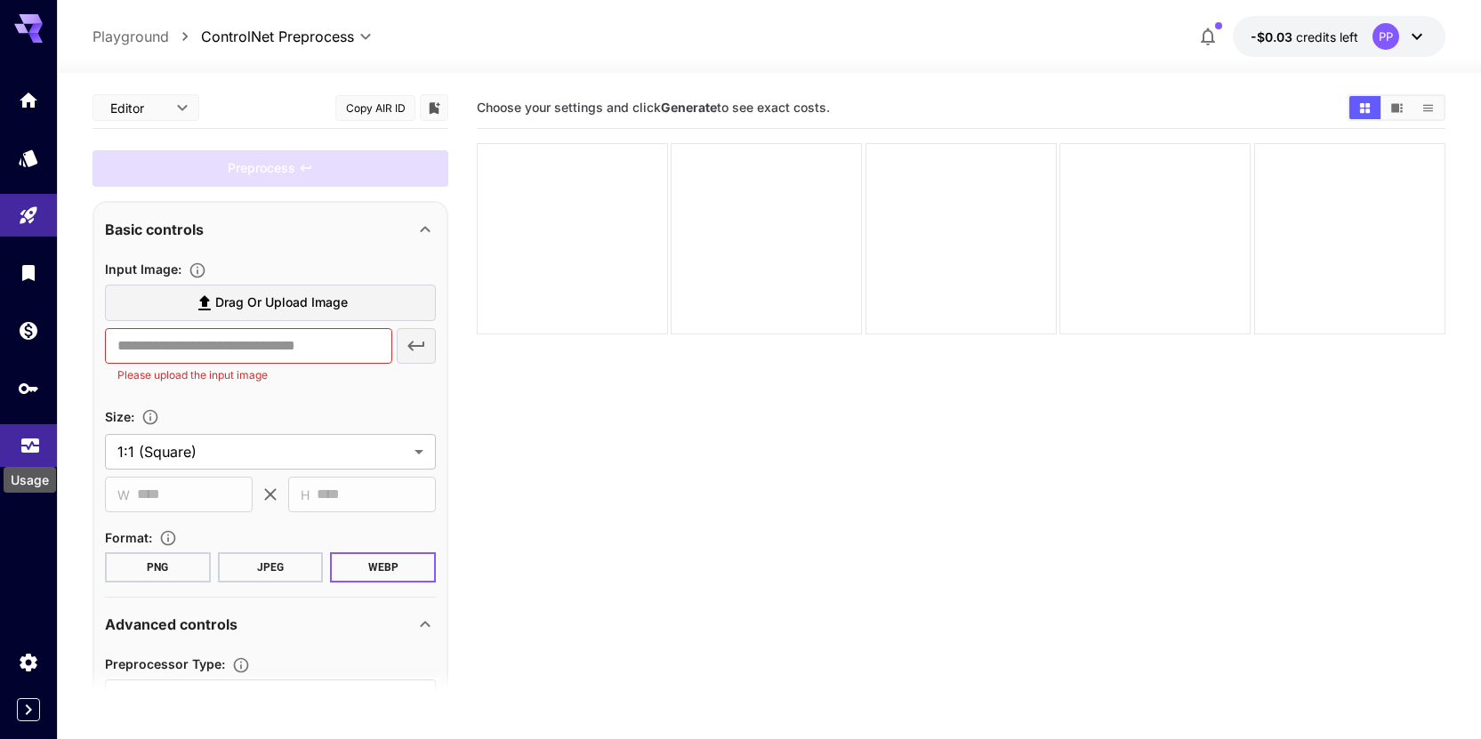
click at [24, 441] on icon "Usage" at bounding box center [30, 437] width 18 height 9
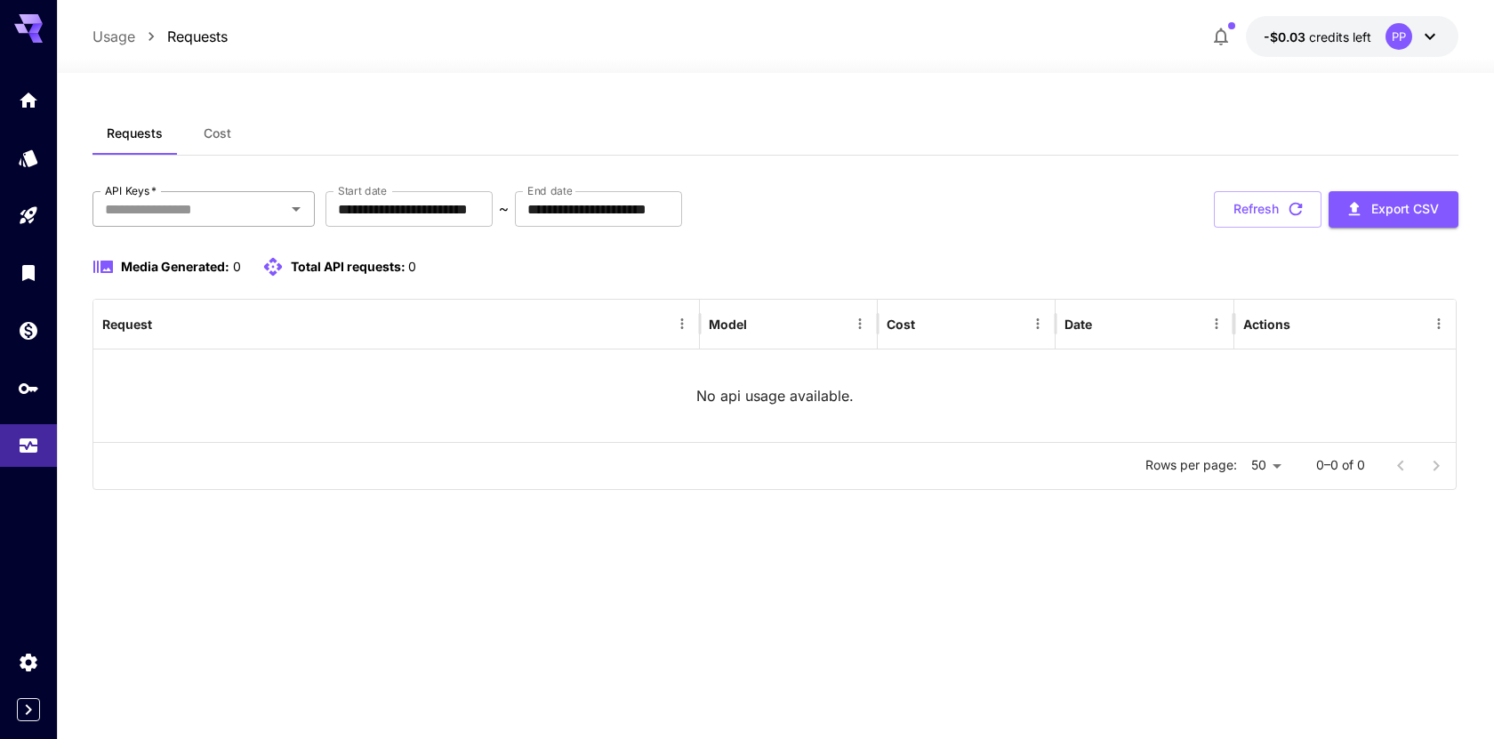
click at [218, 203] on input "API Keys   *" at bounding box center [189, 209] width 182 height 25
click at [20, 704] on icon "Expand sidebar" at bounding box center [28, 709] width 21 height 21
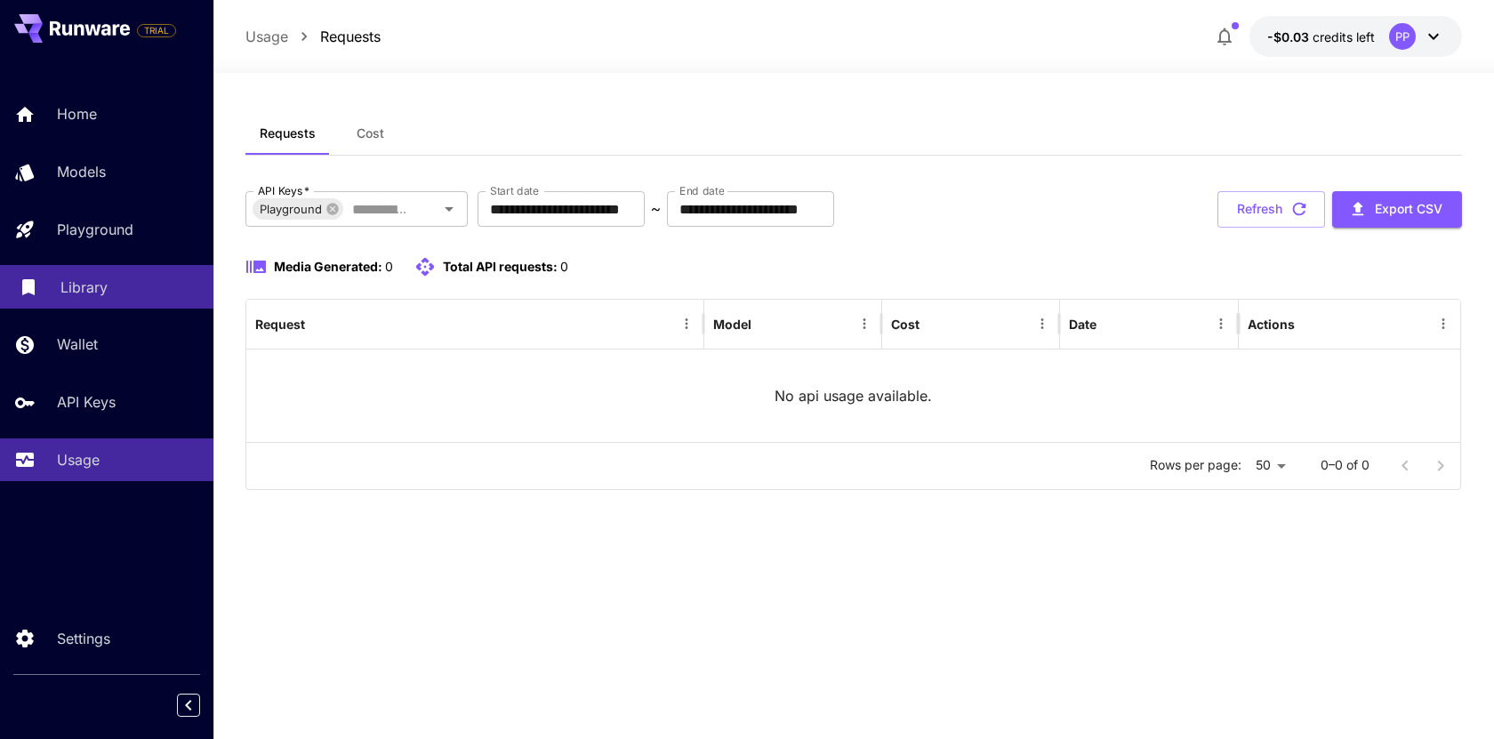
click at [99, 274] on link "Library" at bounding box center [106, 287] width 213 height 44
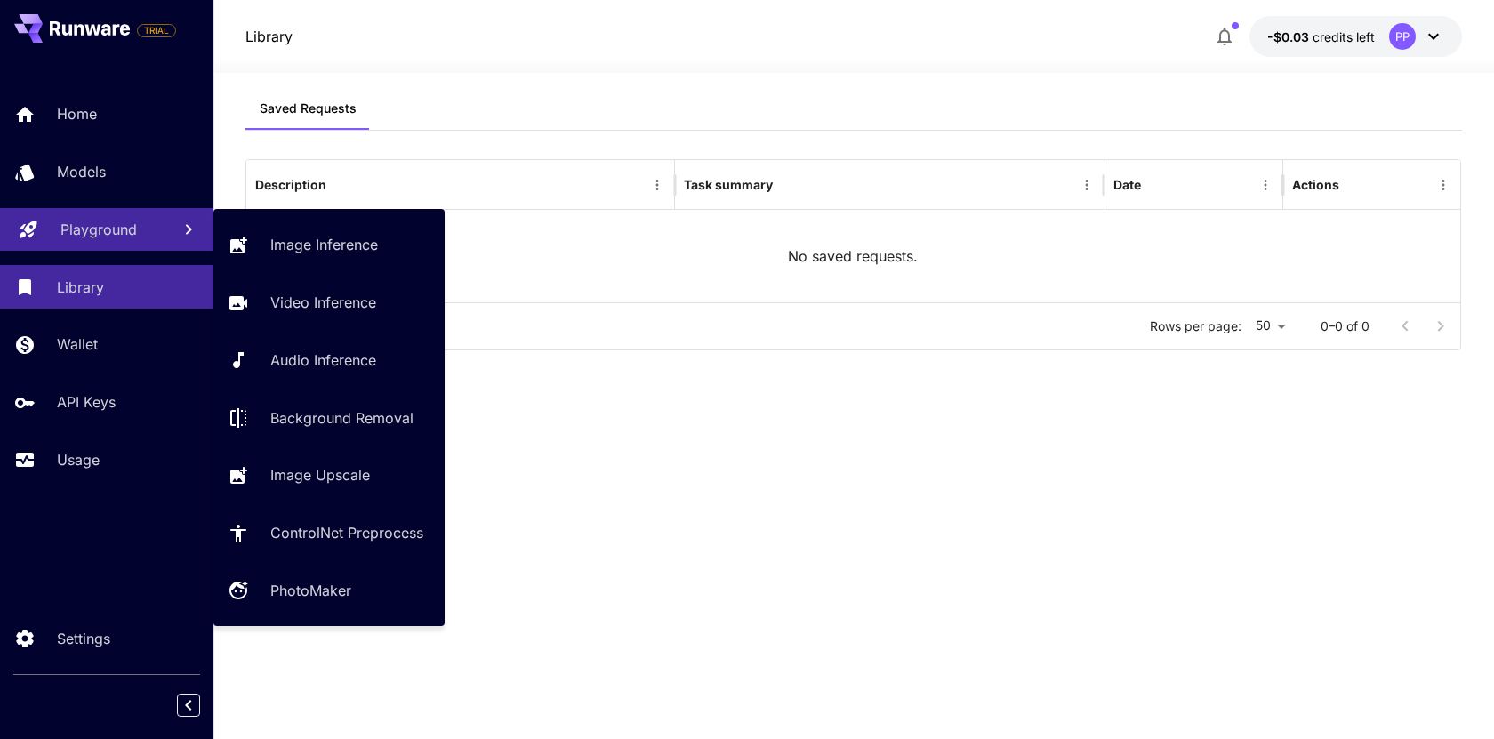
click at [105, 237] on p "Playground" at bounding box center [98, 229] width 76 height 21
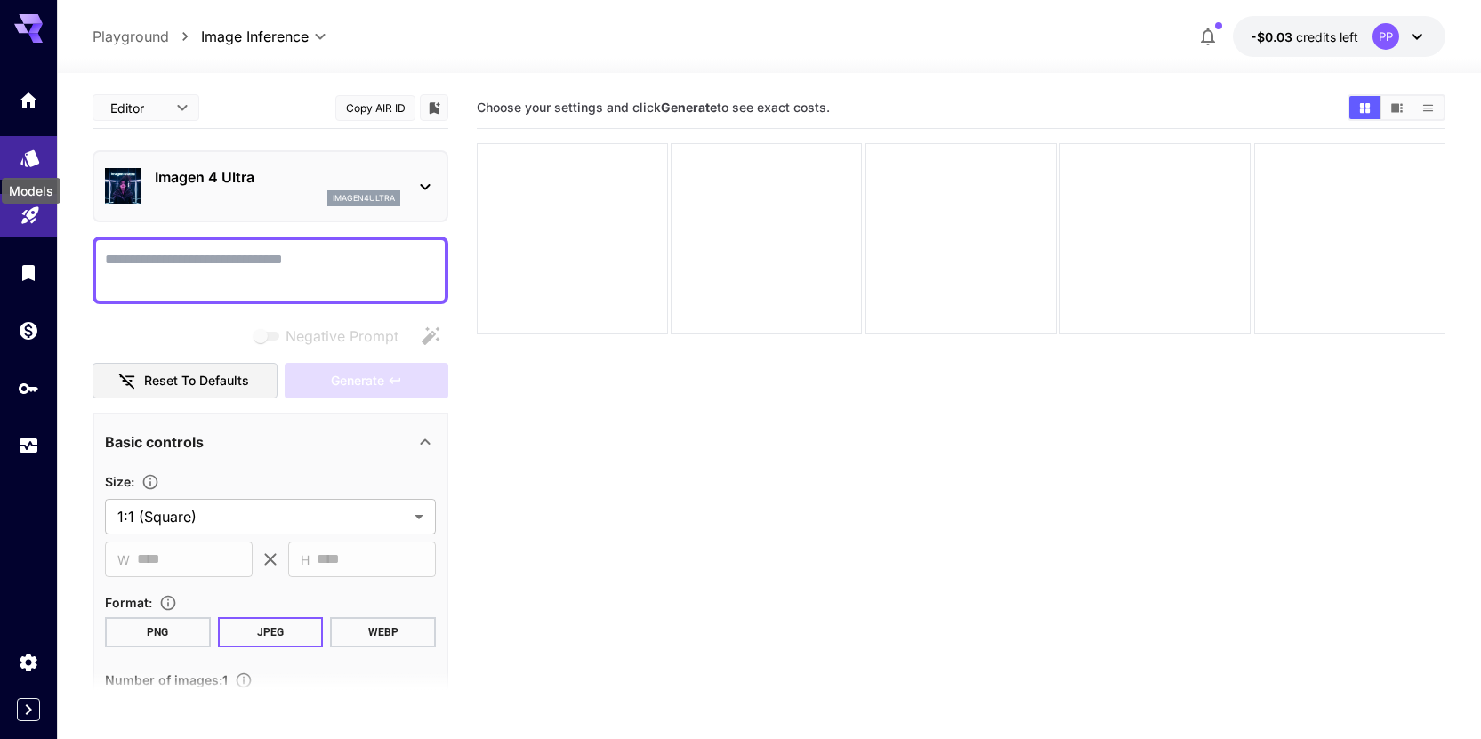
click at [36, 147] on icon "Models" at bounding box center [30, 151] width 21 height 21
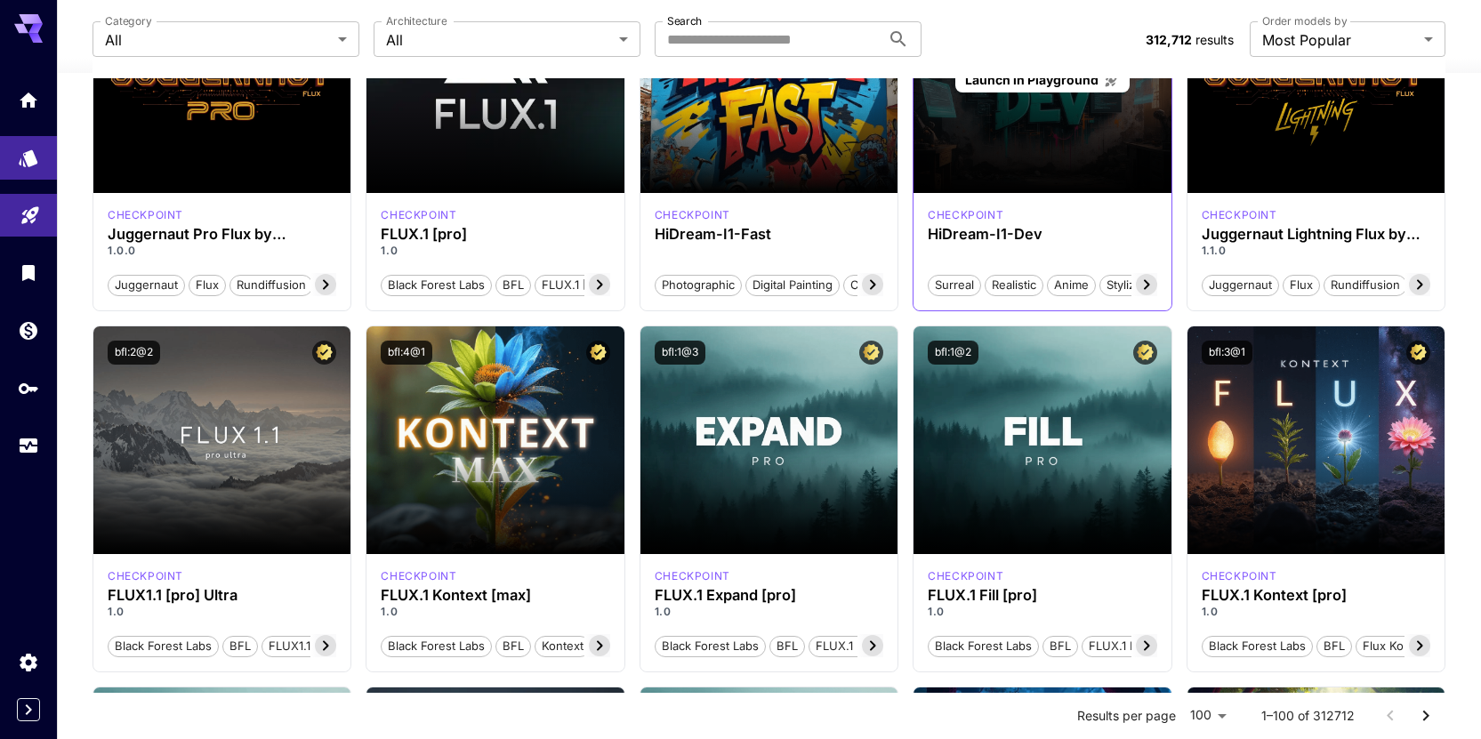
scroll to position [280, 0]
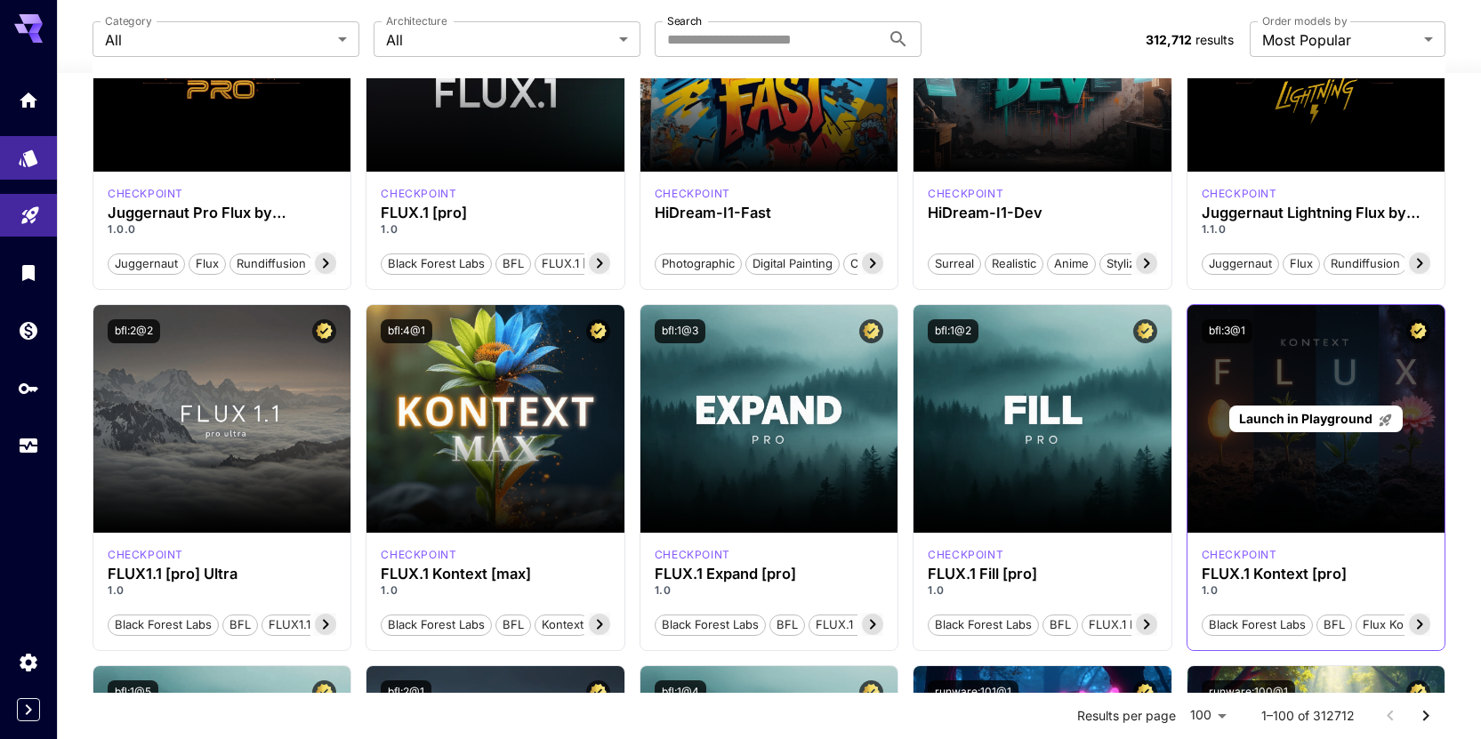
click at [1252, 415] on span "Launch in Playground" at bounding box center [1305, 418] width 133 height 15
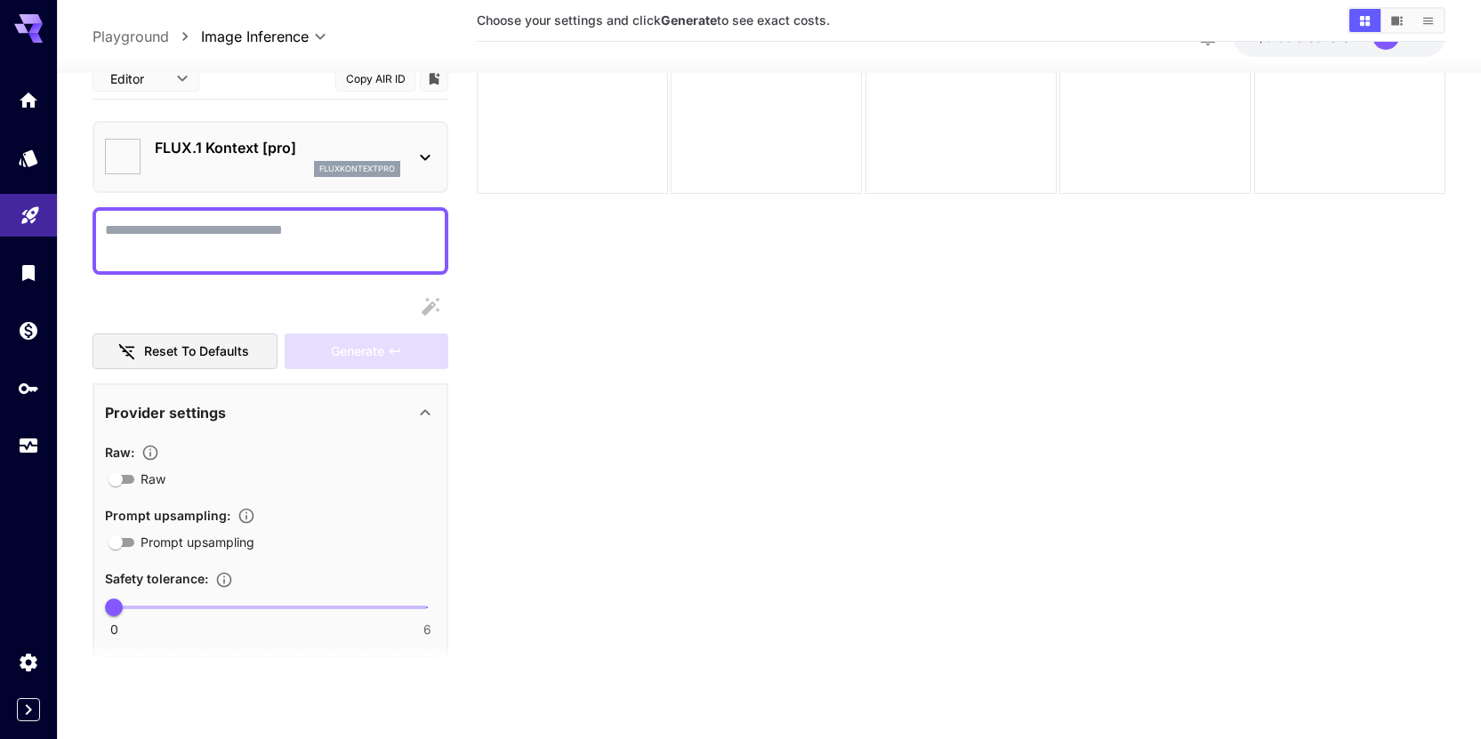
scroll to position [141, 0]
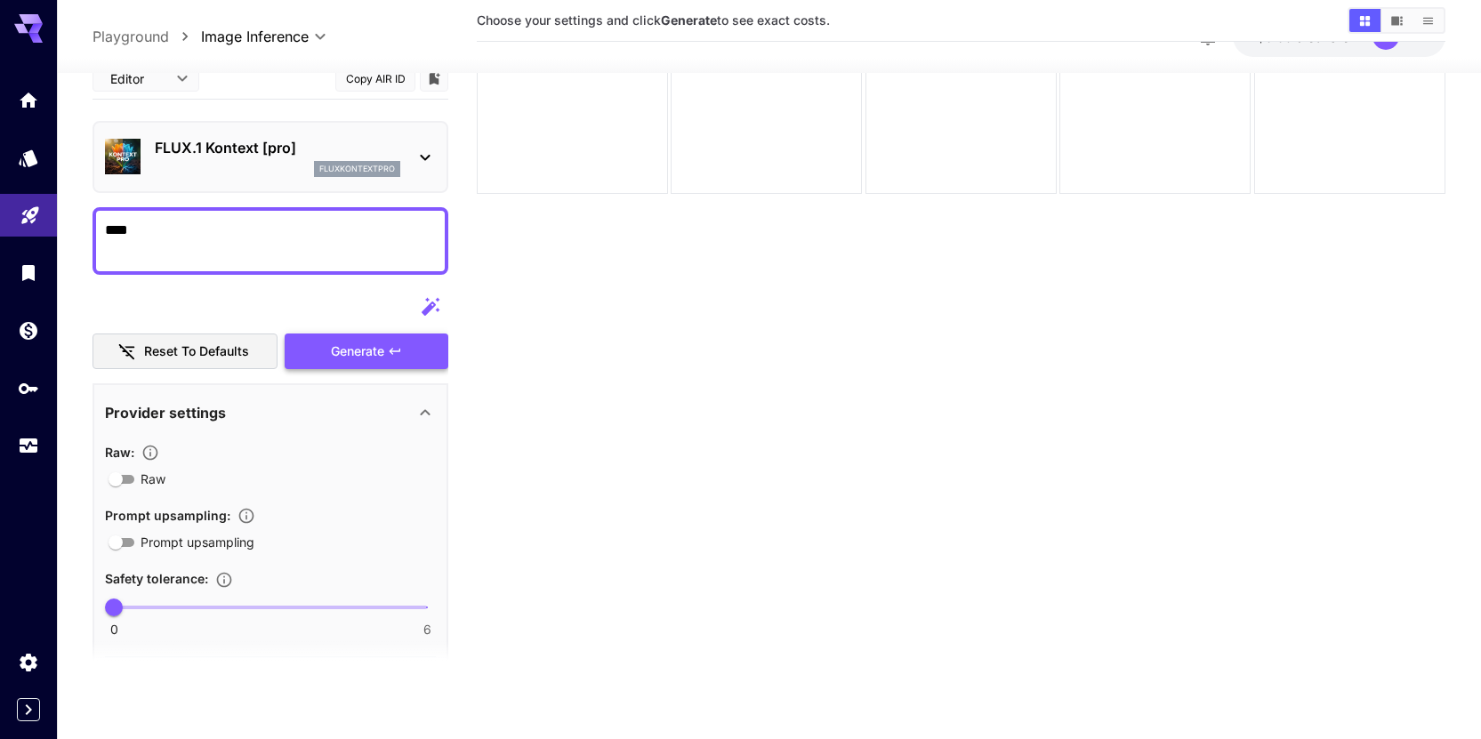
type textarea "****"
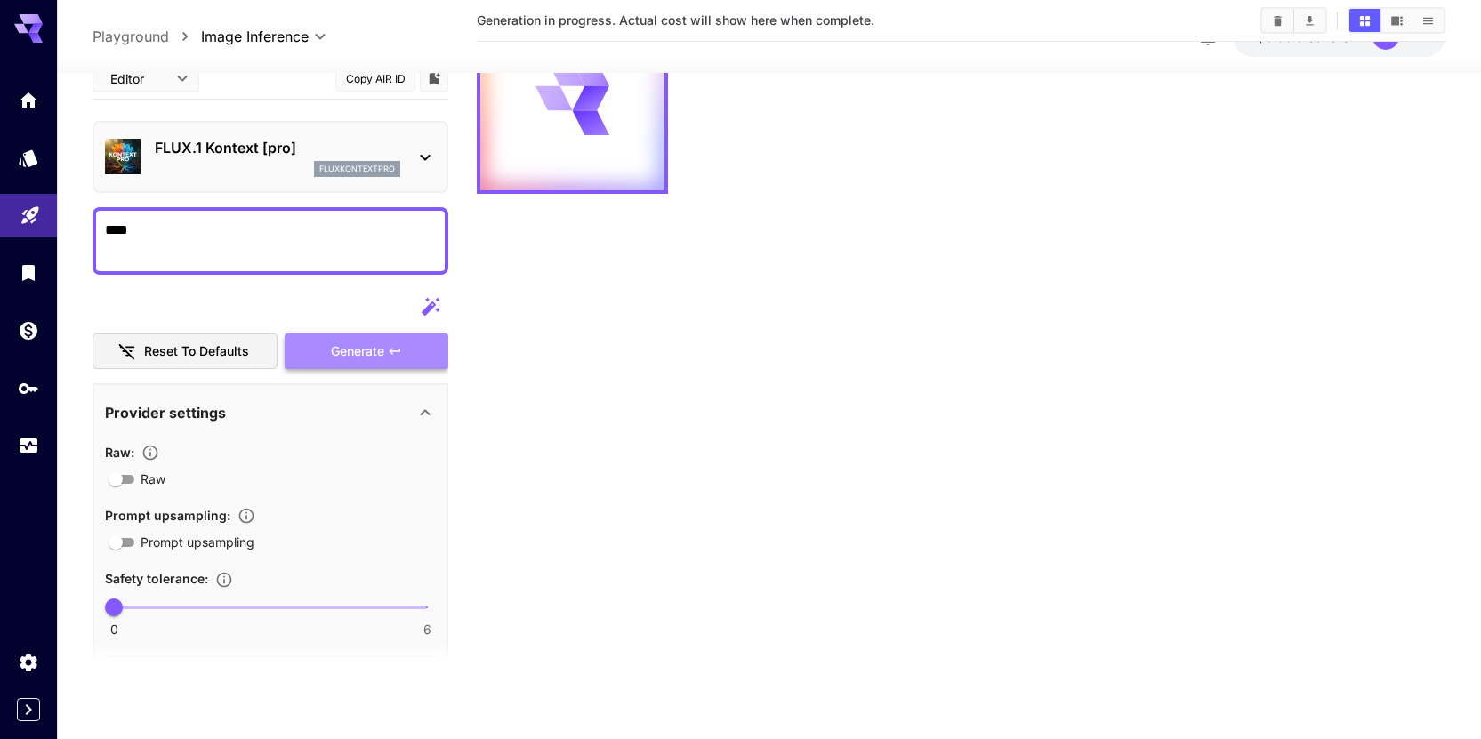
click at [330, 338] on button "Generate" at bounding box center [367, 351] width 164 height 36
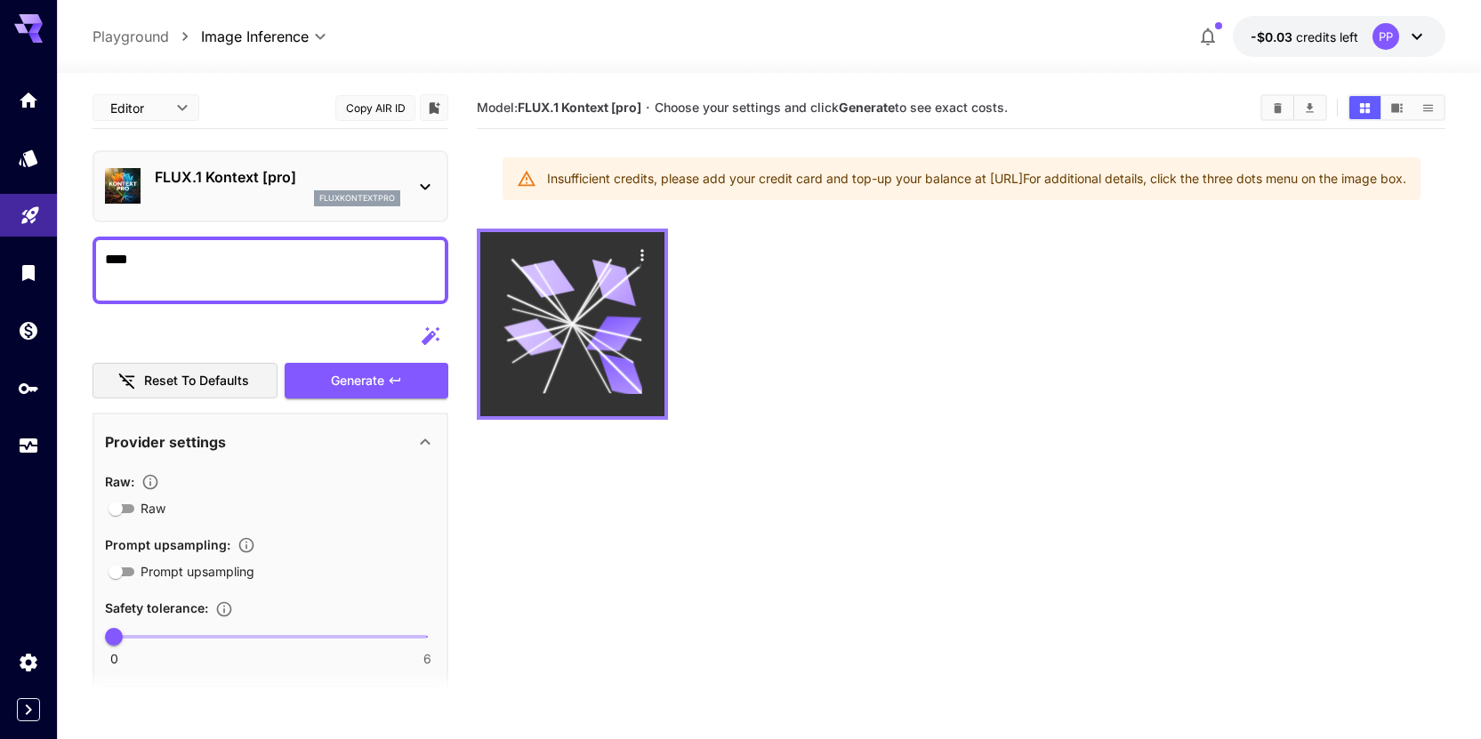
scroll to position [0, 0]
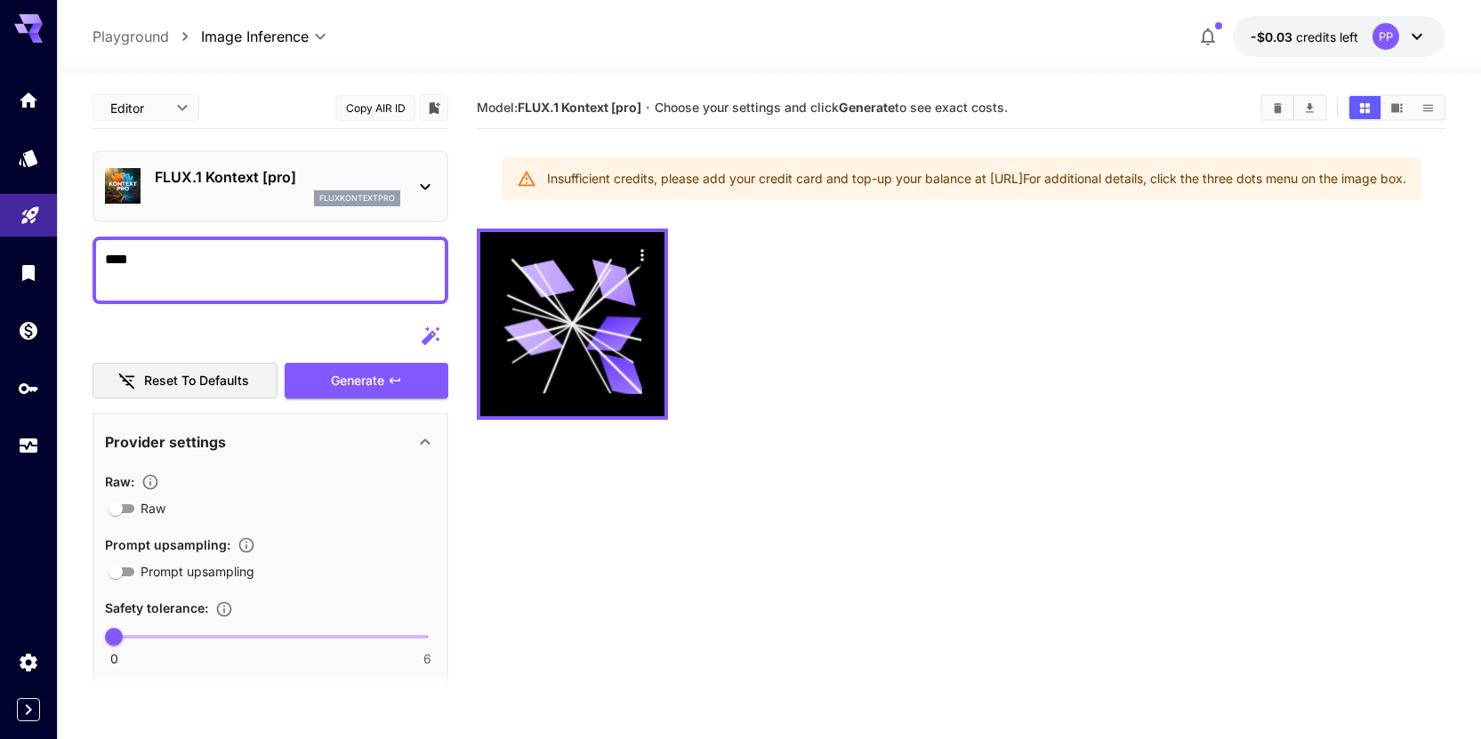
click at [1301, 37] on span "credits left" at bounding box center [1327, 36] width 62 height 15
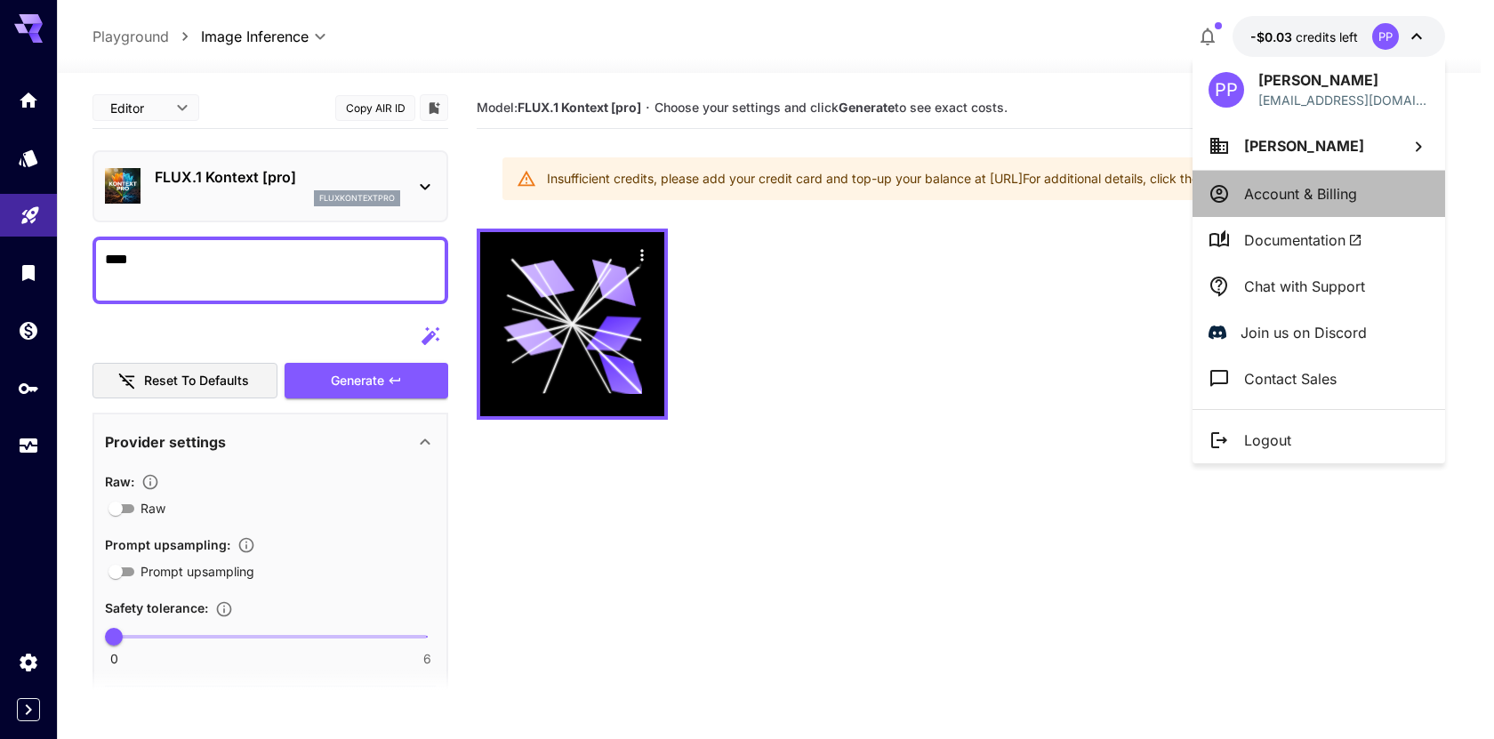
click at [1294, 178] on li "Account & Billing" at bounding box center [1319, 194] width 253 height 46
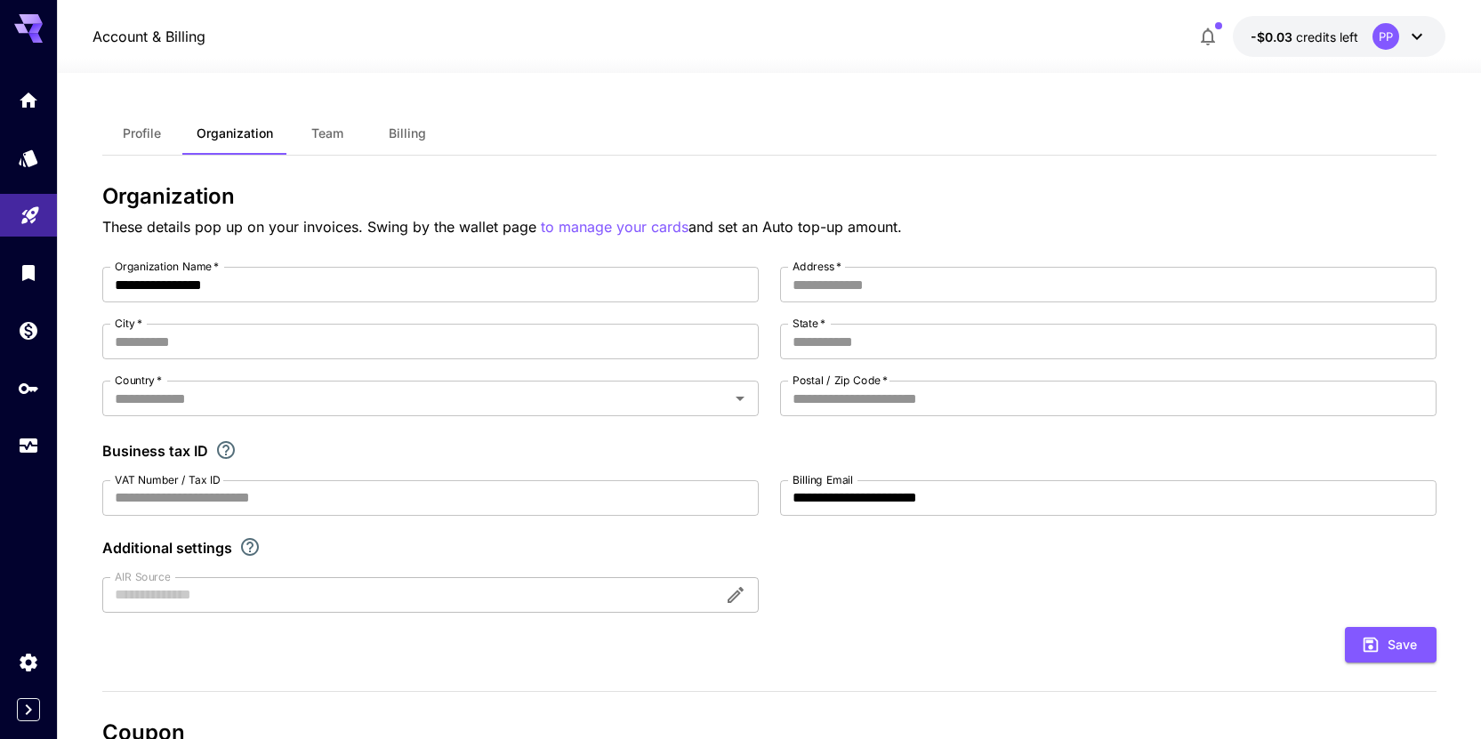
click at [425, 133] on button "Billing" at bounding box center [407, 133] width 80 height 43
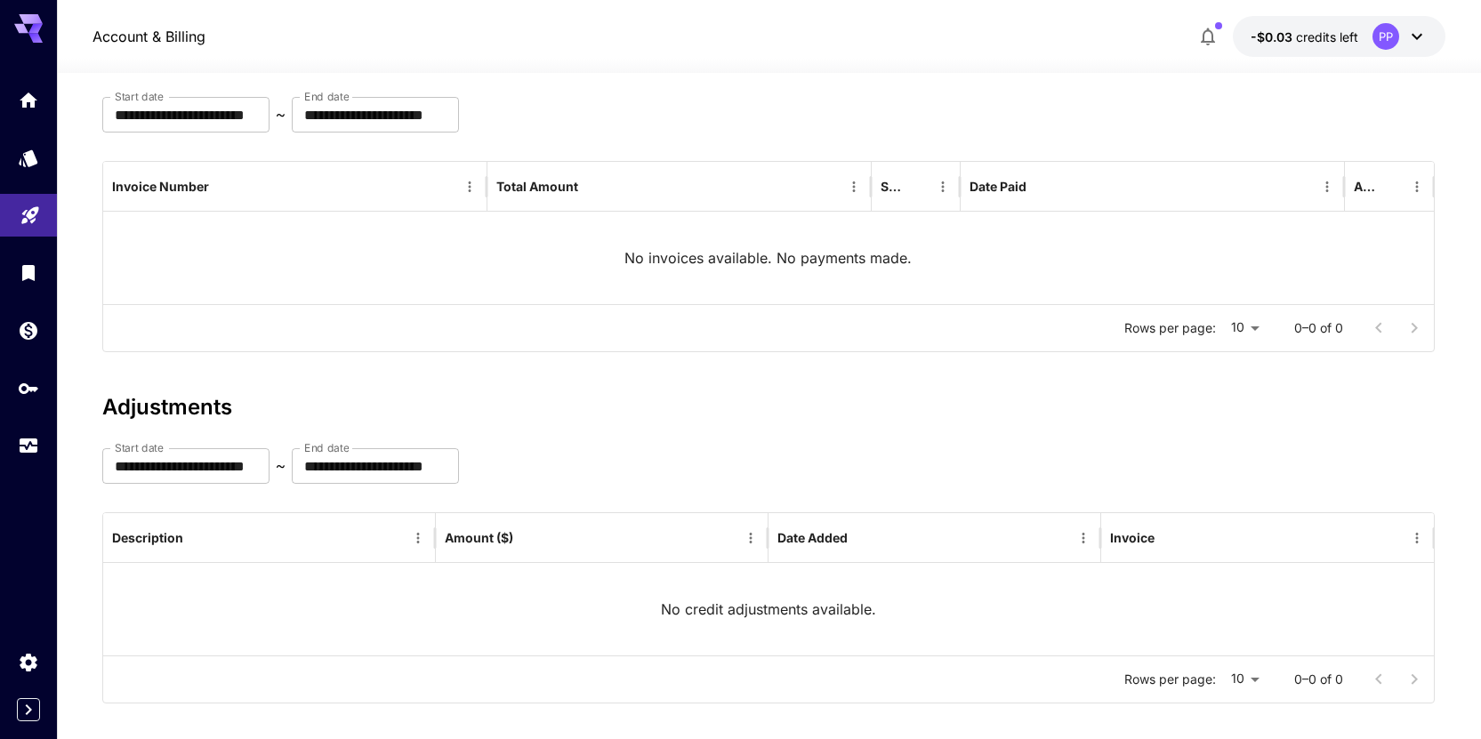
scroll to position [158, 0]
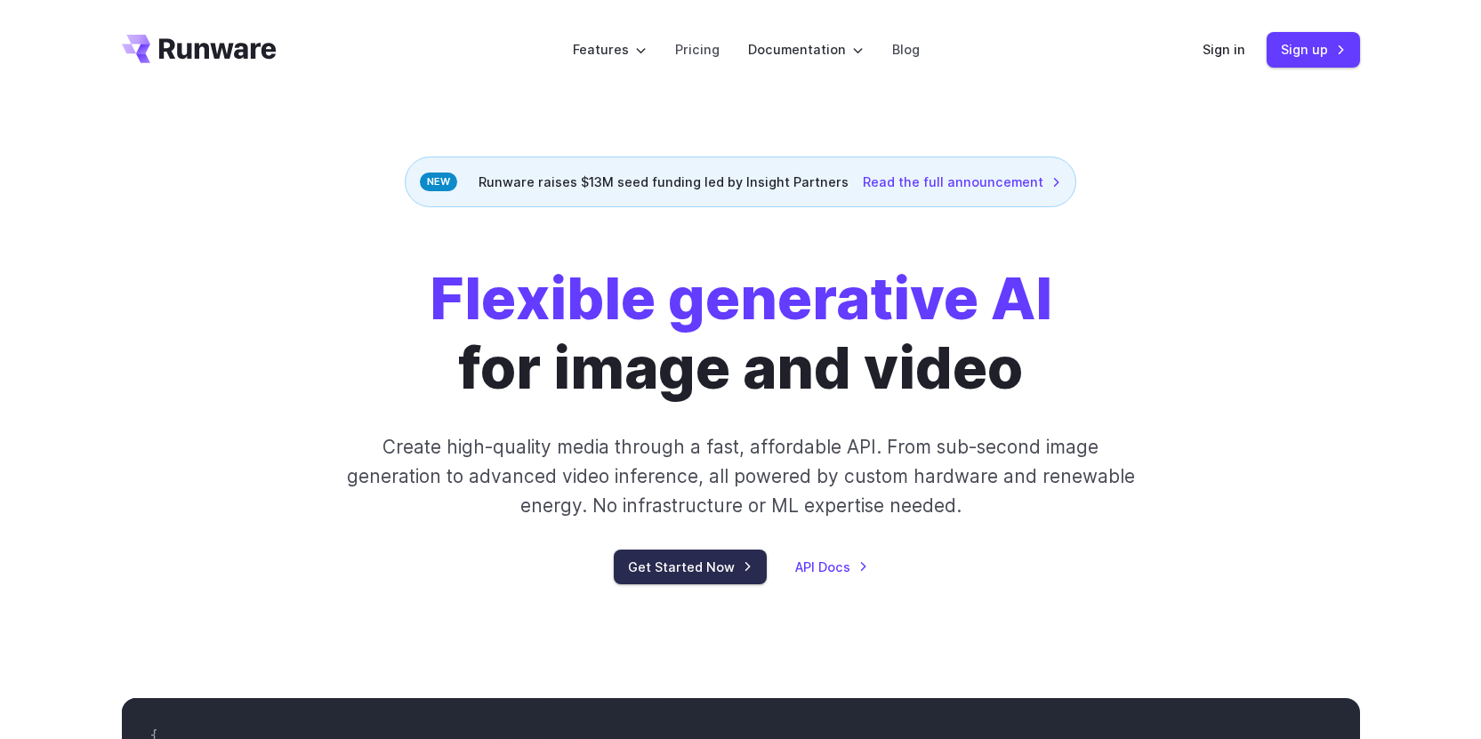
click at [660, 558] on link "Get Started Now" at bounding box center [690, 567] width 153 height 35
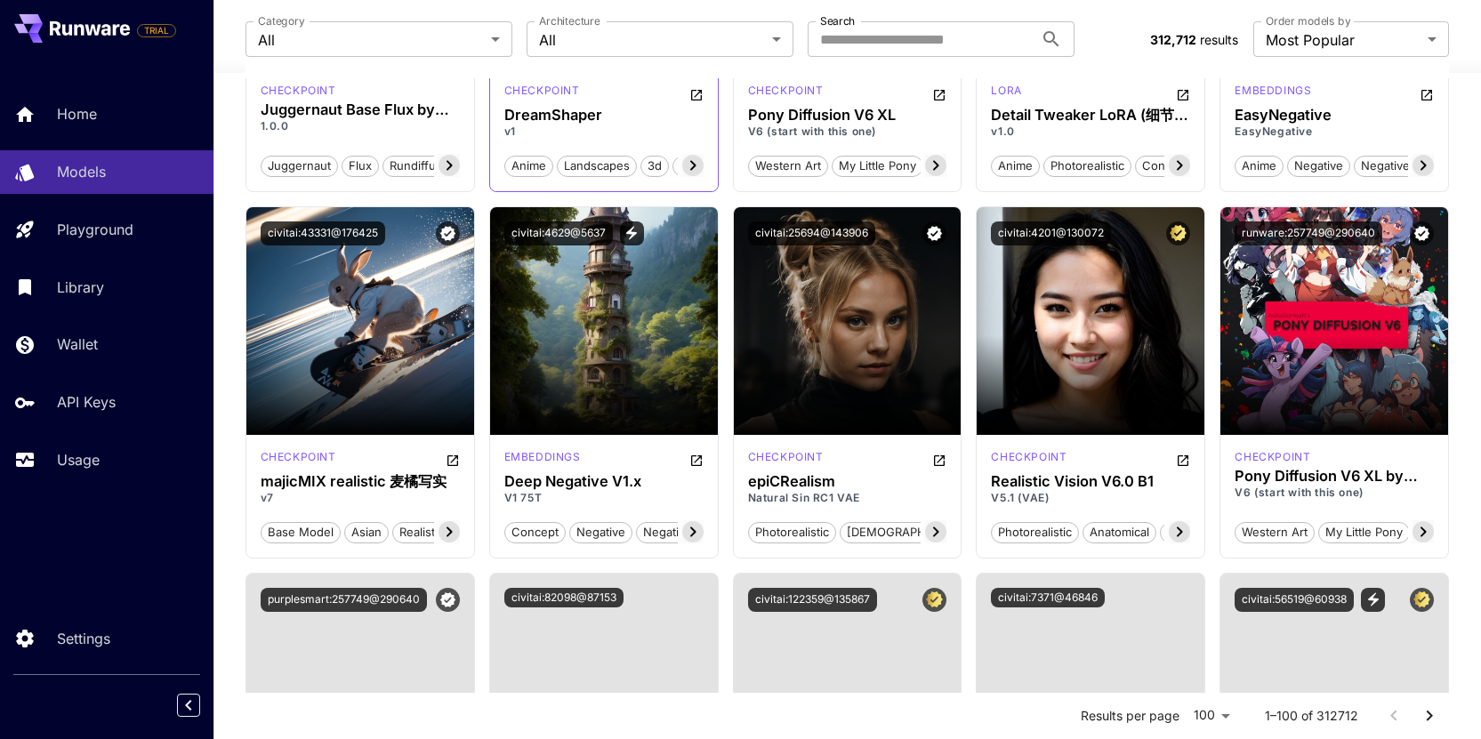
scroll to position [2175, 0]
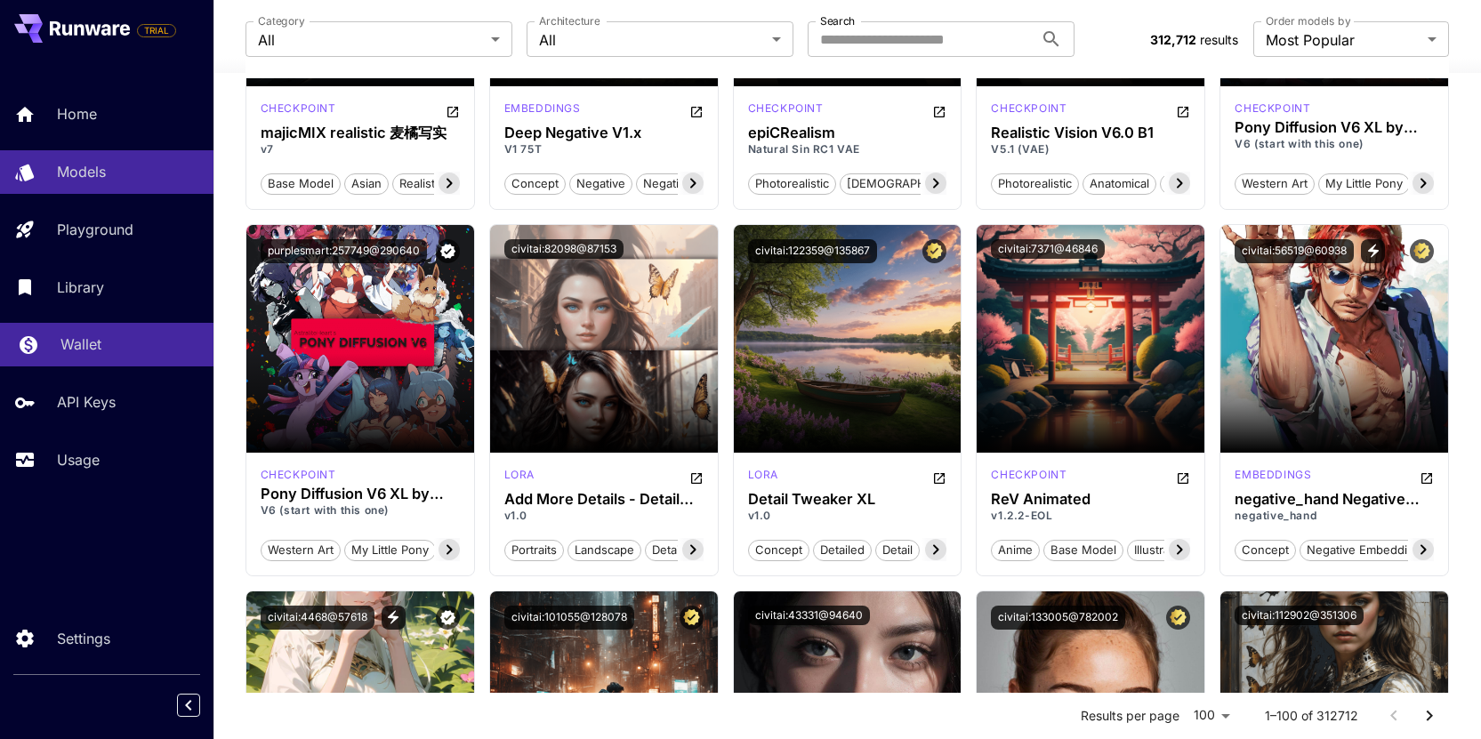
click at [101, 359] on link "Wallet" at bounding box center [106, 345] width 213 height 44
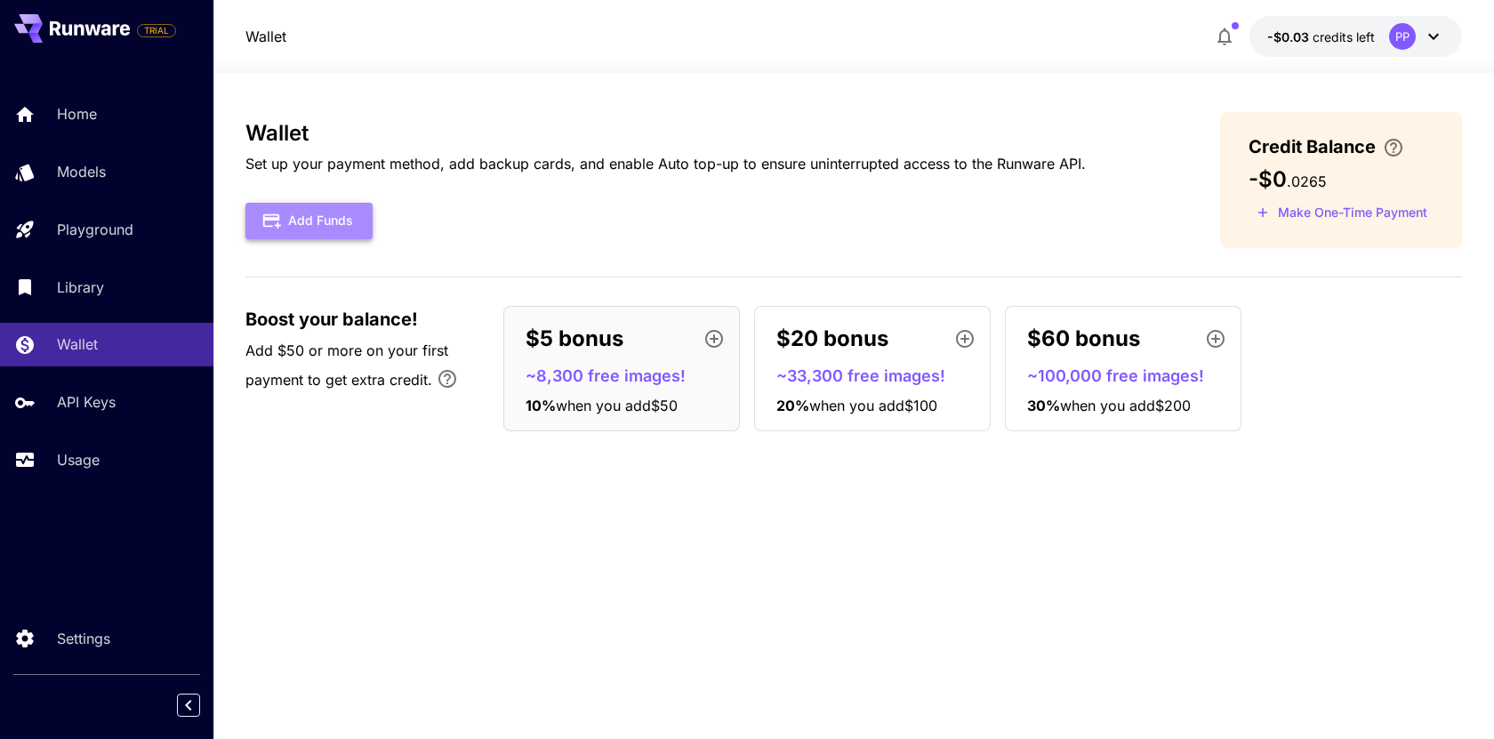
click at [342, 211] on button "Add Funds" at bounding box center [309, 221] width 127 height 36
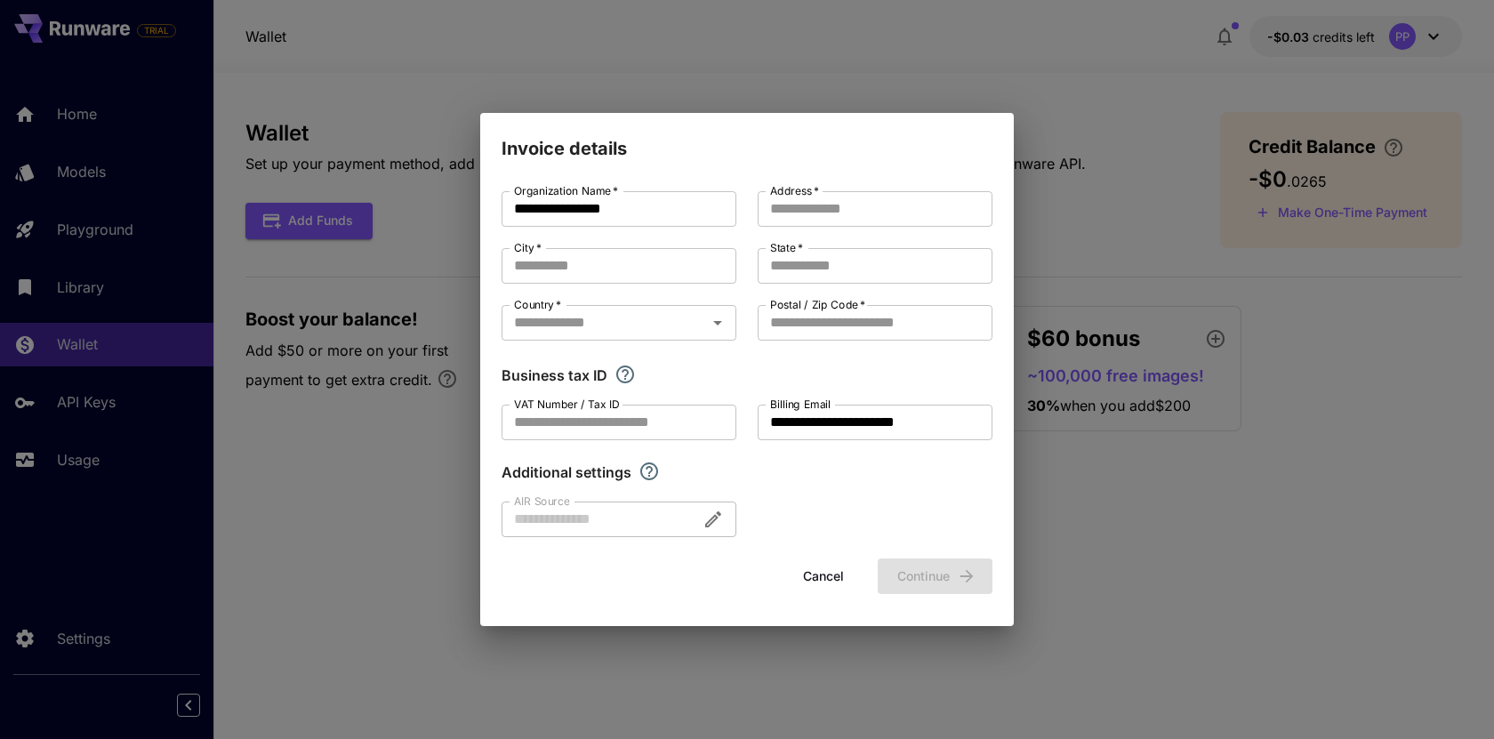
click at [815, 582] on button "Cancel" at bounding box center [824, 577] width 80 height 36
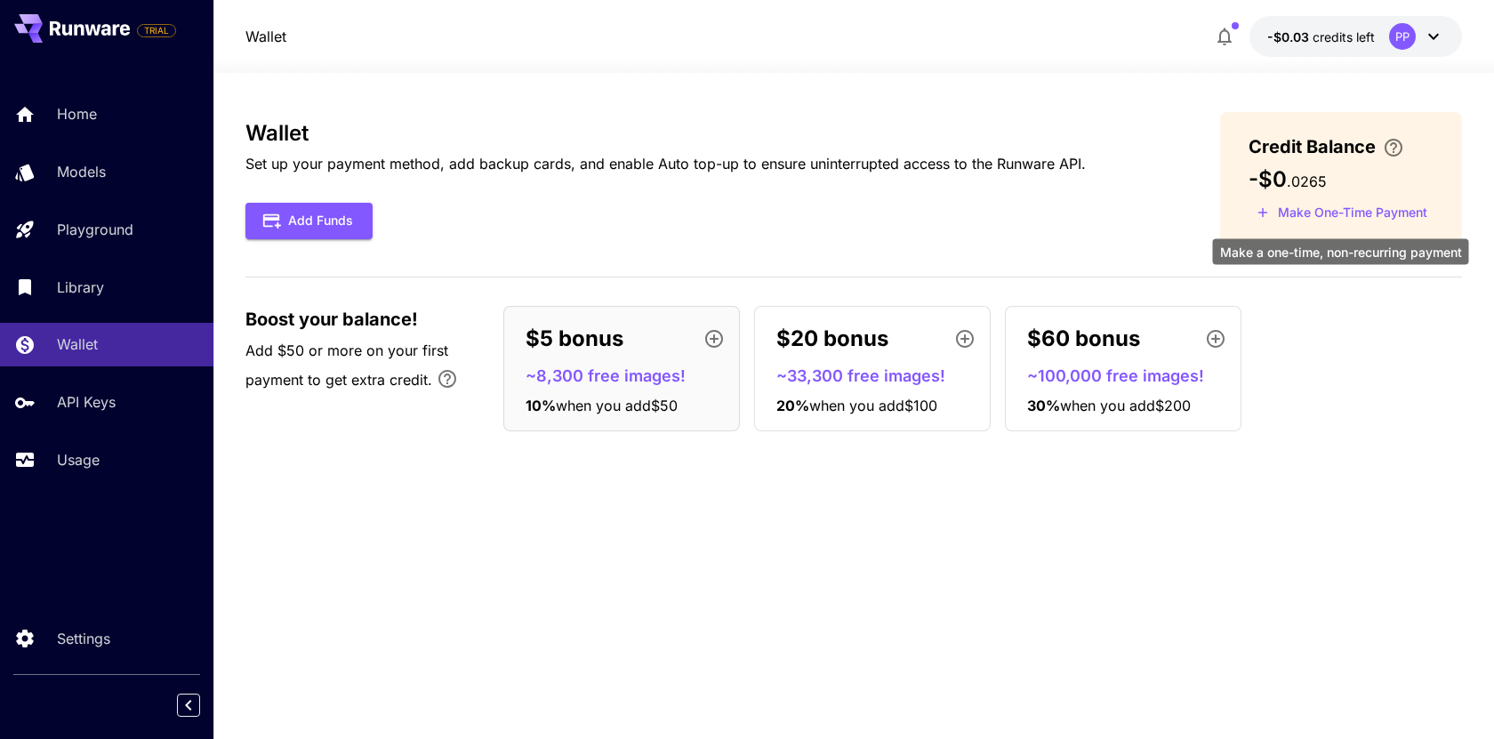
click at [1342, 204] on button "Make One-Time Payment" at bounding box center [1342, 213] width 187 height 28
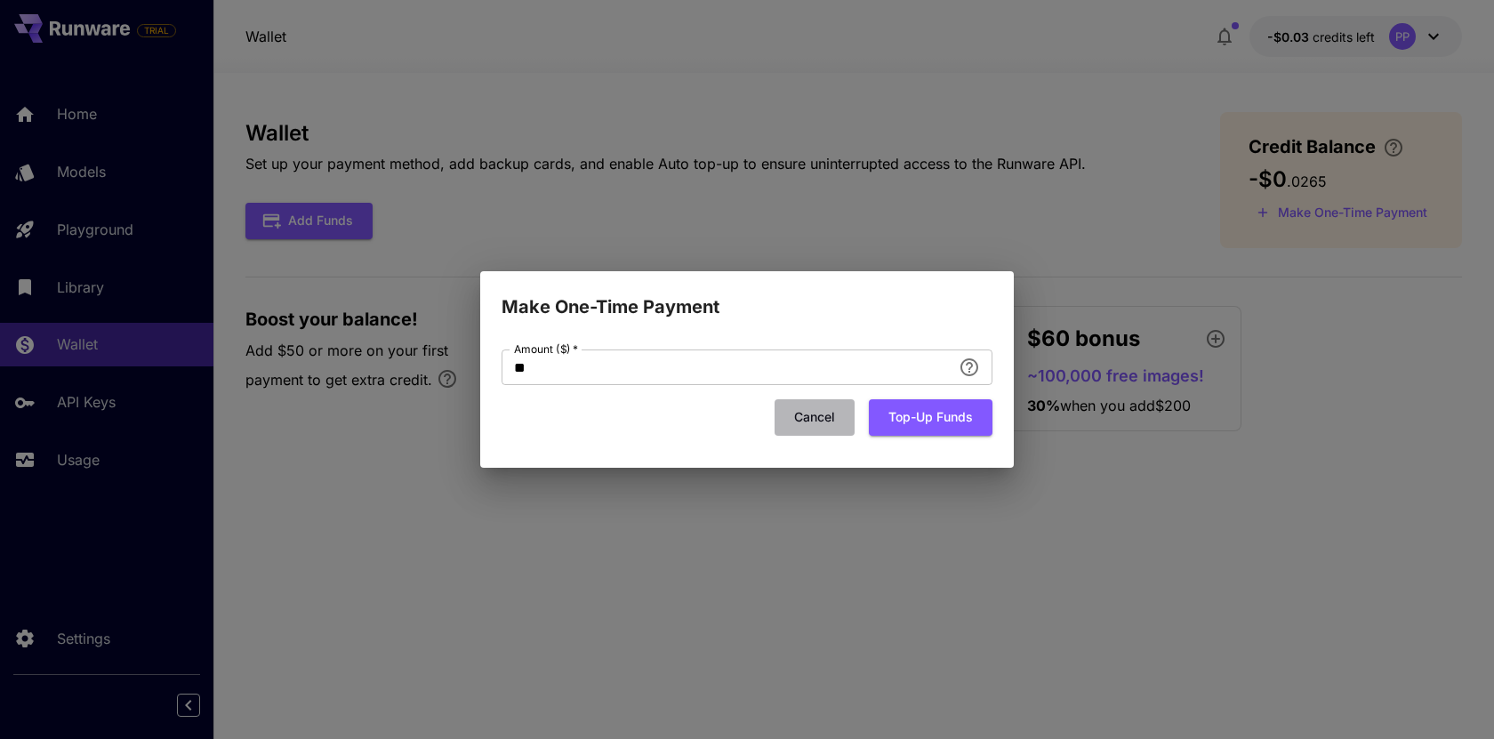
click at [800, 415] on button "Cancel" at bounding box center [815, 417] width 80 height 36
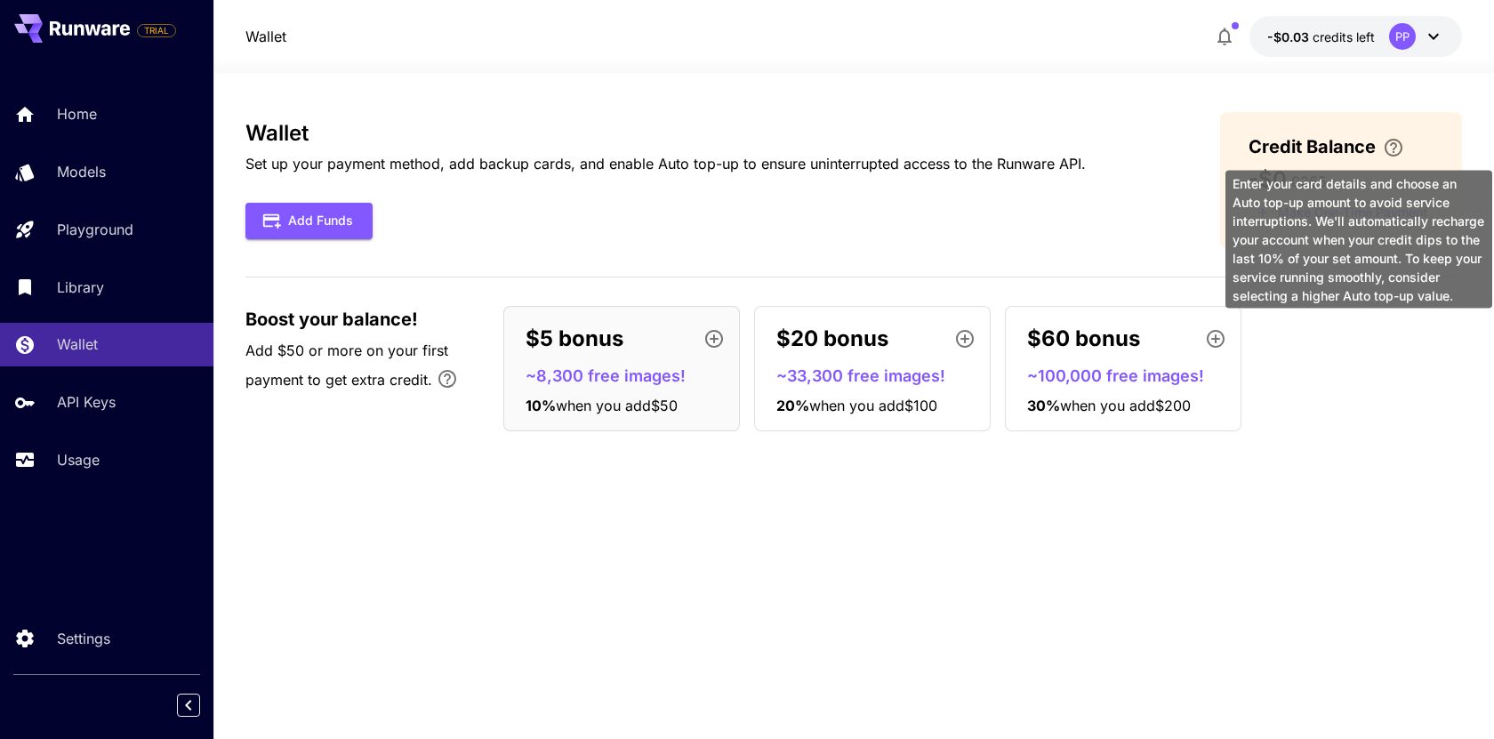
click at [1392, 145] on icon "\a Enter your card details and choose an Auto top-up amount to avoid service in…" at bounding box center [1393, 147] width 21 height 21
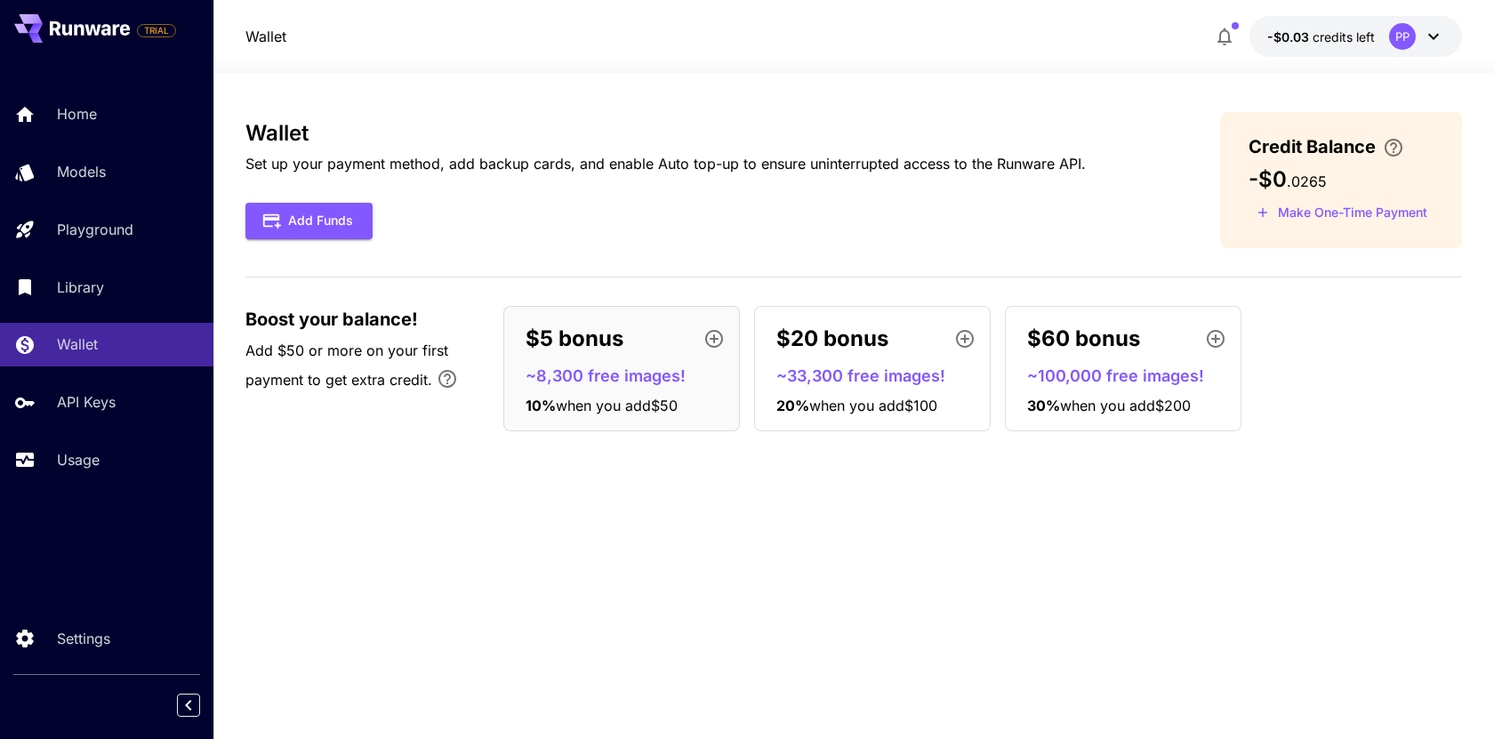
click at [1362, 52] on div at bounding box center [853, 62] width 1281 height 21
click at [1354, 38] on span "credits left" at bounding box center [1344, 36] width 62 height 15
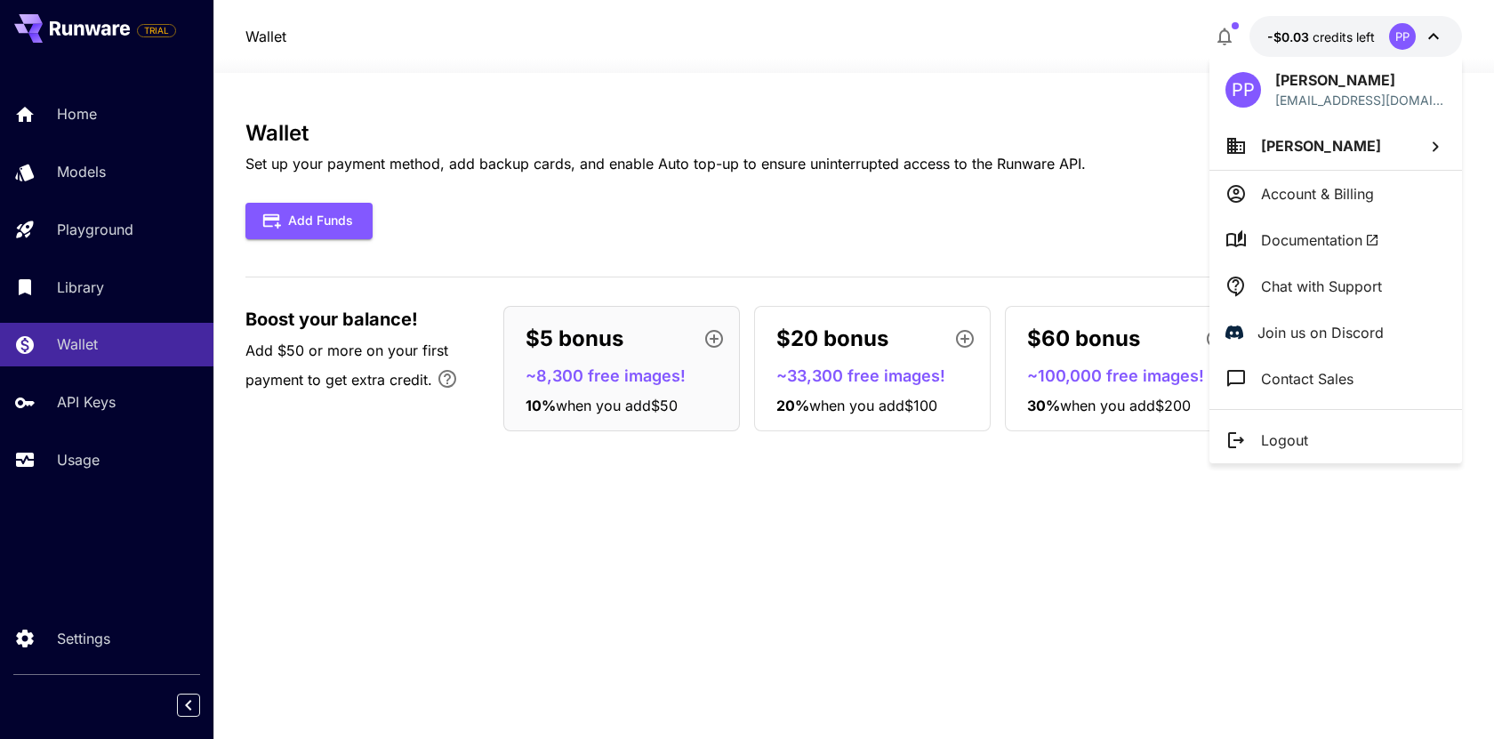
click at [1268, 328] on p "Join us on Discord" at bounding box center [1321, 332] width 126 height 21
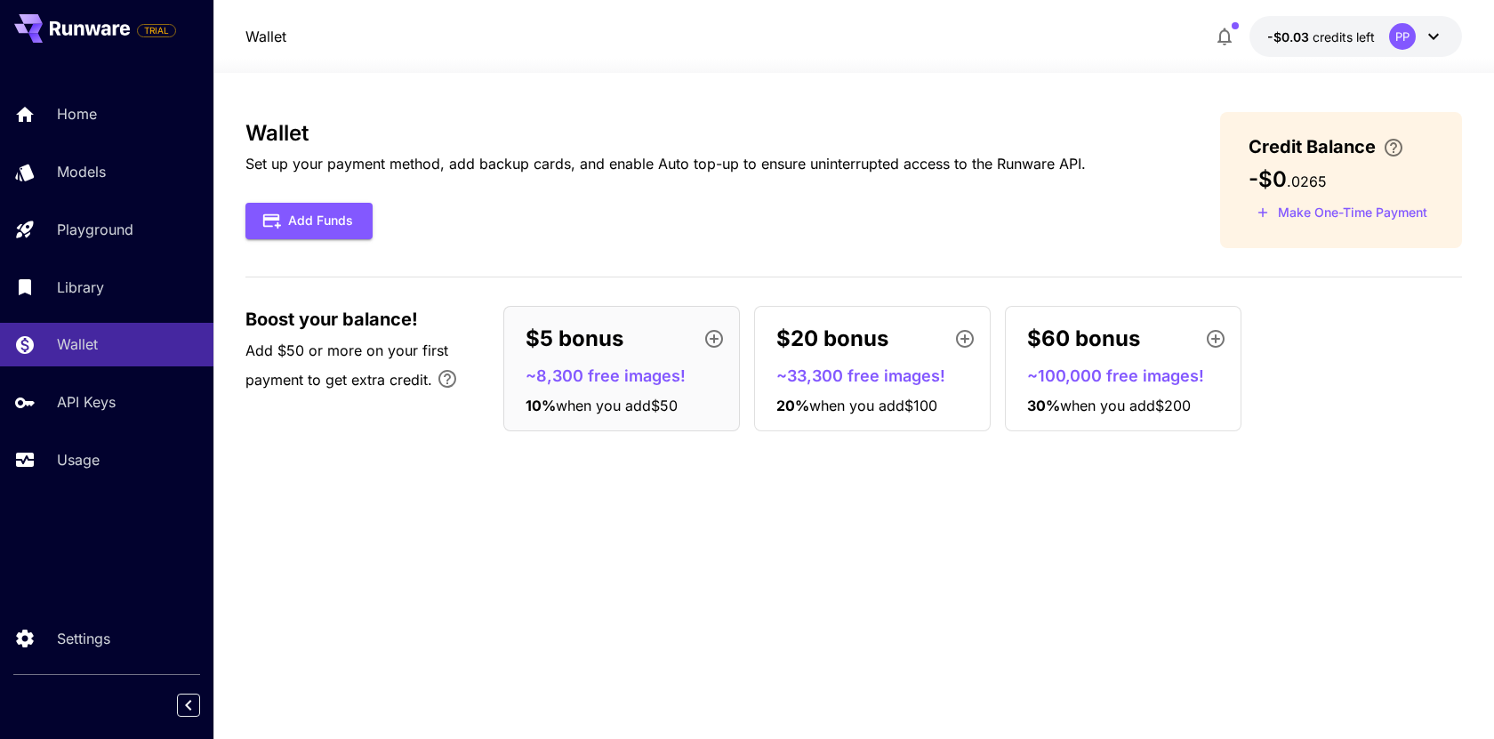
click at [700, 395] on p "10 % when you add $50" at bounding box center [629, 405] width 206 height 21
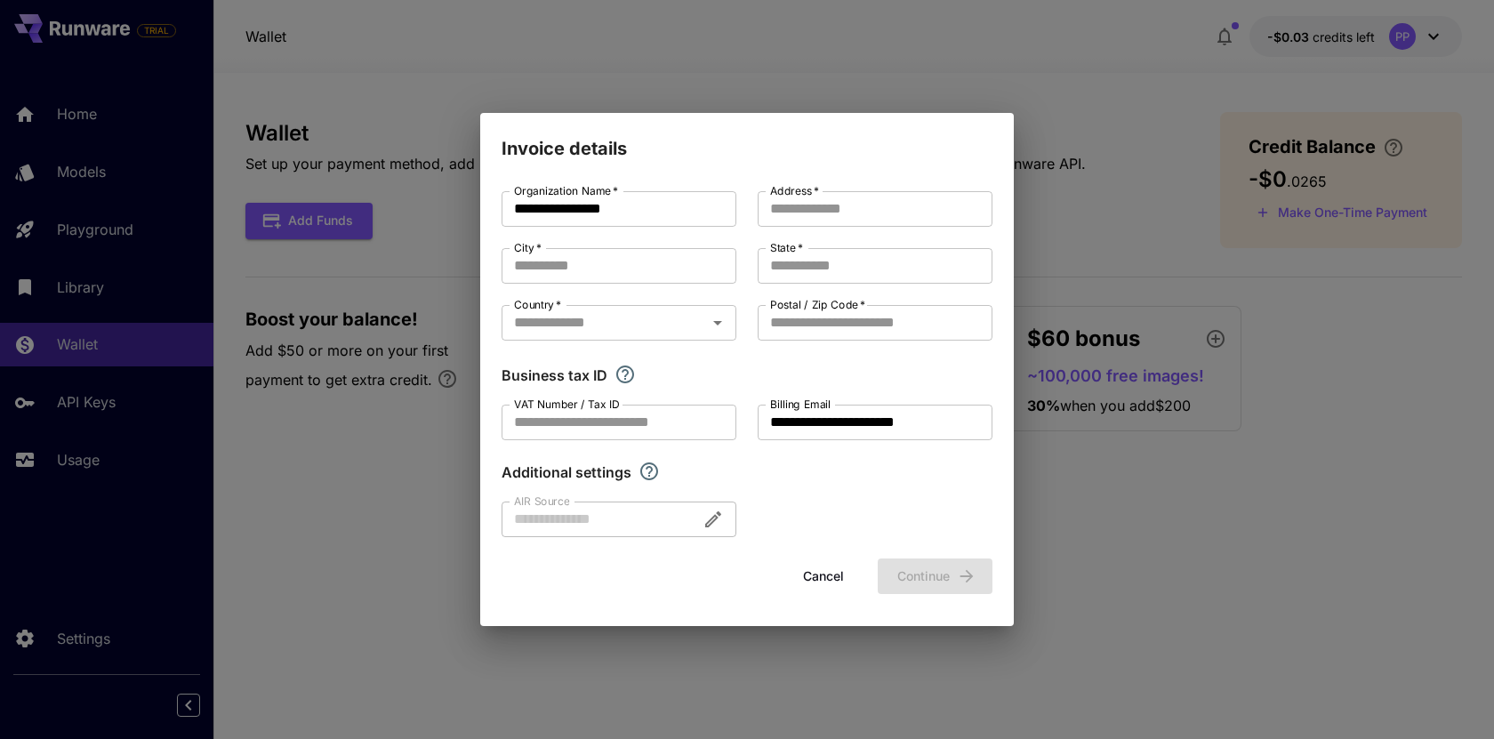
click at [834, 579] on button "Cancel" at bounding box center [824, 577] width 80 height 36
